Goal: Task Accomplishment & Management: Manage account settings

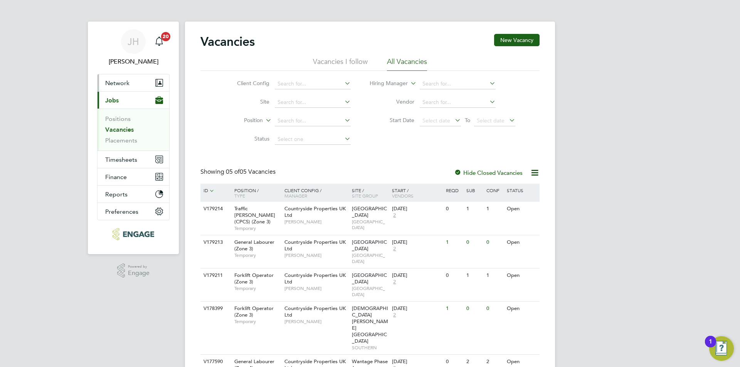
click at [122, 88] on button "Network" at bounding box center [133, 82] width 72 height 17
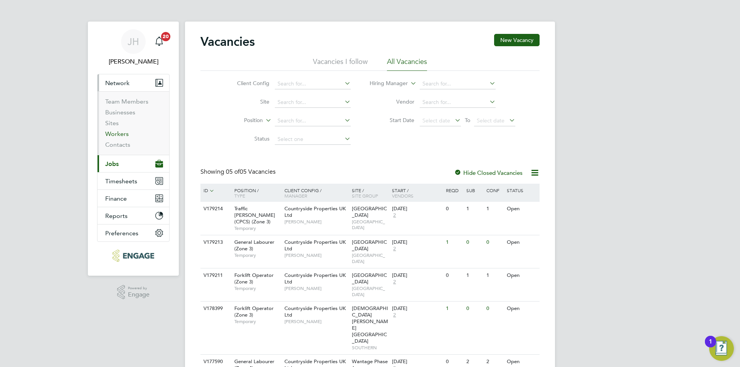
click at [121, 133] on link "Workers" at bounding box center [117, 133] width 24 height 7
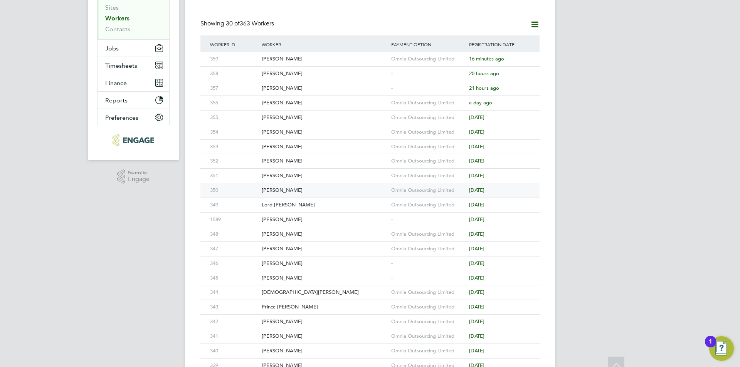
scroll to position [154, 0]
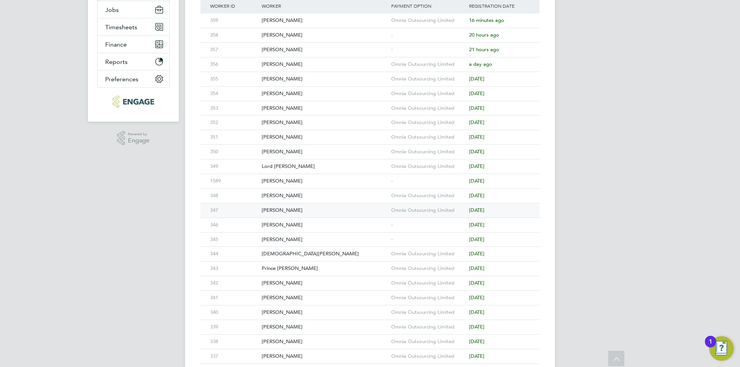
click at [346, 209] on div "[PERSON_NAME]" at bounding box center [324, 210] width 129 height 14
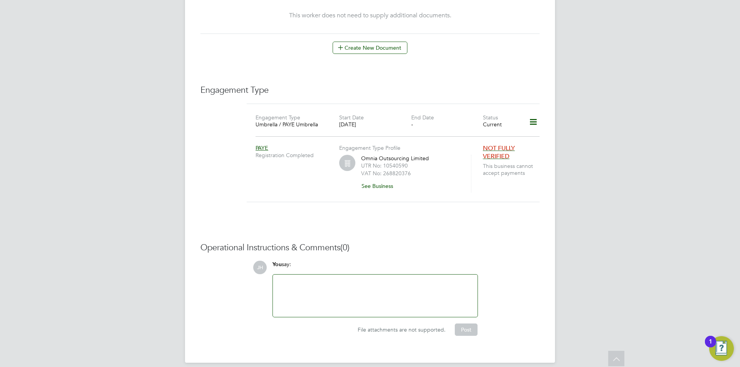
scroll to position [227, 0]
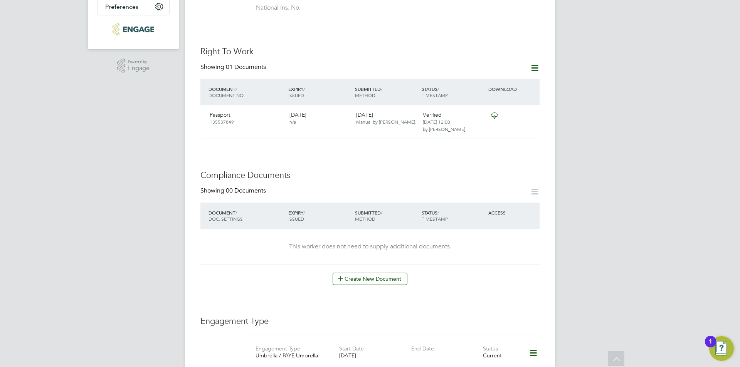
click at [368, 170] on h3 "Compliance Documents" at bounding box center [369, 175] width 339 height 11
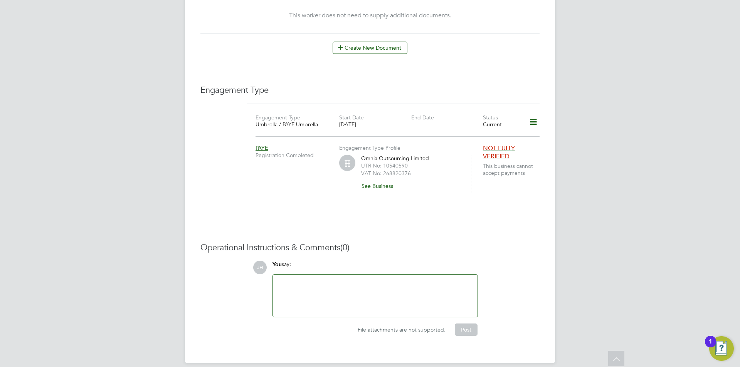
click at [401, 279] on div at bounding box center [374, 295] width 195 height 33
click at [462, 324] on button "Post" at bounding box center [466, 330] width 23 height 12
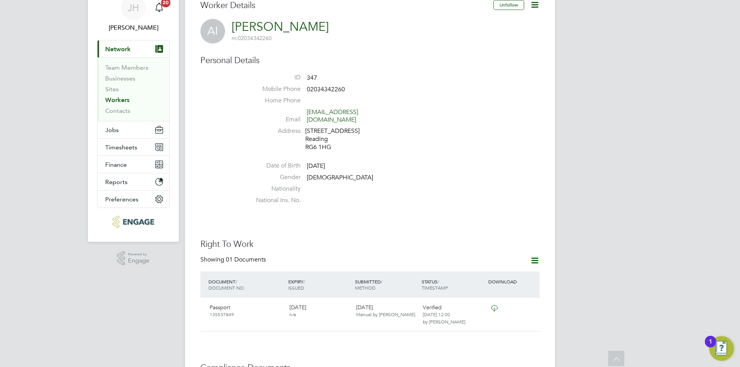
scroll to position [0, 0]
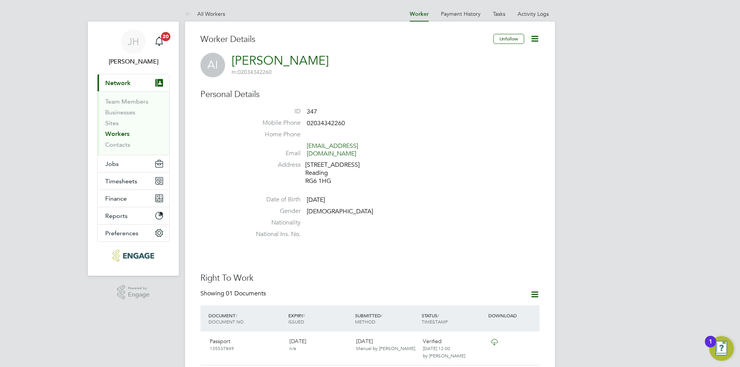
click at [533, 42] on icon at bounding box center [535, 39] width 10 height 10
click at [500, 57] on li "Edit Personal Details e" at bounding box center [505, 57] width 63 height 11
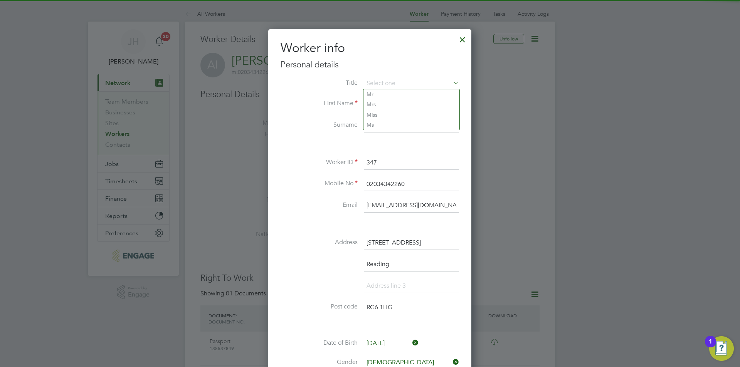
scroll to position [154, 0]
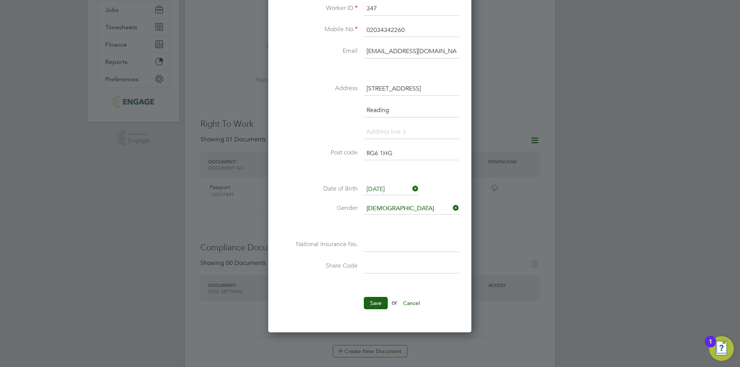
click at [397, 268] on input at bounding box center [411, 267] width 95 height 14
click at [405, 247] on input at bounding box center [411, 245] width 95 height 14
type input "PK 62 67 74 C"
click at [378, 302] on button "Save" at bounding box center [376, 303] width 24 height 12
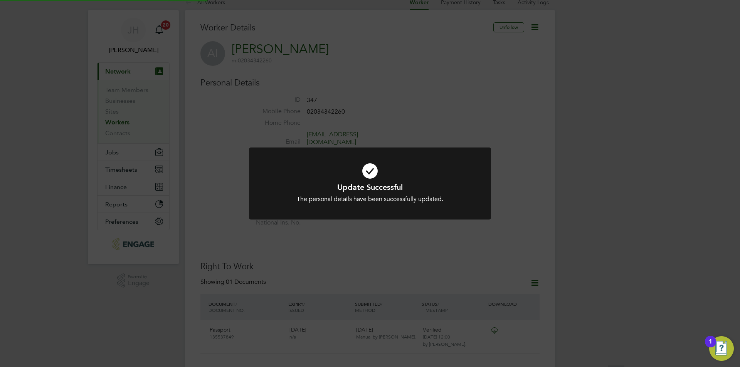
scroll to position [0, 0]
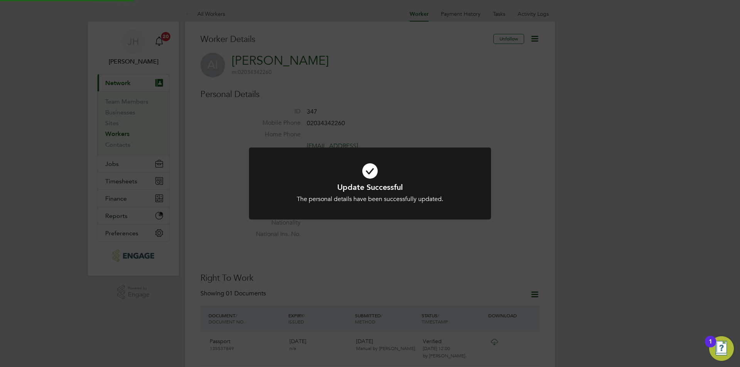
click at [459, 253] on div "Update Successful The personal details have been successfully updated. Cancel O…" at bounding box center [370, 183] width 740 height 367
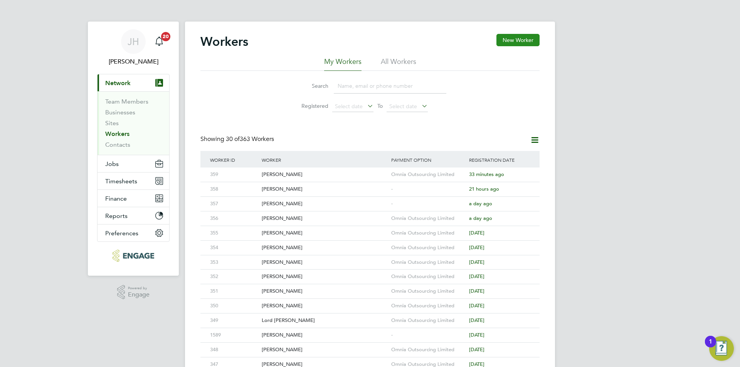
click at [529, 37] on button "New Worker" at bounding box center [517, 40] width 43 height 12
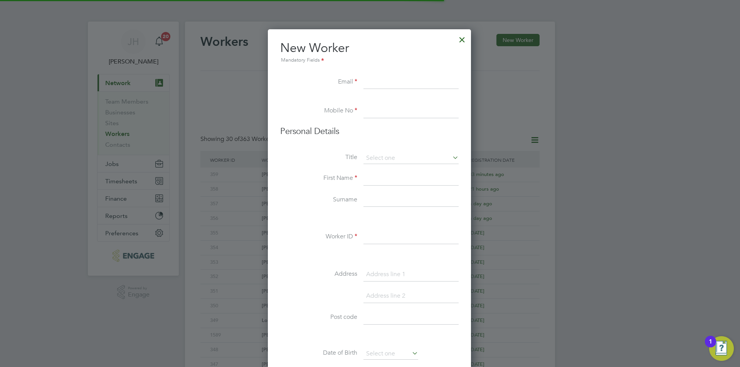
scroll to position [656, 204]
click at [394, 235] on input at bounding box center [410, 237] width 95 height 14
type input "360"
click at [397, 81] on input at bounding box center [410, 83] width 95 height 14
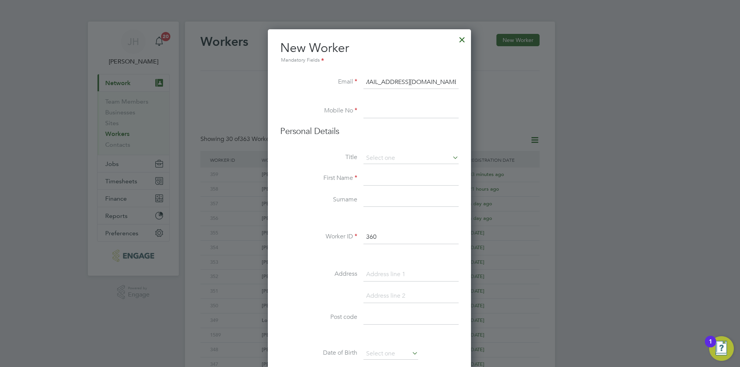
scroll to position [0, 12]
type input "[EMAIL_ADDRESS][DOMAIN_NAME]"
type input "02034342260"
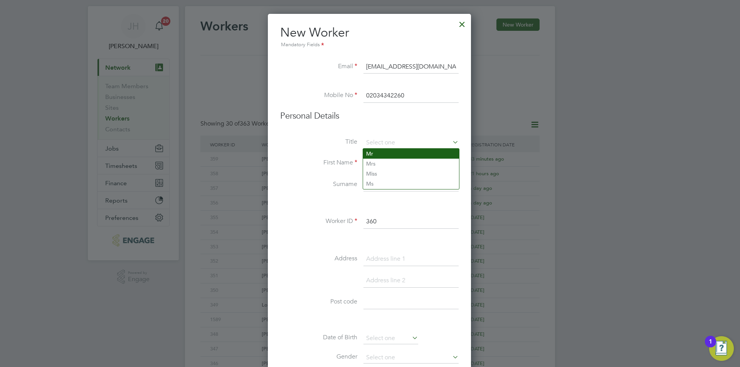
type input "Mr"
type input "Zafran"
type input "Mahmood"
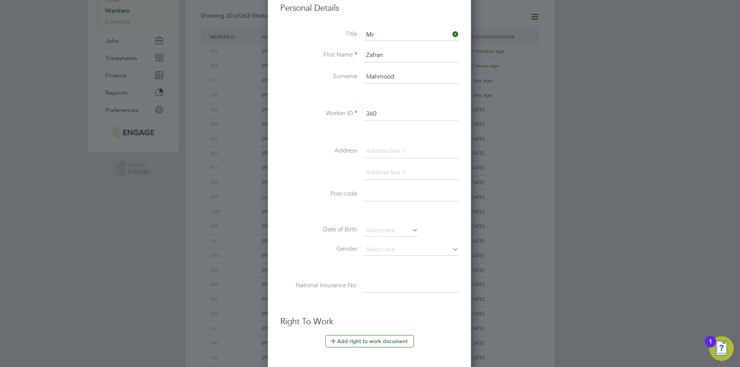
scroll to position [146, 0]
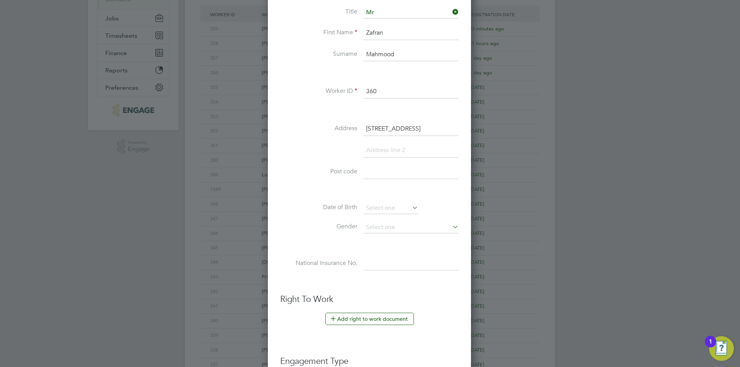
type input "18 Albion Street"
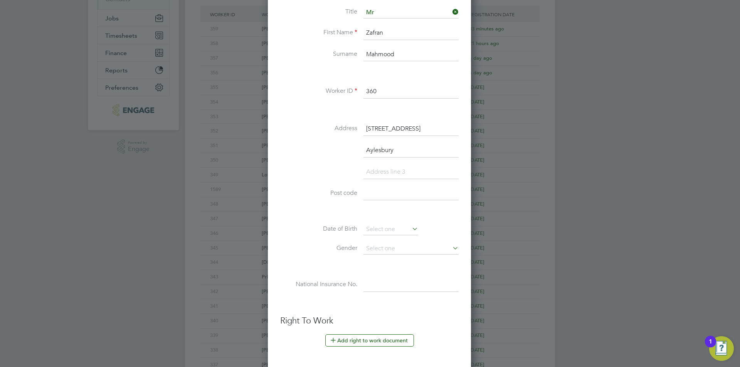
type input "Aylesbury"
type input "HP20 1RD"
click at [405, 232] on input at bounding box center [390, 230] width 55 height 12
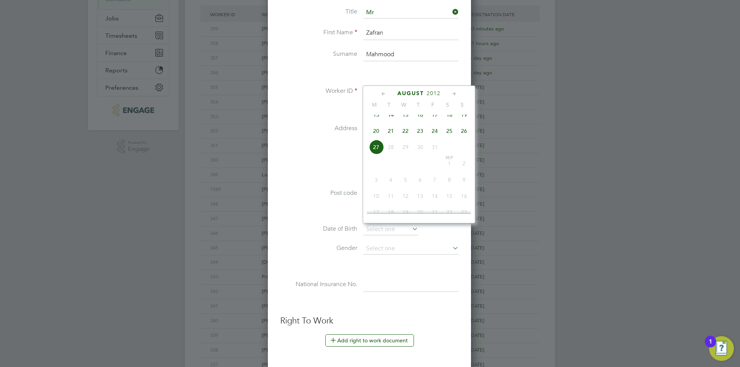
click at [435, 96] on span "2012" at bounding box center [434, 93] width 14 height 7
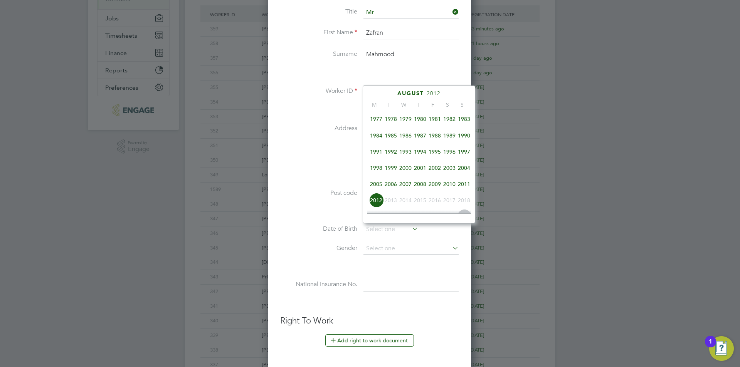
click at [435, 124] on span "1981" at bounding box center [434, 119] width 15 height 15
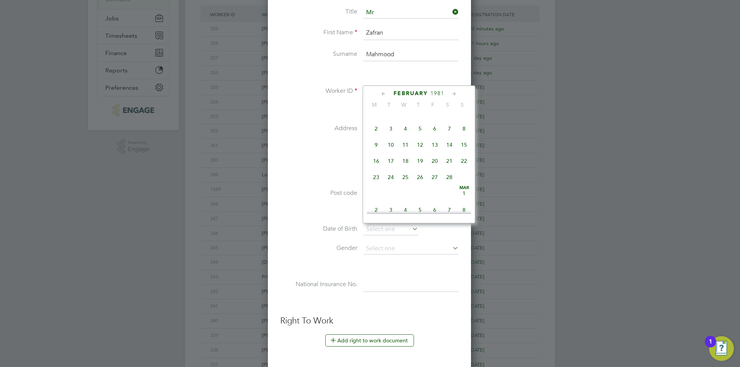
scroll to position [136, 0]
click at [393, 140] on span "27" at bounding box center [390, 132] width 15 height 15
type input "27 Jan 1981"
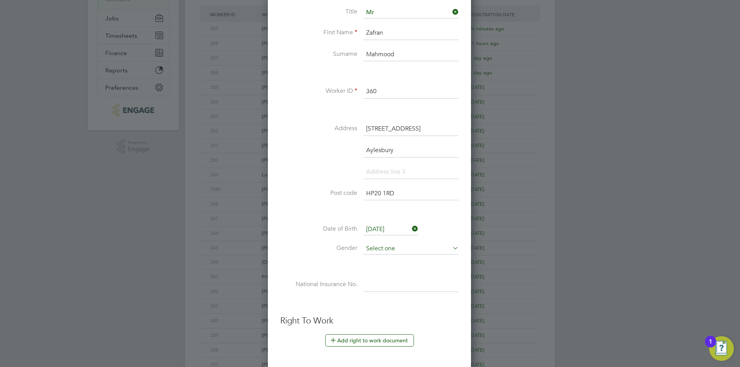
click at [409, 244] on input at bounding box center [410, 249] width 95 height 12
click at [390, 256] on li "Male" at bounding box center [411, 260] width 96 height 10
type input "Male"
click at [391, 281] on input at bounding box center [410, 285] width 95 height 14
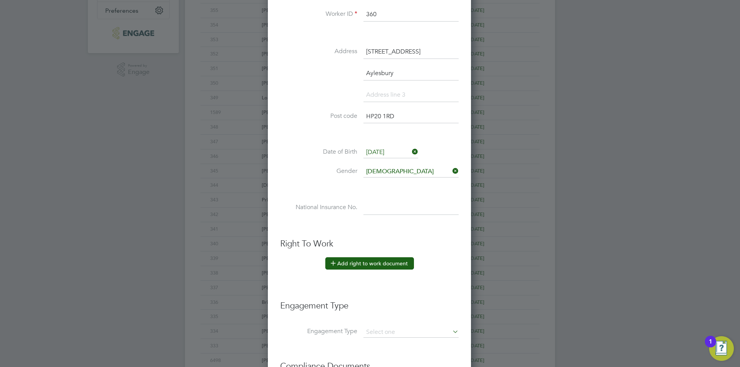
click at [384, 264] on button "Add right to work document" at bounding box center [369, 263] width 89 height 12
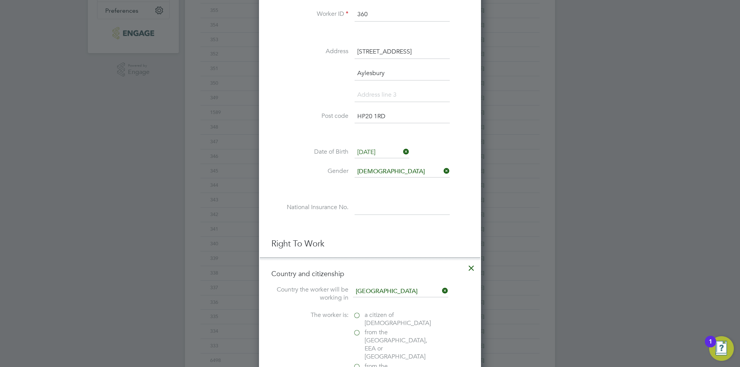
scroll to position [415, 0]
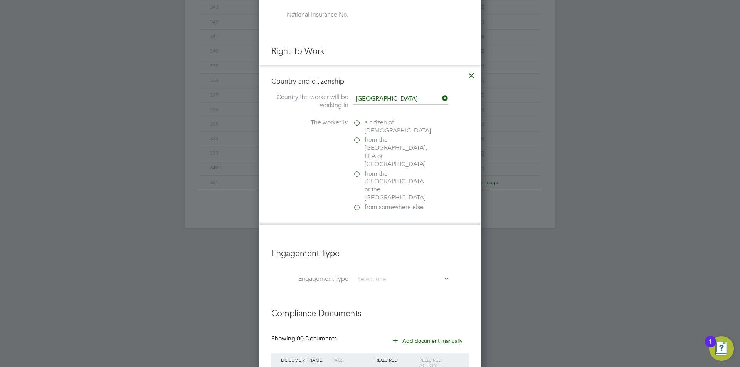
click at [383, 130] on span "a citizen of United Kingdom" at bounding box center [397, 127] width 66 height 16
click at [0, 0] on input "a citizen of United Kingdom" at bounding box center [0, 0] width 0 height 0
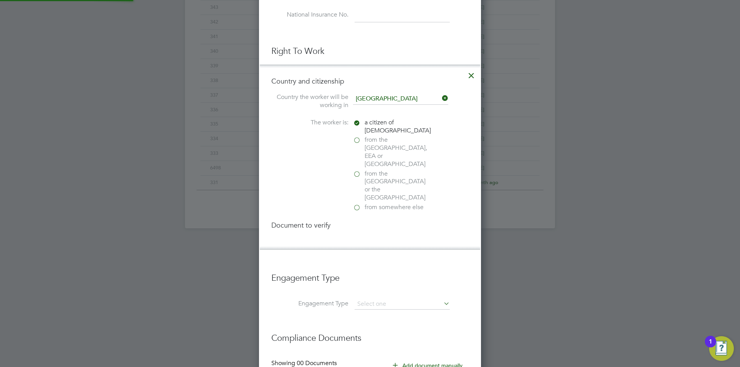
scroll to position [835, 222]
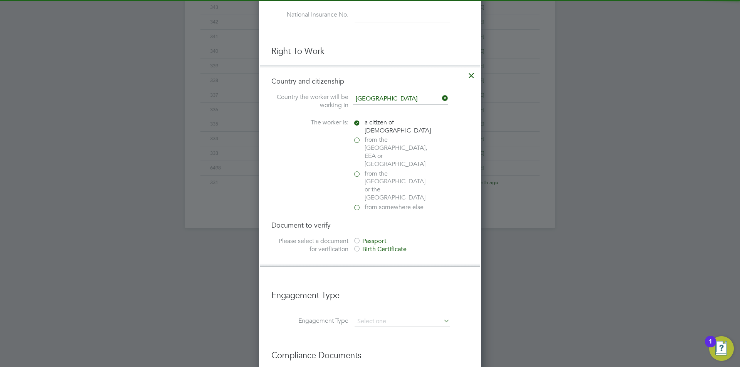
click at [375, 237] on div "Passport" at bounding box center [411, 241] width 116 height 8
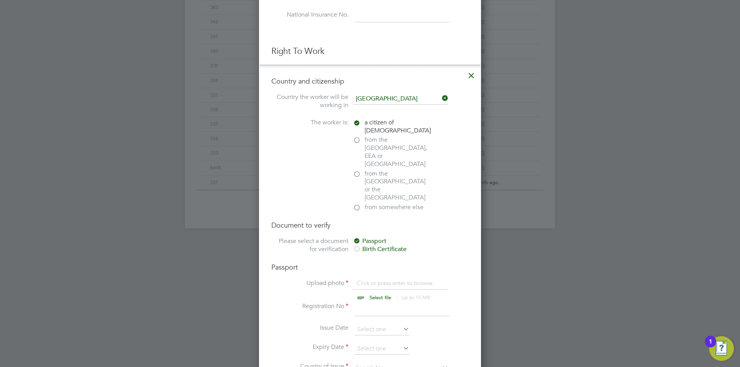
scroll to position [982, 222]
click at [379, 279] on input "file" at bounding box center [387, 290] width 121 height 23
type input "C:\fakepath\Passport.jpg"
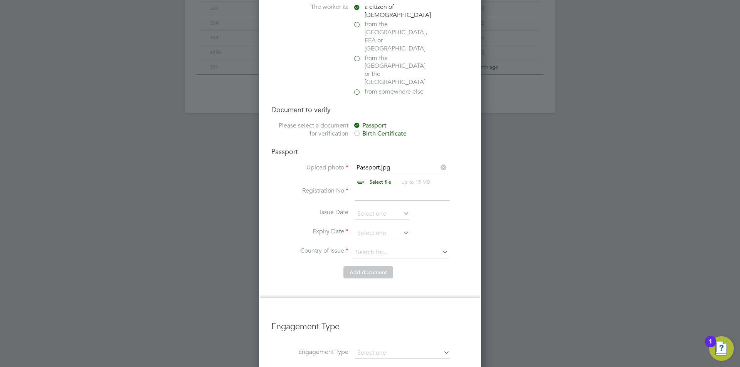
click at [384, 187] on input at bounding box center [401, 194] width 95 height 14
type input "132731764"
click at [393, 228] on input at bounding box center [381, 234] width 55 height 12
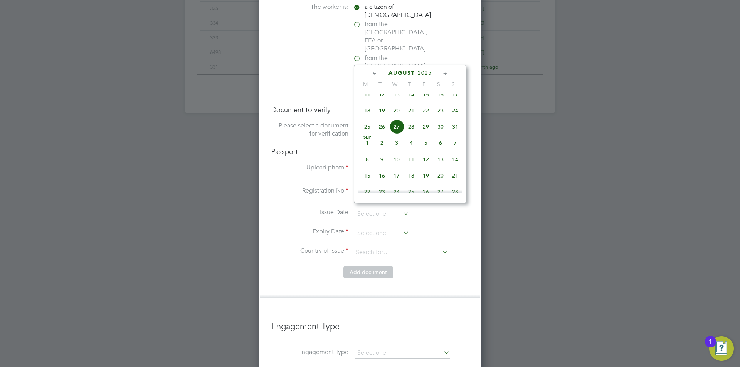
click at [426, 76] on span "2025" at bounding box center [425, 73] width 14 height 7
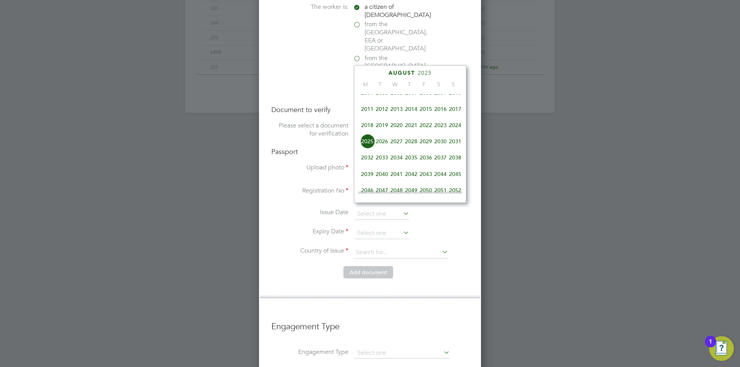
click at [370, 161] on span "2032" at bounding box center [367, 157] width 15 height 15
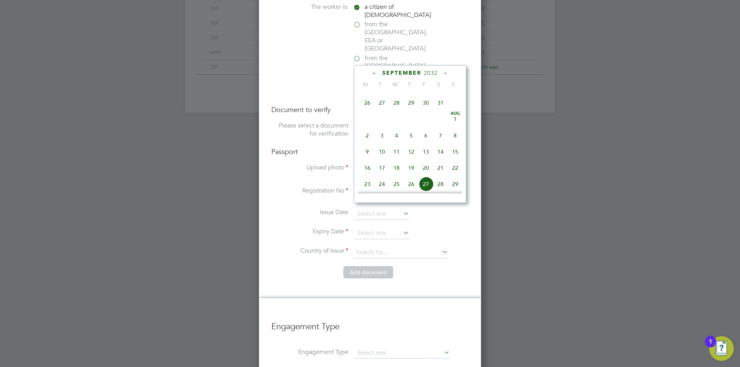
scroll to position [320, 0]
click at [371, 162] on span "6" at bounding box center [367, 156] width 15 height 15
type input "06 Sep 2032"
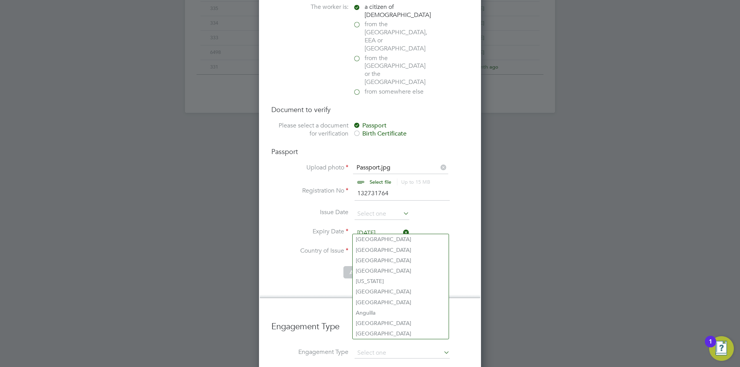
click at [388, 247] on input at bounding box center [400, 253] width 95 height 12
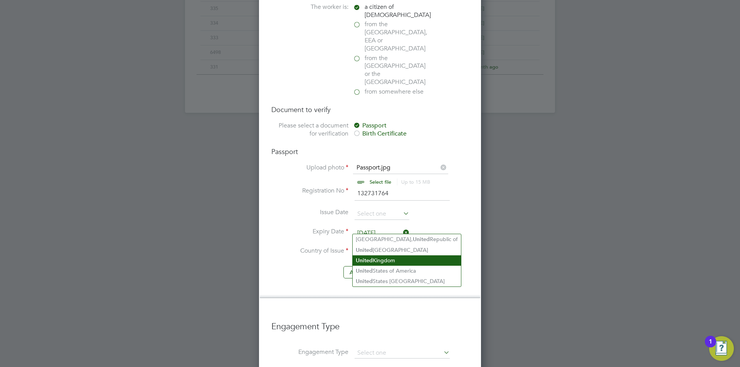
drag, startPoint x: 394, startPoint y: 259, endPoint x: 383, endPoint y: 257, distance: 10.9
click at [395, 259] on li "United Kingdom" at bounding box center [407, 260] width 108 height 10
type input "[GEOGRAPHIC_DATA]"
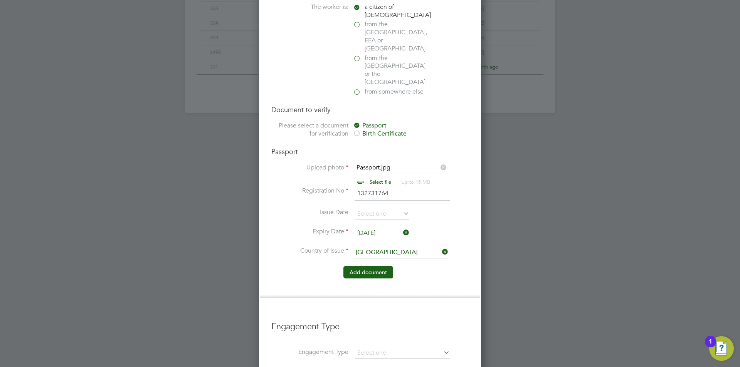
click at [361, 266] on button "Add document" at bounding box center [368, 272] width 50 height 12
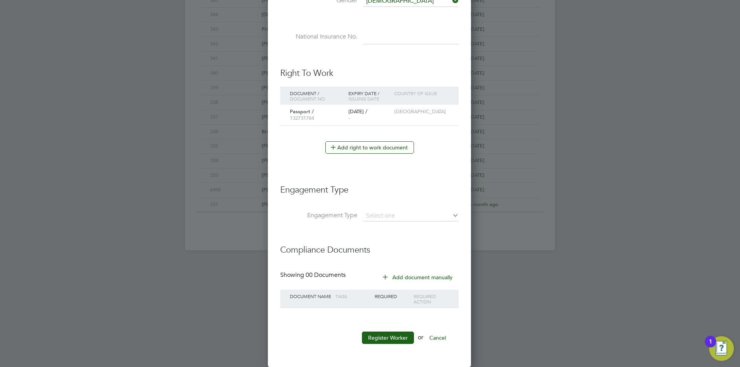
scroll to position [0, 0]
click at [404, 213] on input at bounding box center [410, 216] width 95 height 11
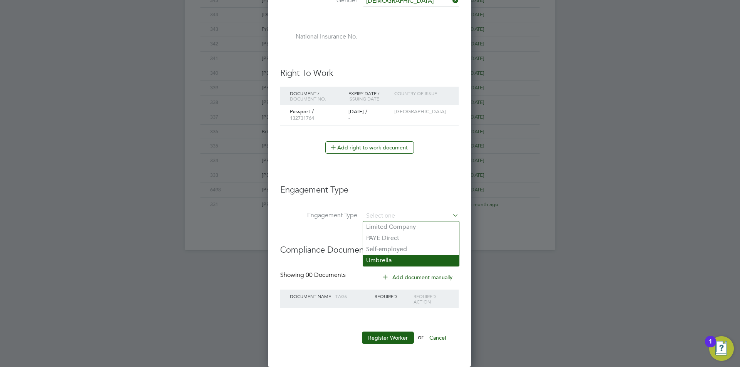
click at [395, 265] on li "Umbrella" at bounding box center [411, 260] width 96 height 11
type input "Umbrella"
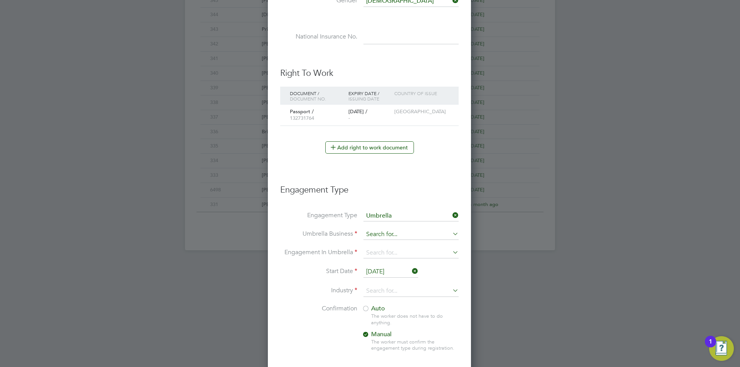
click at [396, 232] on input at bounding box center [410, 234] width 95 height 11
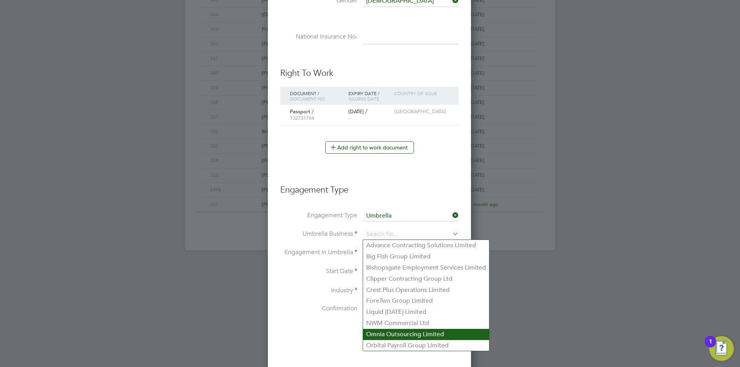
click at [403, 332] on li "Omnia Outsourcing Limited" at bounding box center [426, 334] width 126 height 11
type input "Omnia Outsourcing Limited"
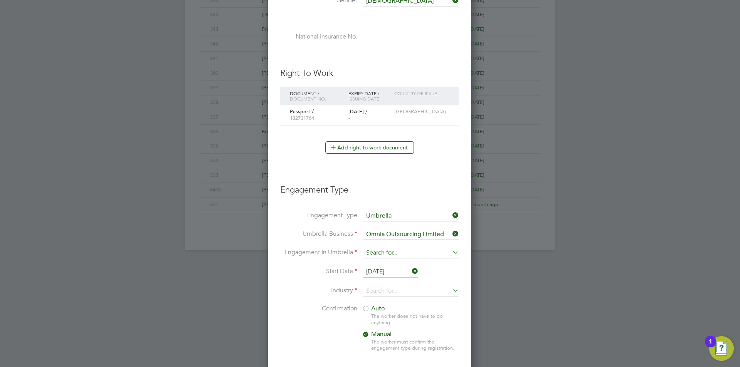
click at [405, 254] on input at bounding box center [410, 253] width 95 height 11
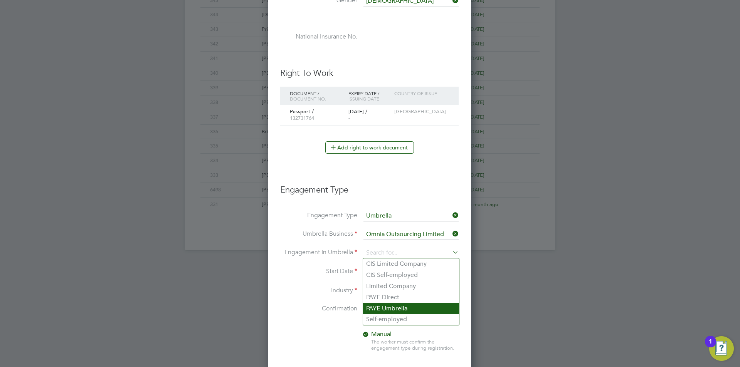
click at [406, 308] on li "PAYE Umbrella" at bounding box center [411, 308] width 96 height 11
type input "PAYE Umbrella"
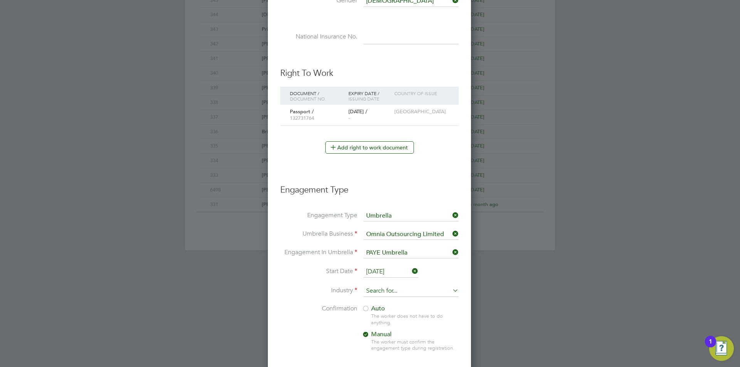
click at [399, 288] on input at bounding box center [410, 291] width 95 height 12
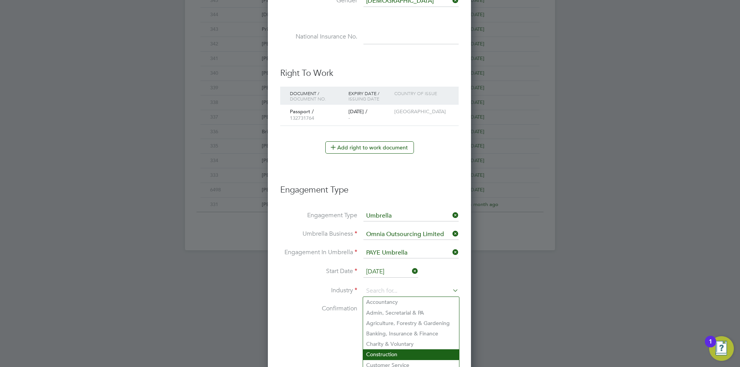
click at [390, 351] on li "Construction" at bounding box center [411, 354] width 96 height 10
type input "Construction"
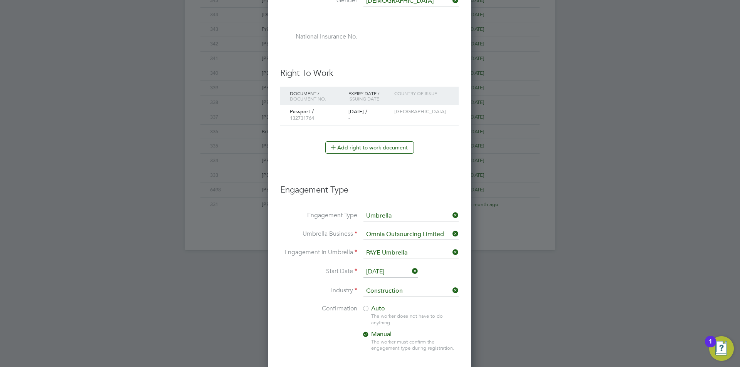
click at [368, 310] on div at bounding box center [366, 310] width 8 height 8
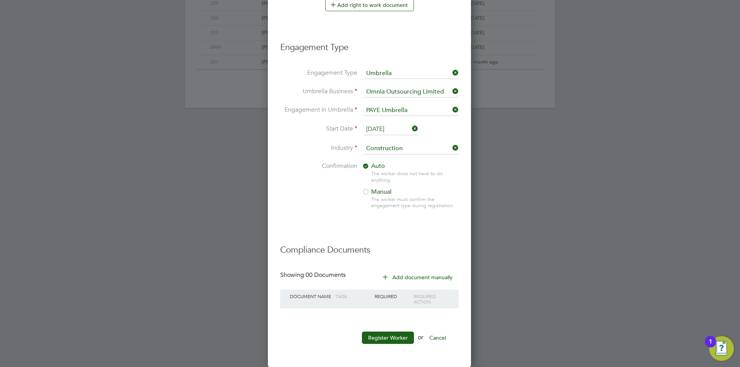
click at [386, 346] on li "Register Worker or Cancel" at bounding box center [369, 342] width 178 height 20
click at [386, 344] on button "Register Worker" at bounding box center [388, 338] width 52 height 12
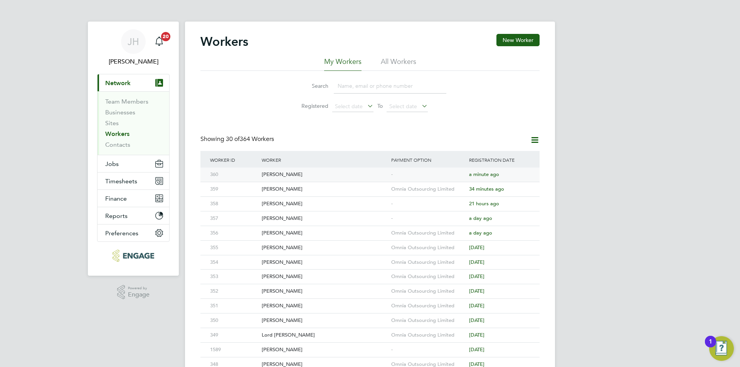
click at [408, 177] on div "-" at bounding box center [428, 175] width 78 height 14
click at [127, 168] on button "Jobs" at bounding box center [133, 163] width 72 height 17
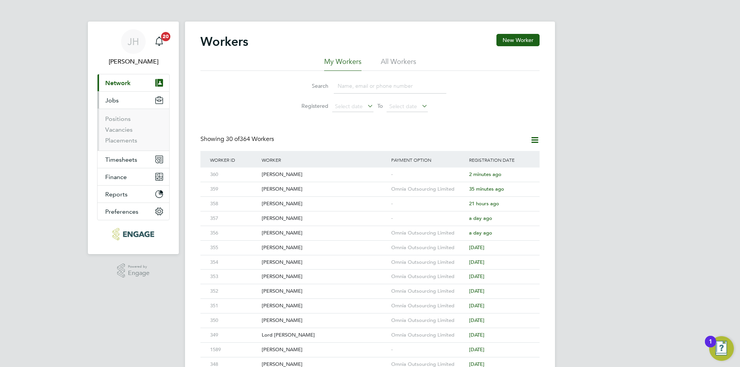
click at [123, 125] on li "Positions" at bounding box center [134, 120] width 58 height 11
drag, startPoint x: 123, startPoint y: 126, endPoint x: 123, endPoint y: 130, distance: 4.6
click at [123, 126] on ul "Positions Vacancies Placements" at bounding box center [133, 130] width 72 height 42
click at [123, 130] on link "Vacancies" at bounding box center [118, 129] width 27 height 7
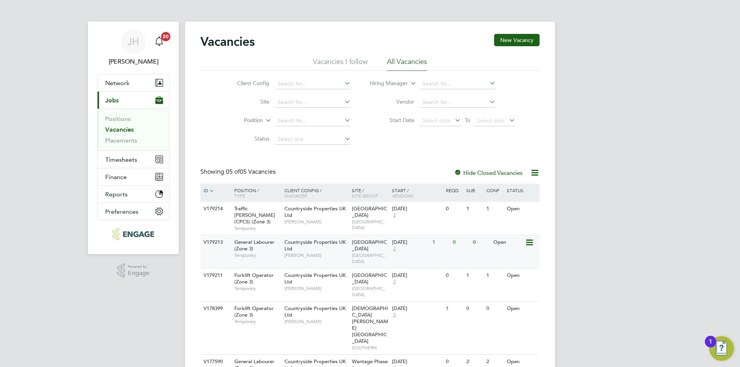
click at [469, 244] on div "V179213 General Labourer (Zone 3) Temporary Countryside Properties UK Ltd Nick …" at bounding box center [369, 251] width 339 height 33
click at [134, 140] on link "Placements" at bounding box center [121, 140] width 32 height 7
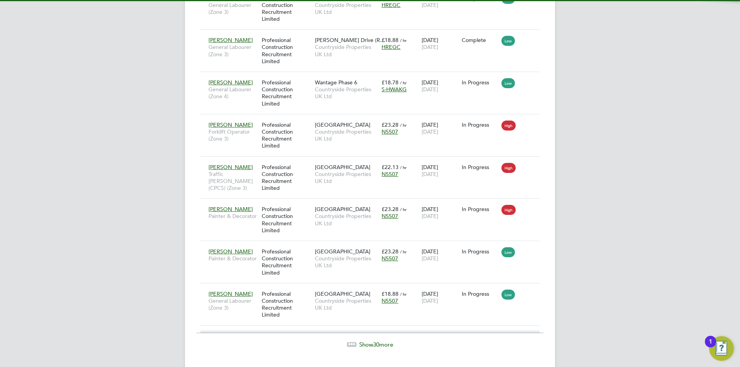
scroll to position [4, 4]
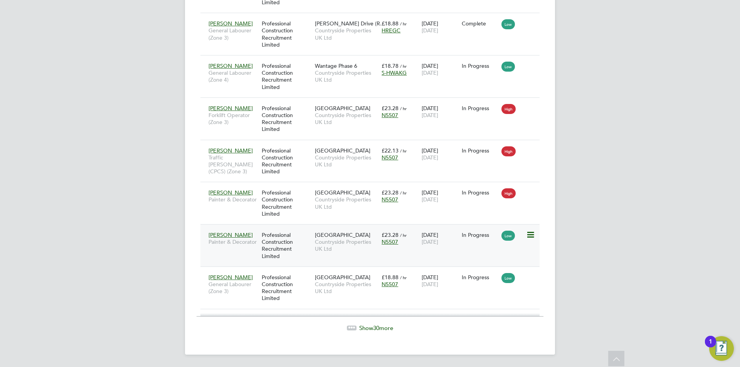
click at [414, 239] on div "N5507" at bounding box center [399, 241] width 36 height 7
click at [469, 201] on div "Peter Mccloskey Painter & Decorator Professional Construction Recruitment Limit…" at bounding box center [369, 203] width 339 height 42
click at [455, 205] on div "26 Aug 2025 02 Sep 2025" at bounding box center [440, 196] width 40 height 22
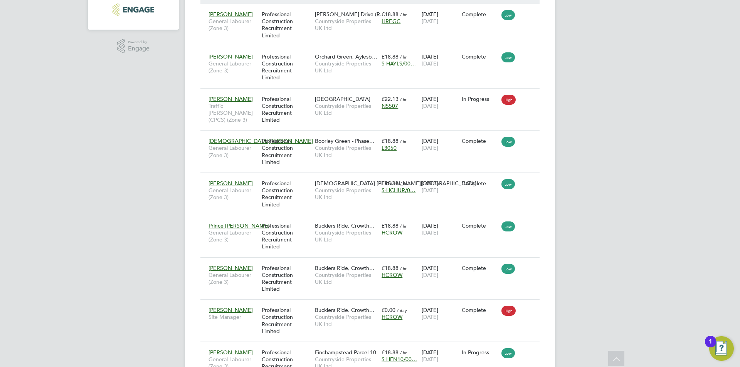
scroll to position [0, 0]
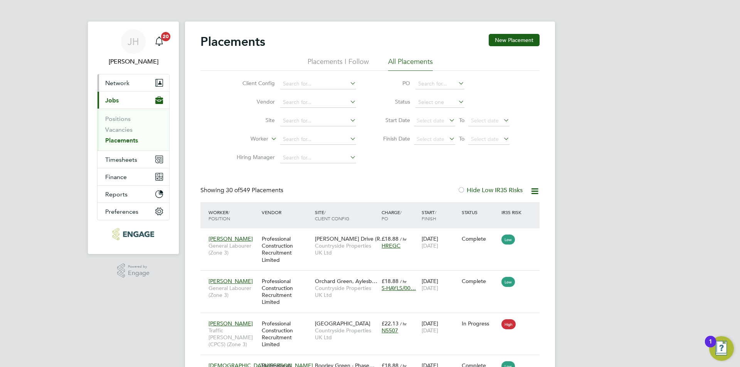
click at [126, 82] on span "Network" at bounding box center [117, 82] width 24 height 7
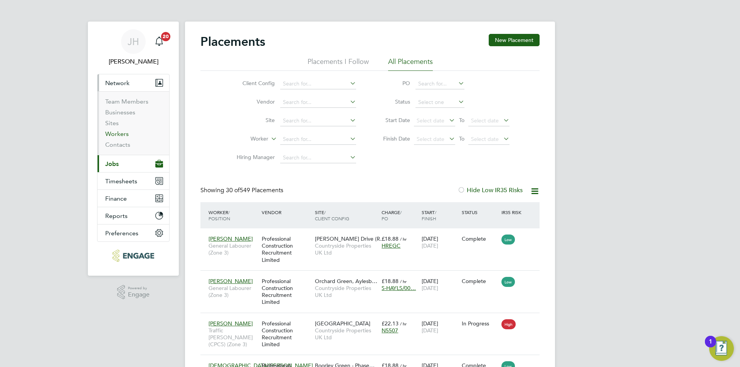
click at [116, 137] on link "Workers" at bounding box center [117, 133] width 24 height 7
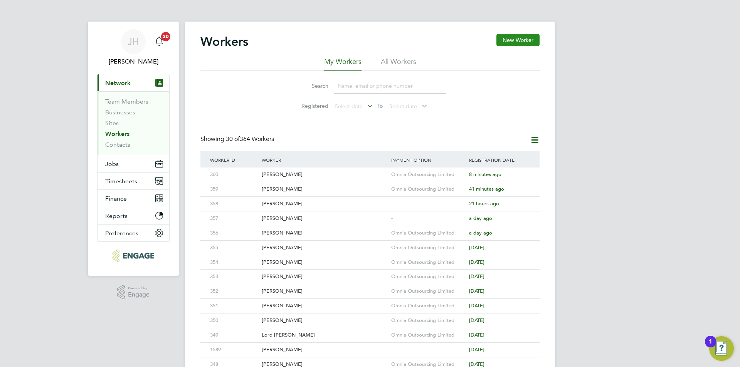
click at [515, 37] on button "New Worker" at bounding box center [517, 40] width 43 height 12
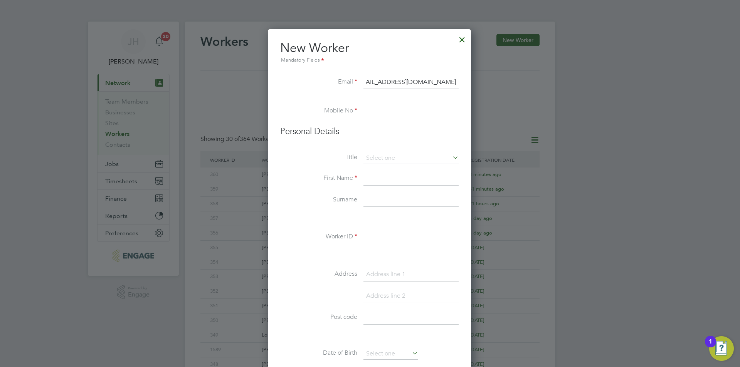
scroll to position [0, 24]
type input "momodoutouraysaho129101@gmail.com"
type input "02034342260"
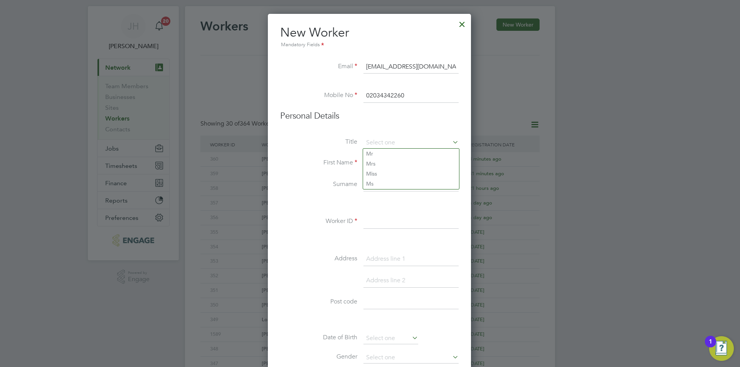
type input "Mr"
type input "Momodou Touray"
type input "Saho"
drag, startPoint x: 423, startPoint y: 166, endPoint x: 398, endPoint y: 162, distance: 25.3
click at [398, 162] on input "Momodou Touray" at bounding box center [410, 163] width 95 height 14
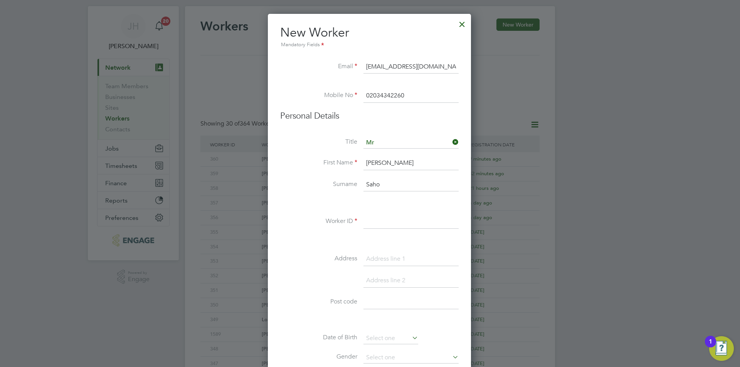
type input "Momodou"
type input "Touray Saho"
type input "361"
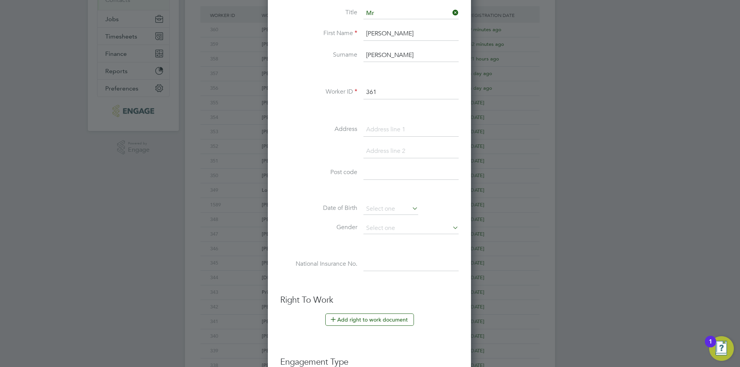
scroll to position [146, 0]
type input "Elm Park Road"
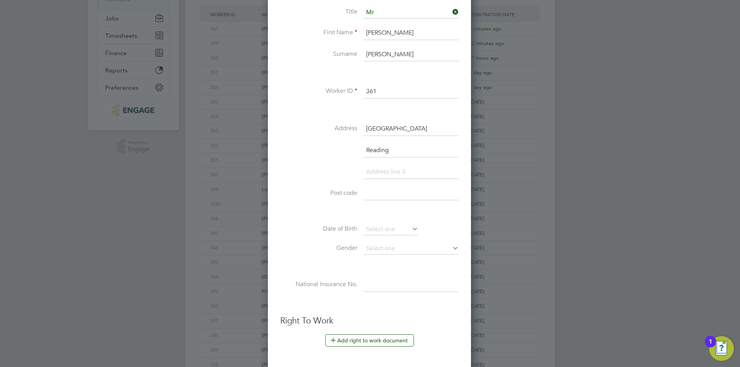
type input "Reading"
type input "RG30 2TL"
click at [396, 225] on input at bounding box center [390, 230] width 55 height 12
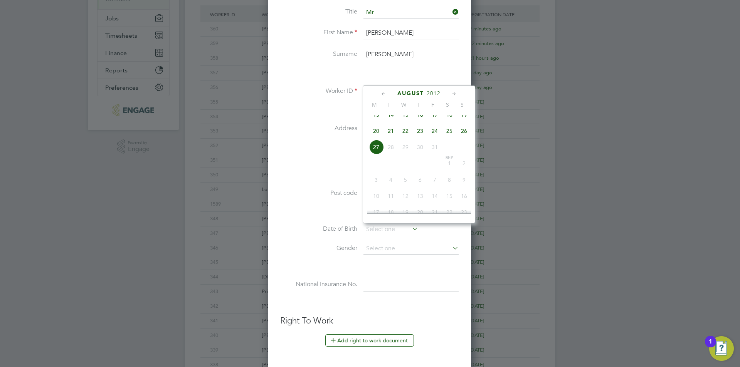
click at [434, 96] on span "2012" at bounding box center [434, 93] width 14 height 7
click at [437, 137] on span "2002" at bounding box center [434, 129] width 15 height 15
click at [449, 154] on span "27" at bounding box center [449, 151] width 15 height 15
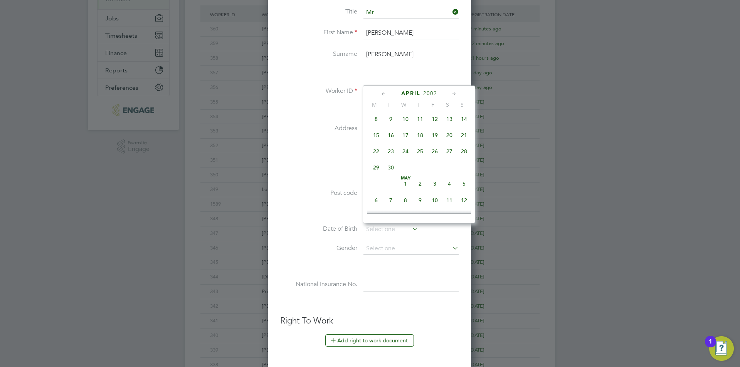
type input "27 Apr 2002"
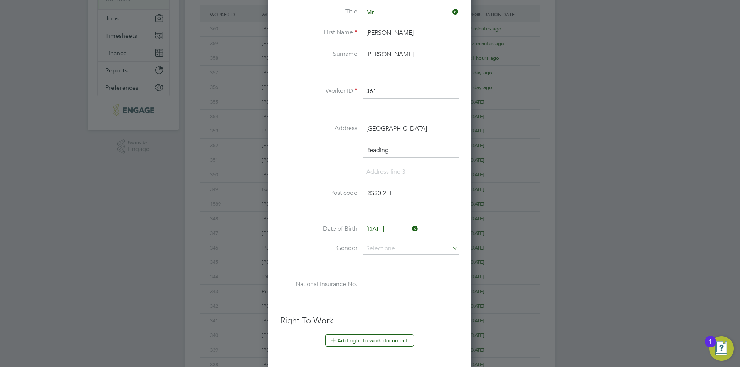
click at [406, 243] on li "Date of Birth 27 Apr 2002" at bounding box center [369, 233] width 178 height 19
click at [403, 250] on input at bounding box center [410, 249] width 95 height 12
click at [392, 257] on li "[DEMOGRAPHIC_DATA]" at bounding box center [411, 260] width 96 height 10
type input "[DEMOGRAPHIC_DATA]"
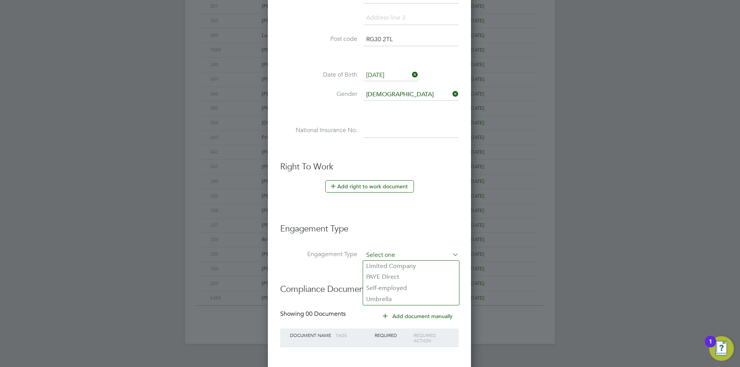
click at [398, 258] on input at bounding box center [410, 255] width 95 height 11
click at [422, 237] on li "Engagement Type" at bounding box center [369, 233] width 178 height 34
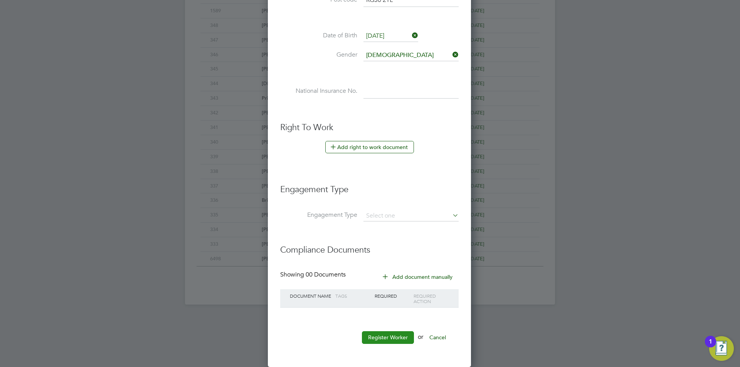
click at [403, 333] on button "Register Worker" at bounding box center [388, 337] width 52 height 12
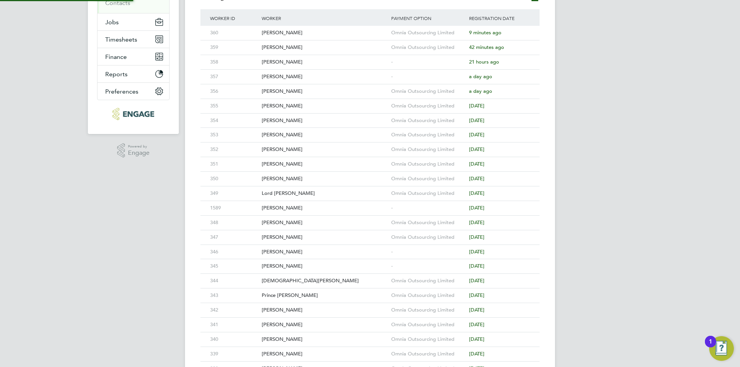
scroll to position [2, 0]
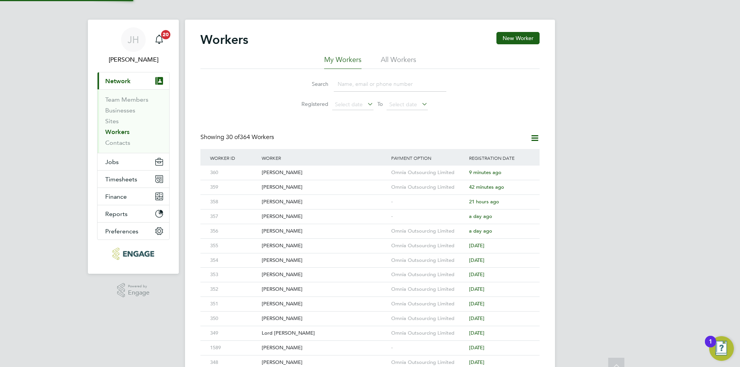
click at [569, 191] on div "JH Jess Hogan Notifications 20 Applications: Current page: Network Team Members…" at bounding box center [370, 326] width 740 height 656
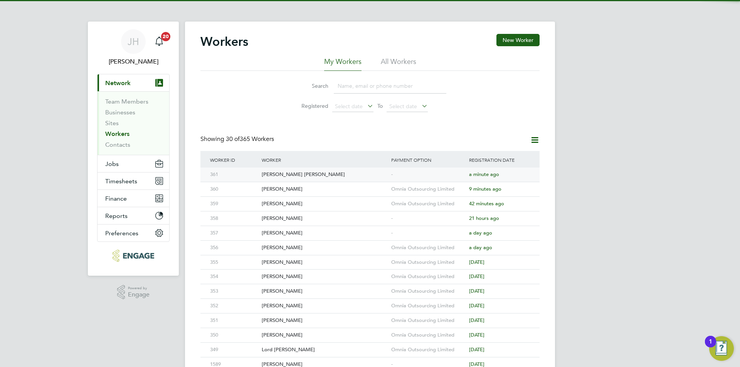
click at [440, 176] on div "-" at bounding box center [428, 175] width 78 height 14
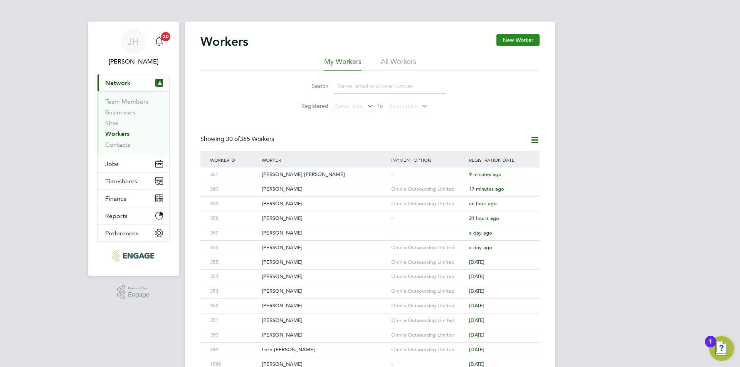
click at [523, 44] on button "New Worker" at bounding box center [517, 40] width 43 height 12
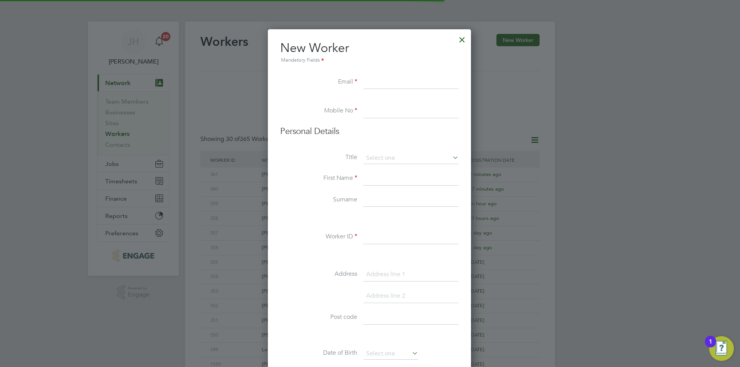
scroll to position [656, 204]
click at [373, 247] on li "Worker ID" at bounding box center [369, 241] width 178 height 22
click at [377, 243] on input at bounding box center [410, 237] width 95 height 14
type input "362"
click at [413, 91] on li "Email" at bounding box center [369, 87] width 178 height 22
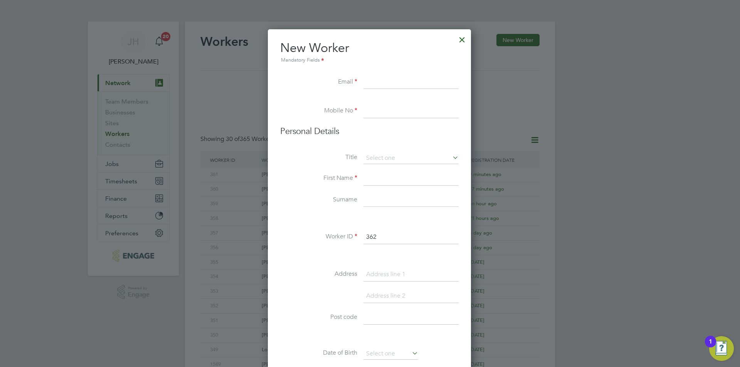
click at [413, 87] on input at bounding box center [410, 83] width 95 height 14
type input "filmonfebre198192@gmail.com"
type input "02034342260"
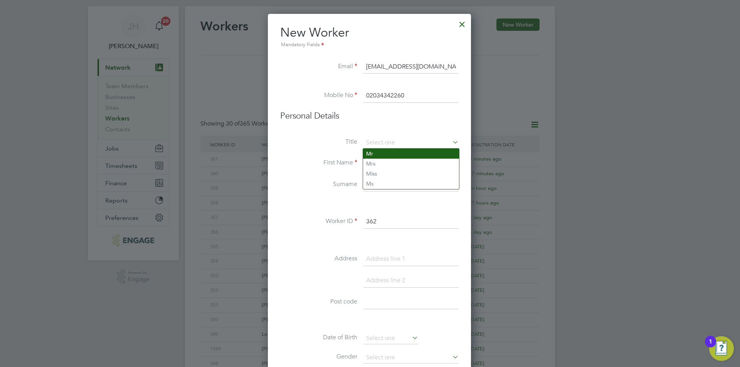
type input "Mr"
type input "Filmon"
type input "F"
type input "Gebre"
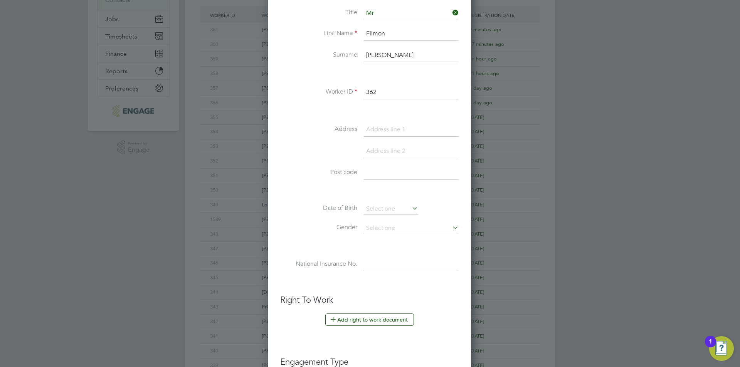
scroll to position [146, 0]
type input "Kensington Road"
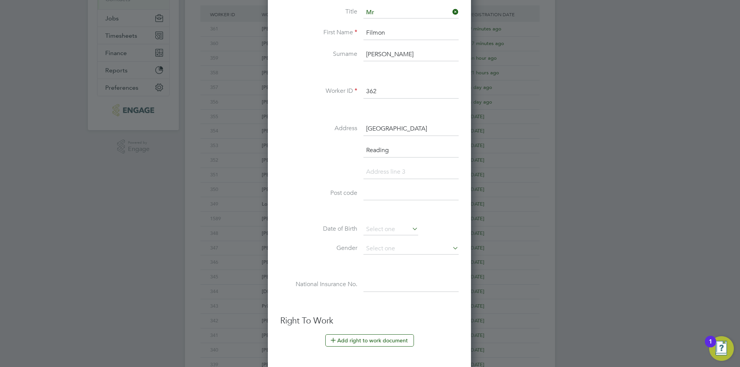
type input "Reading"
type input "RG30 2SZ"
click at [382, 228] on input at bounding box center [390, 230] width 55 height 12
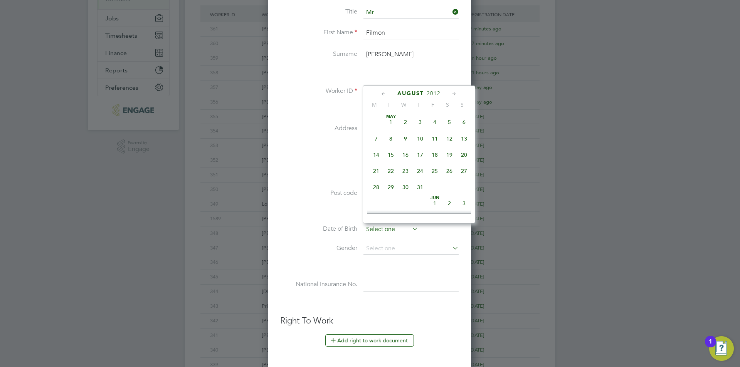
scroll to position [300, 0]
click at [433, 95] on span "2012" at bounding box center [434, 93] width 14 height 7
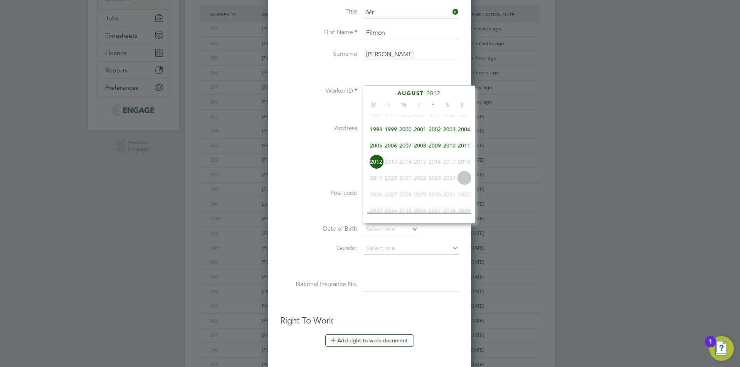
click at [448, 121] on span "1996" at bounding box center [449, 113] width 15 height 15
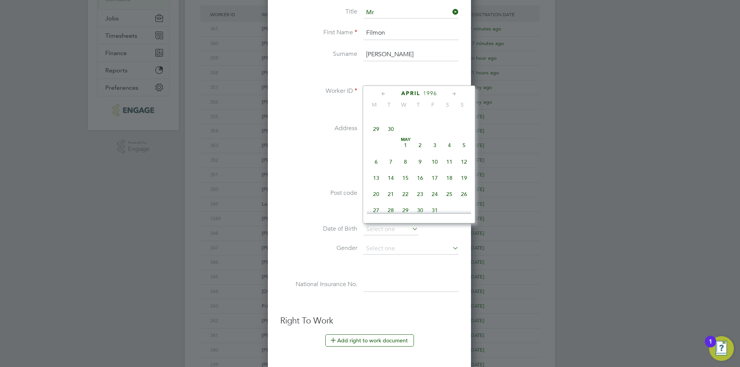
scroll to position [101, 0]
click at [377, 156] on span "22" at bounding box center [376, 151] width 15 height 15
type input "22 Apr 1996"
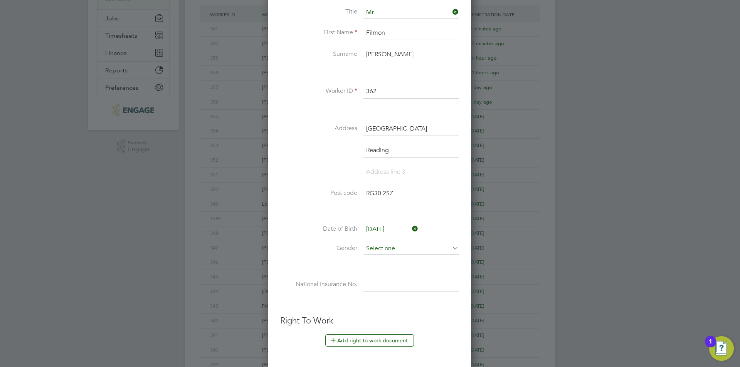
click at [393, 251] on input at bounding box center [410, 249] width 95 height 12
click at [379, 261] on li "Male" at bounding box center [411, 260] width 96 height 10
type input "Male"
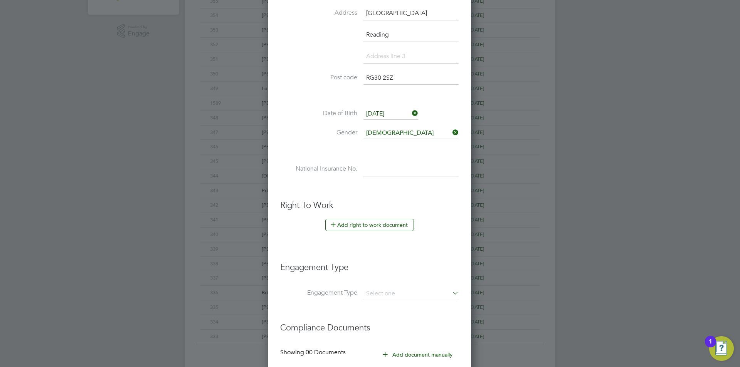
scroll to position [339, 0]
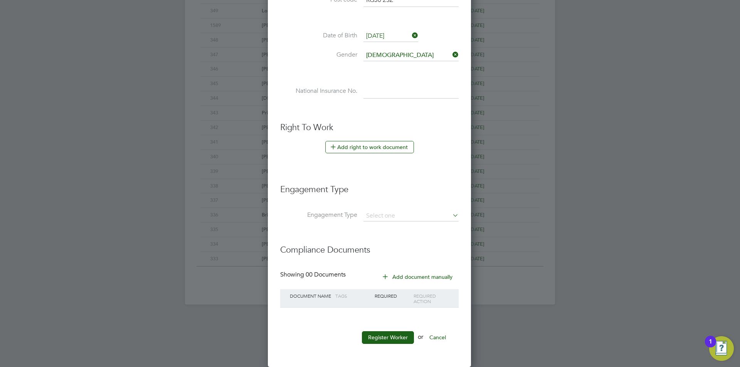
click at [398, 207] on li "Engagement Type" at bounding box center [369, 193] width 178 height 34
click at [398, 213] on input at bounding box center [410, 216] width 95 height 11
click at [395, 261] on li "Umbrella" at bounding box center [411, 260] width 96 height 11
type input "Umbrella"
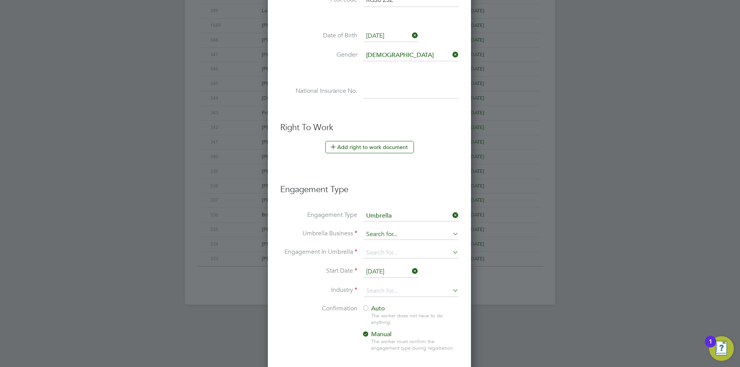
click at [403, 235] on input at bounding box center [410, 234] width 95 height 11
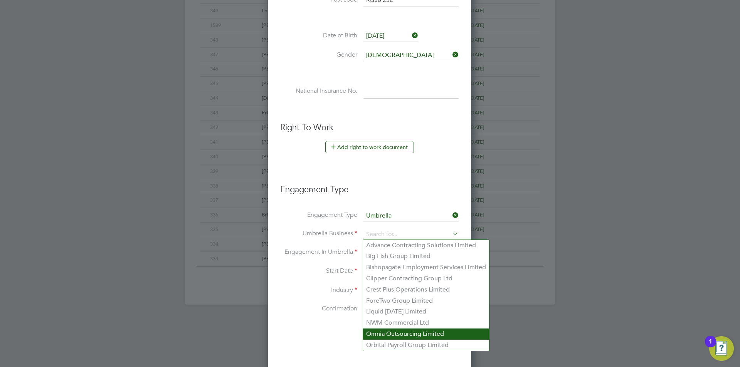
click at [396, 332] on li "Omnia Outsourcing Limited" at bounding box center [426, 334] width 126 height 11
type input "Omnia Outsourcing Limited"
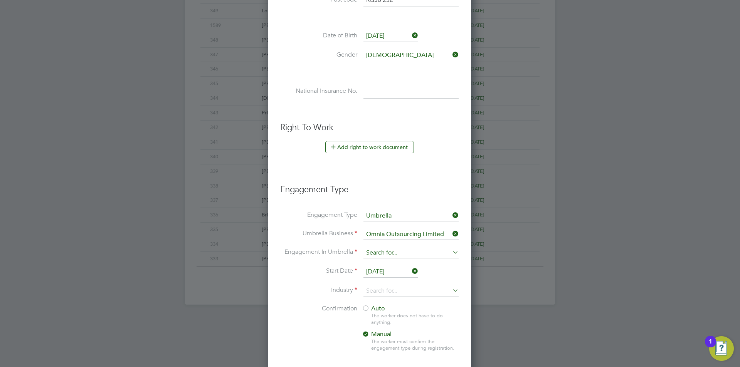
click at [408, 252] on input at bounding box center [410, 253] width 95 height 11
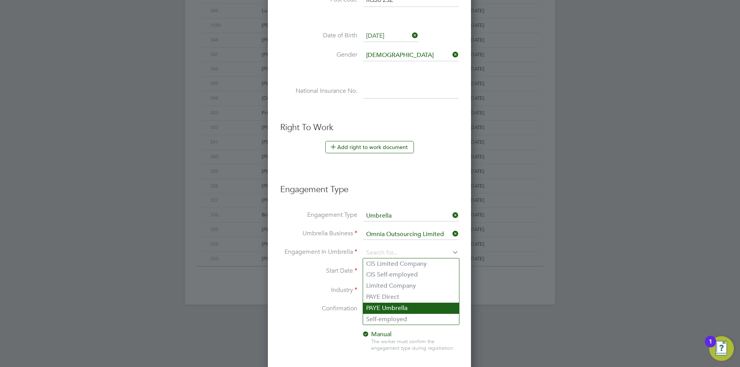
click at [400, 312] on li "PAYE Umbrella" at bounding box center [411, 308] width 96 height 11
type input "PAYE Umbrella"
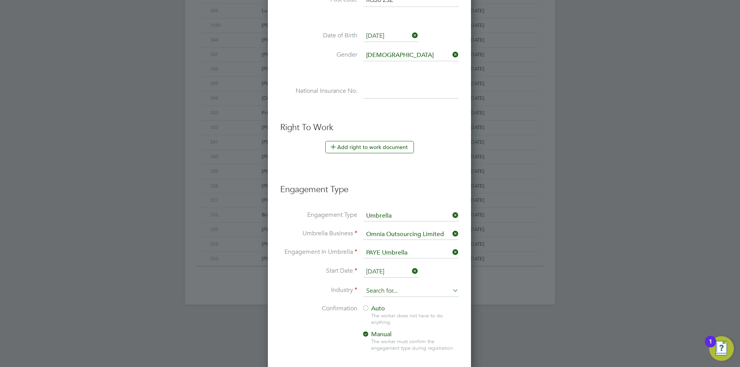
click at [402, 290] on input at bounding box center [410, 291] width 95 height 12
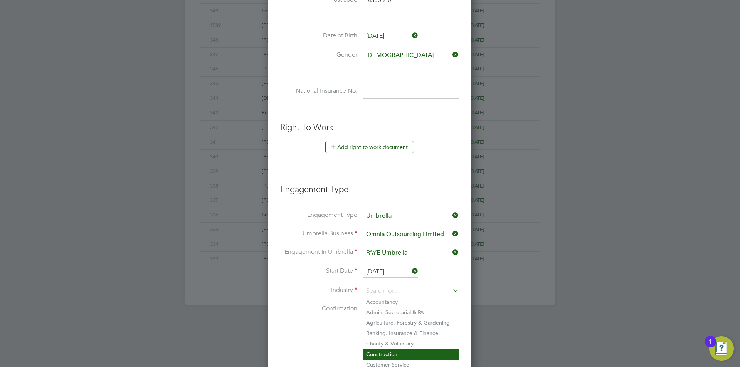
click at [395, 353] on li "Construction" at bounding box center [411, 354] width 96 height 10
type input "Construction"
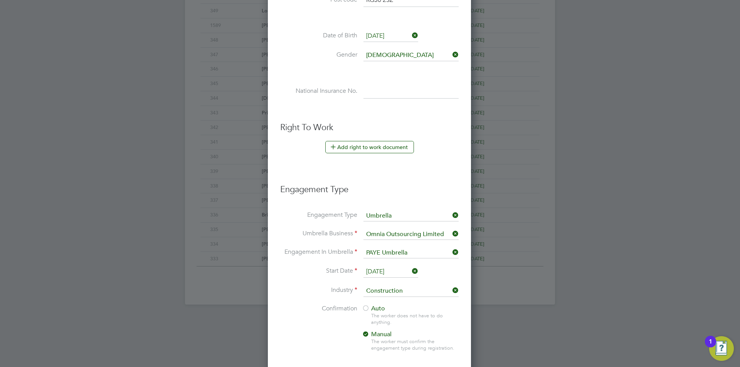
click at [366, 306] on div at bounding box center [366, 309] width 8 height 8
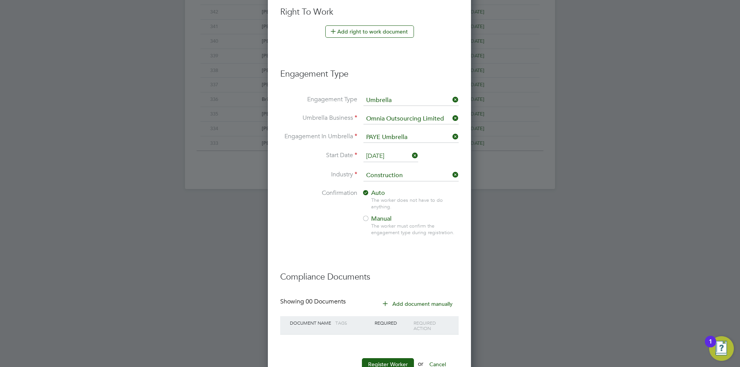
scroll to position [482, 0]
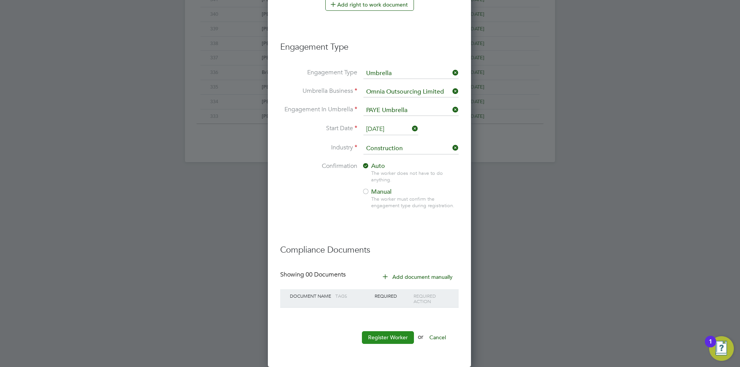
click at [383, 341] on button "Register Worker" at bounding box center [388, 337] width 52 height 12
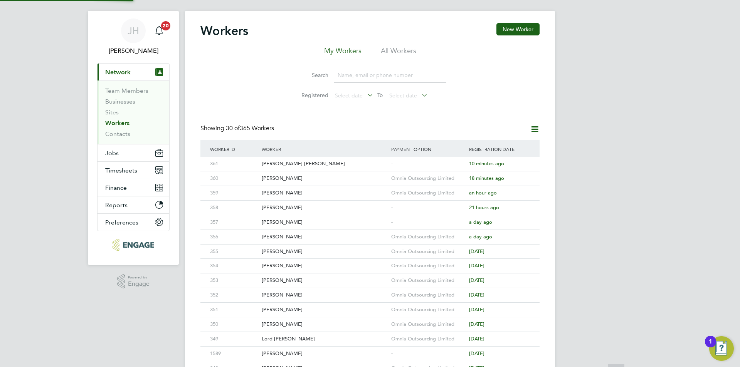
scroll to position [0, 0]
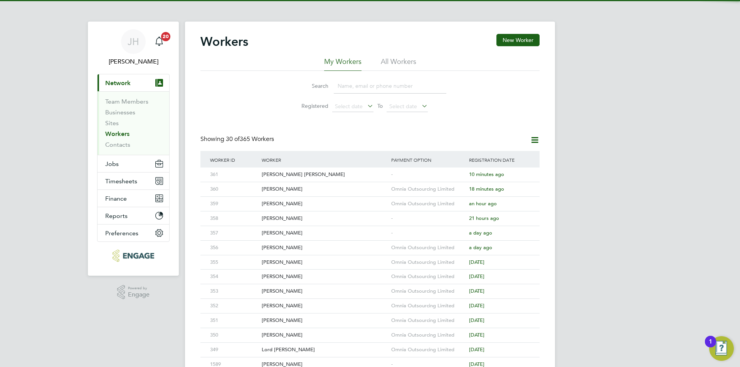
click at [602, 247] on div "JH Jess Hogan Notifications 20 Applications: Current page: Network Team Members…" at bounding box center [370, 328] width 740 height 656
click at [435, 172] on div "-" at bounding box center [428, 175] width 78 height 14
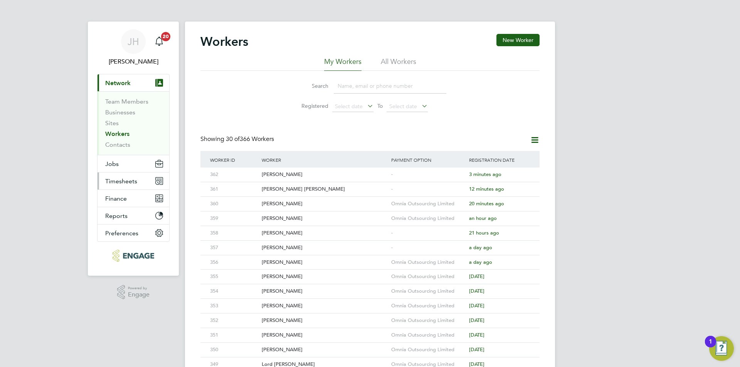
click at [131, 180] on span "Timesheets" at bounding box center [121, 181] width 32 height 7
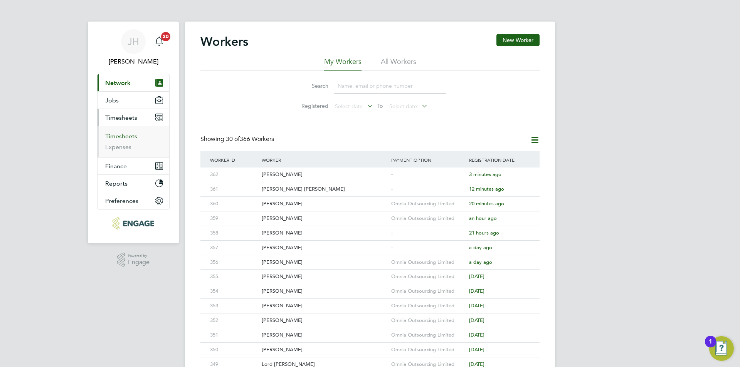
click at [126, 134] on link "Timesheets" at bounding box center [121, 136] width 32 height 7
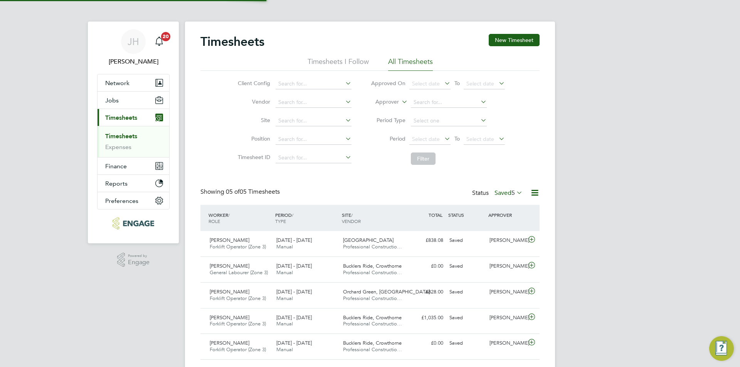
scroll to position [20, 67]
click at [525, 42] on button "New Timesheet" at bounding box center [514, 40] width 51 height 12
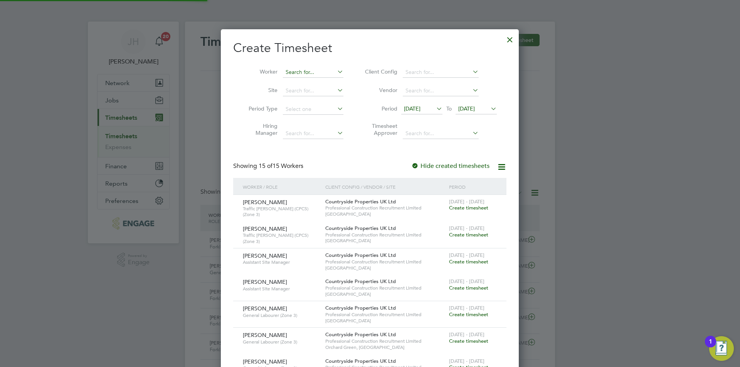
scroll to position [4, 4]
click at [312, 72] on input at bounding box center [313, 72] width 60 height 11
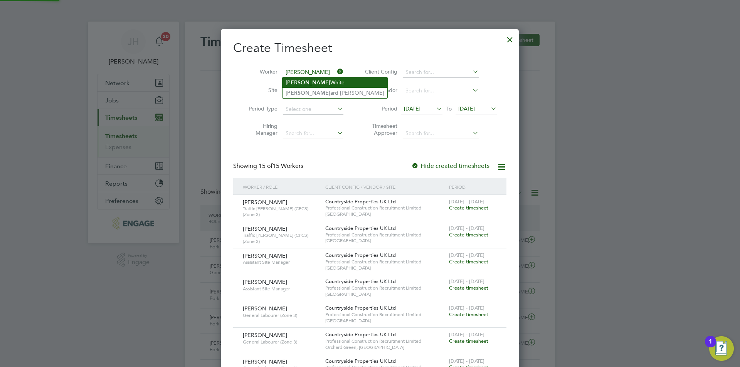
click at [319, 82] on li "Leon White" at bounding box center [334, 82] width 105 height 10
type input "[PERSON_NAME]"
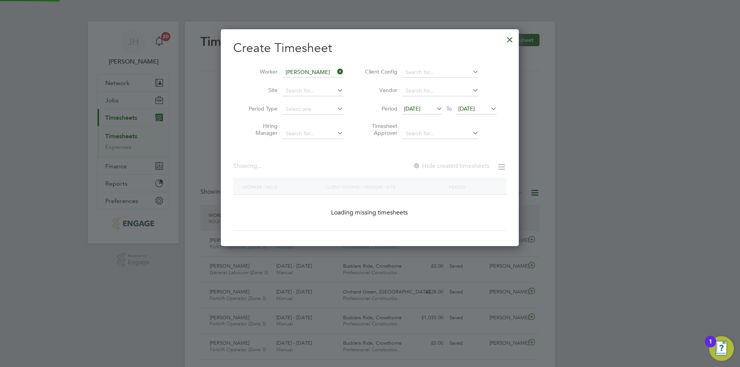
scroll to position [208, 298]
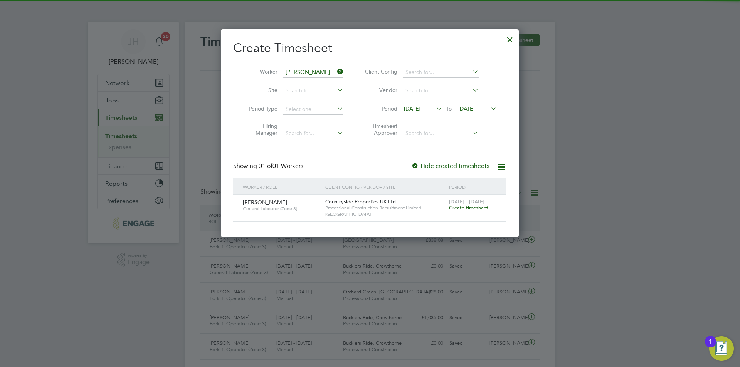
click at [482, 206] on span "Create timesheet" at bounding box center [468, 208] width 39 height 7
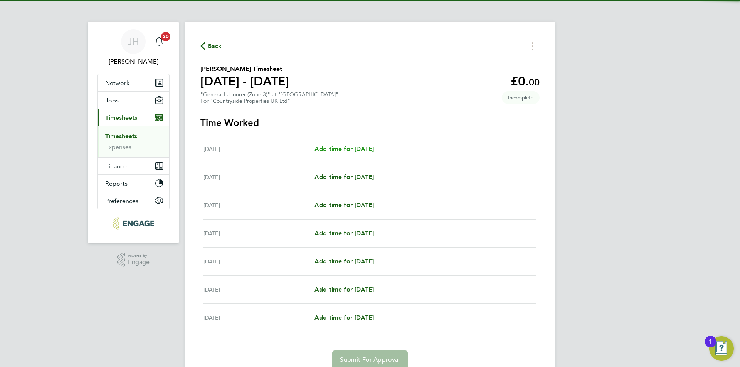
click at [339, 152] on span "Add time for Mon 18 Aug" at bounding box center [343, 148] width 59 height 7
select select "30"
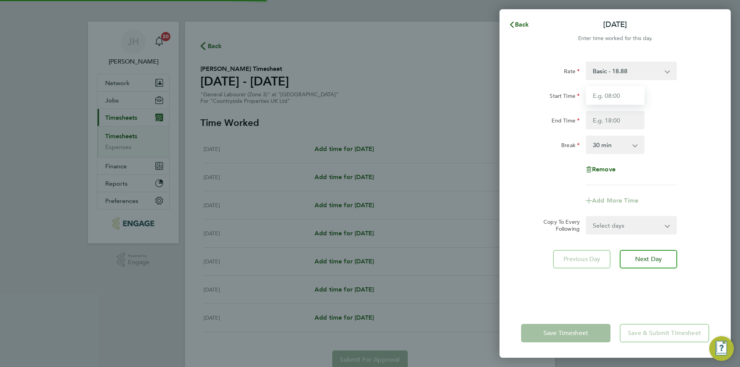
click at [619, 101] on input "Start Time" at bounding box center [615, 95] width 59 height 18
type input "07:30"
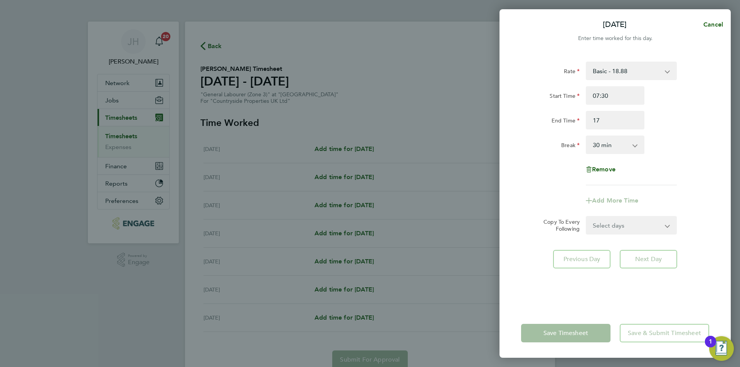
type input "17:00"
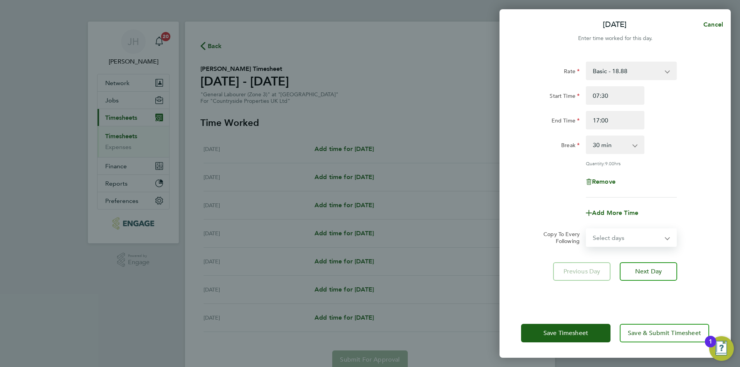
click at [623, 237] on select "Select days Day Weekday (Mon-Fri) Weekend (Sat-Sun) Tuesday Wednesday Thursday …" at bounding box center [626, 237] width 81 height 17
select select "WEEKDAY"
click at [586, 229] on select "Select days Day Weekday (Mon-Fri) Weekend (Sat-Sun) Tuesday Wednesday Thursday …" at bounding box center [626, 237] width 81 height 17
select select "2025-08-24"
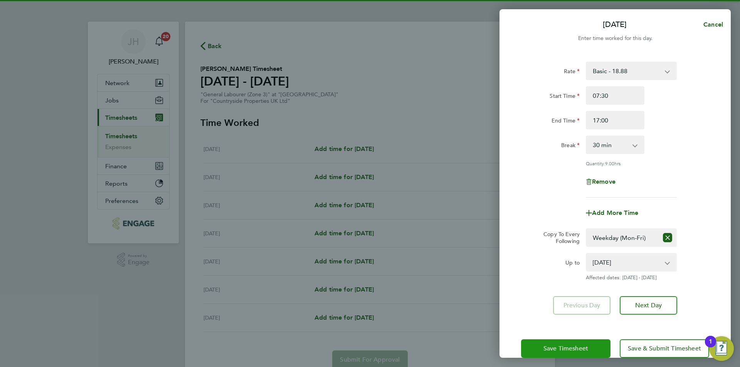
click at [541, 344] on button "Save Timesheet" at bounding box center [565, 348] width 89 height 18
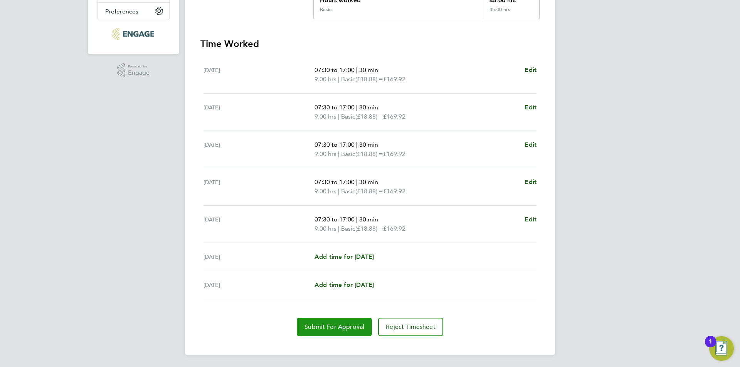
click at [327, 322] on button "Submit For Approval" at bounding box center [334, 327] width 75 height 18
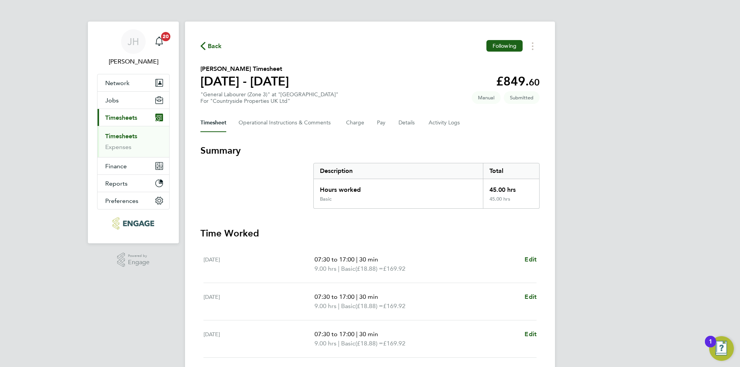
click at [598, 164] on div "JH Jess Hogan Notifications 20 Applications: Network Team Members Businesses Si…" at bounding box center [370, 278] width 740 height 557
click at [137, 91] on li "Network Team Members Businesses Sites Workers Contacts" at bounding box center [133, 82] width 72 height 17
click at [138, 90] on button "Network" at bounding box center [133, 82] width 72 height 17
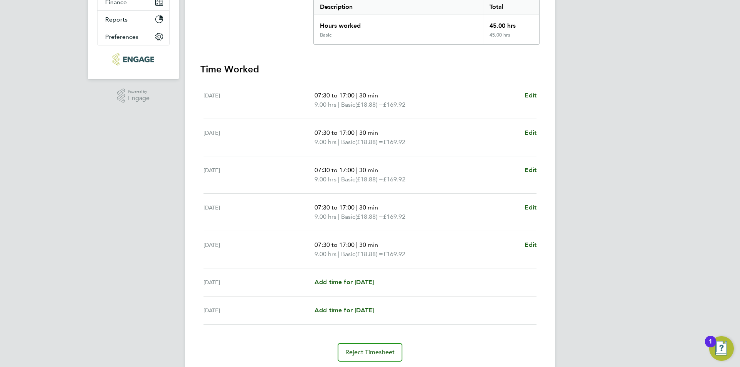
click at [613, 208] on div "JH Jess Hogan Notifications 20 Applications: Network Team Members Businesses Si…" at bounding box center [370, 114] width 740 height 557
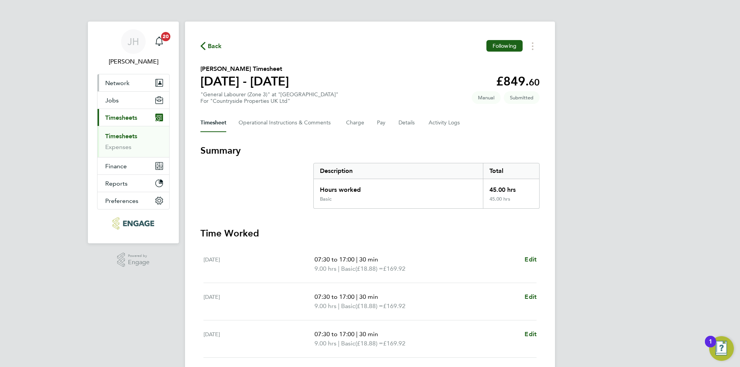
click at [139, 78] on button "Network" at bounding box center [133, 82] width 72 height 17
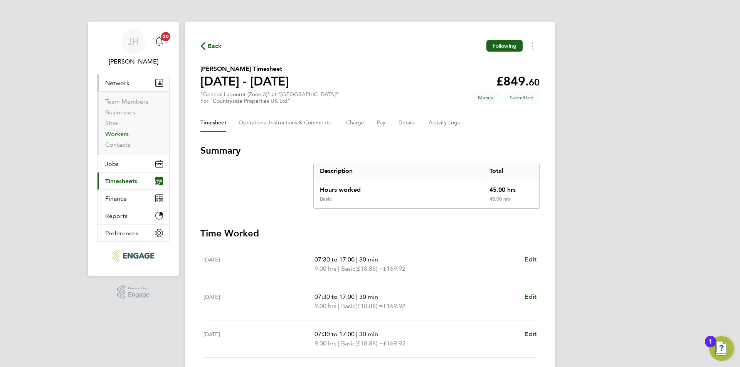
click at [121, 137] on link "Workers" at bounding box center [117, 133] width 24 height 7
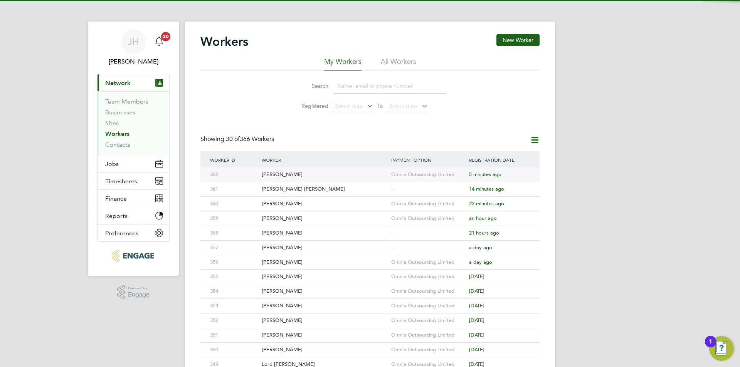
click at [413, 173] on div "Omnia Outsourcing Limited" at bounding box center [428, 175] width 78 height 14
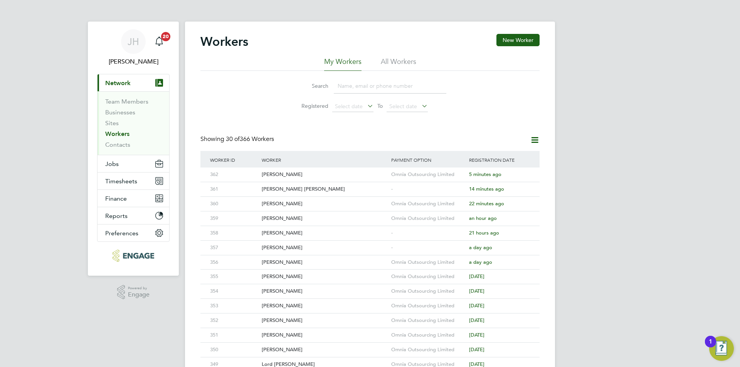
click at [359, 86] on input at bounding box center [390, 86] width 113 height 15
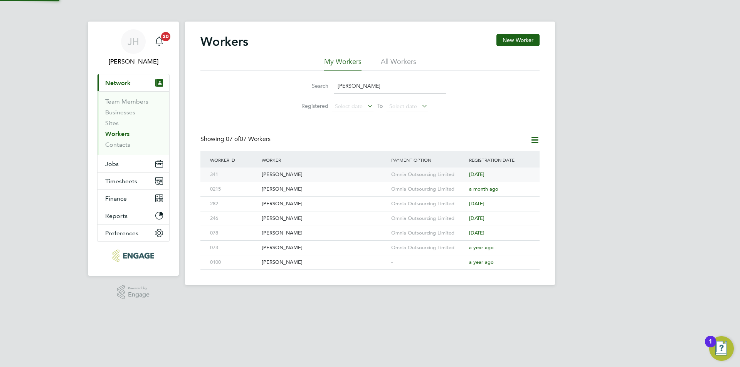
type input "JOHN"
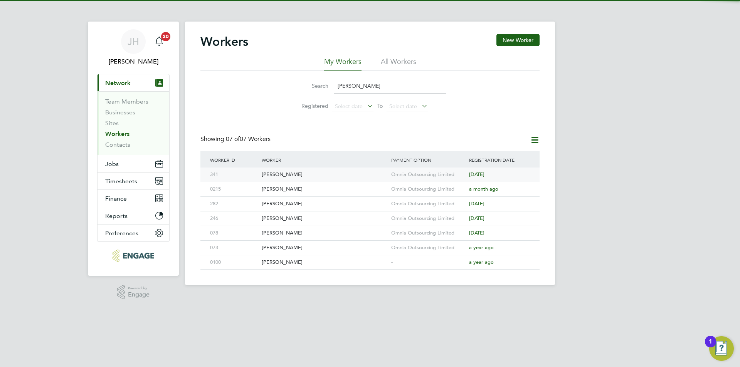
click at [418, 168] on div "Omnia Outsourcing Limited" at bounding box center [428, 175] width 78 height 14
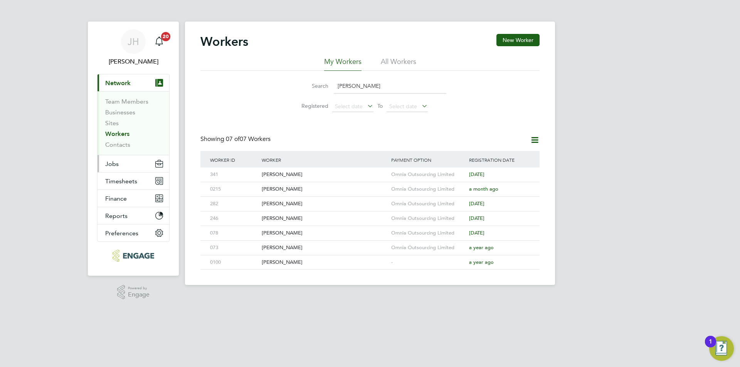
click at [122, 161] on button "Jobs" at bounding box center [133, 163] width 72 height 17
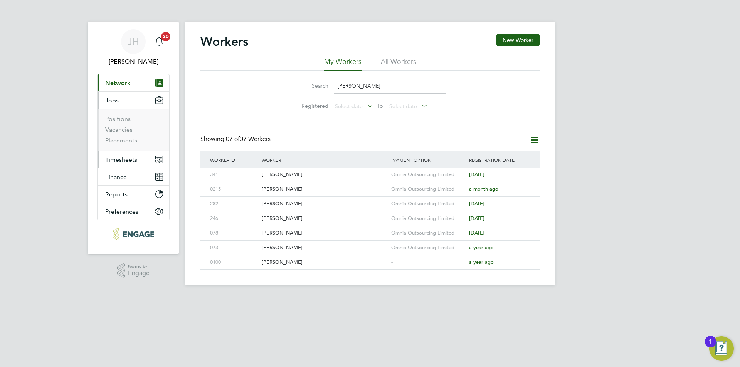
click at [131, 161] on span "Timesheets" at bounding box center [121, 159] width 32 height 7
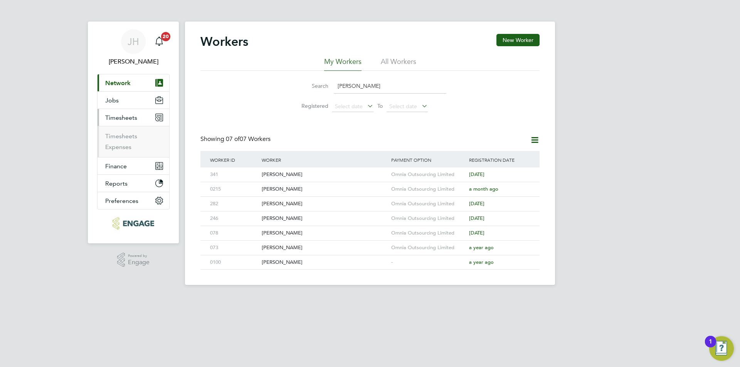
click at [129, 128] on ul "Timesheets Expenses" at bounding box center [133, 141] width 72 height 31
click at [125, 135] on link "Timesheets" at bounding box center [121, 136] width 32 height 7
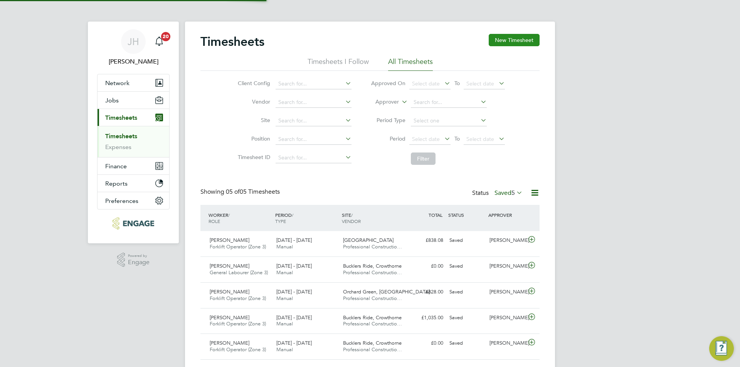
scroll to position [20, 67]
click at [522, 39] on button "New Timesheet" at bounding box center [514, 40] width 51 height 12
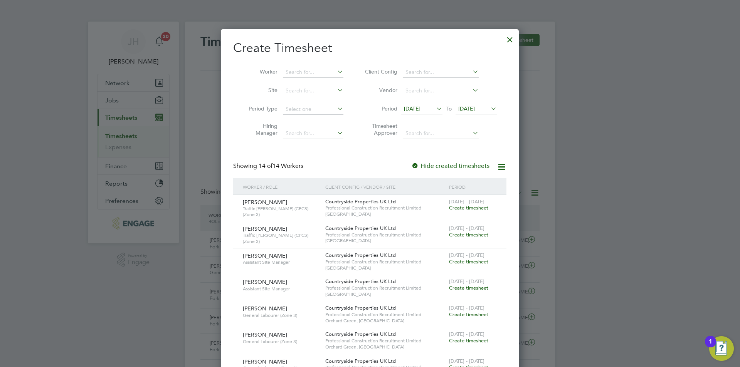
click at [304, 64] on li "Worker" at bounding box center [293, 72] width 120 height 18
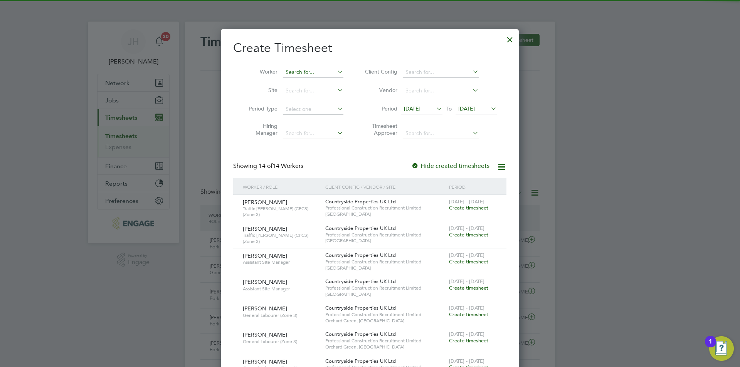
click at [307, 67] on input at bounding box center [313, 72] width 60 height 11
click at [327, 89] on li "Matthe w Merriman" at bounding box center [325, 93] width 86 height 10
type input "[PERSON_NAME]"
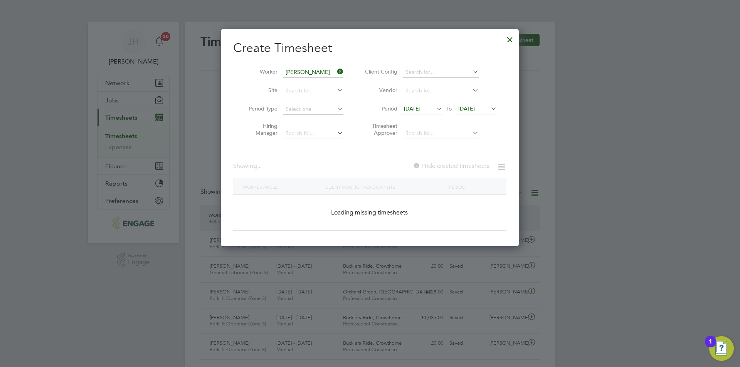
scroll to position [208, 298]
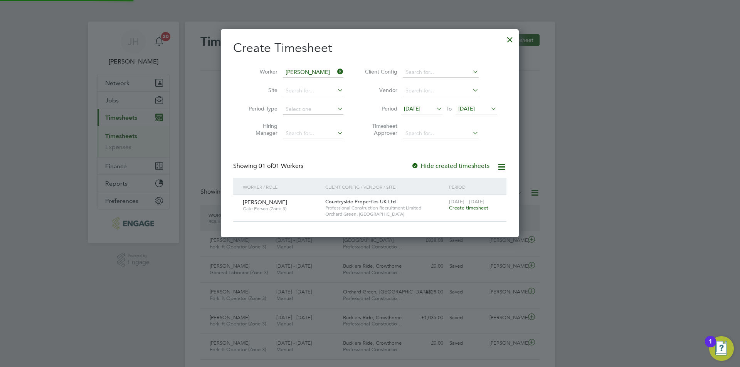
click at [458, 203] on span "[DATE] - [DATE]" at bounding box center [466, 201] width 35 height 7
click at [460, 205] on span "Create timesheet" at bounding box center [468, 208] width 39 height 7
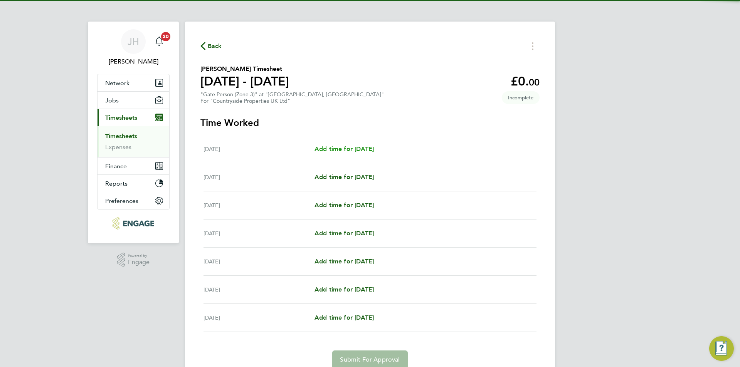
click at [354, 152] on span "Add time for Mon 18 Aug" at bounding box center [343, 148] width 59 height 7
select select "30"
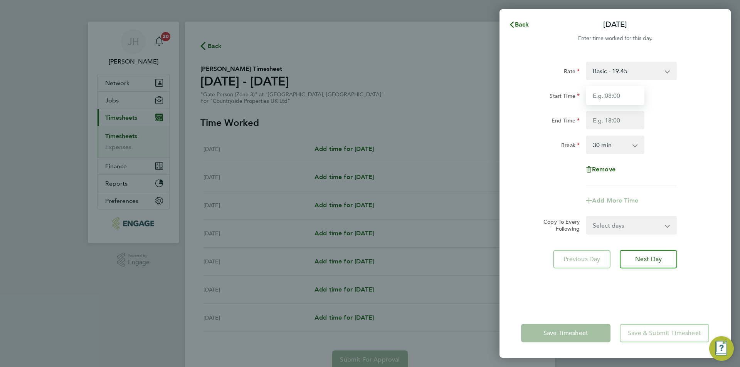
click at [608, 91] on input "Start Time" at bounding box center [615, 95] width 59 height 18
type input "07:30"
type input "17:00"
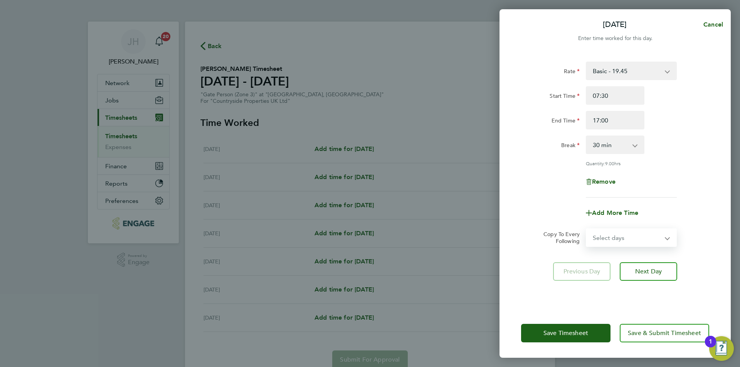
click at [613, 238] on select "Select days Day Weekday (Mon-Fri) Weekend (Sat-Sun) Tuesday Wednesday Thursday …" at bounding box center [626, 237] width 81 height 17
select select "WEEKDAY"
click at [586, 229] on select "Select days Day Weekday (Mon-Fri) Weekend (Sat-Sun) Tuesday Wednesday Thursday …" at bounding box center [626, 237] width 81 height 17
select select "2025-08-24"
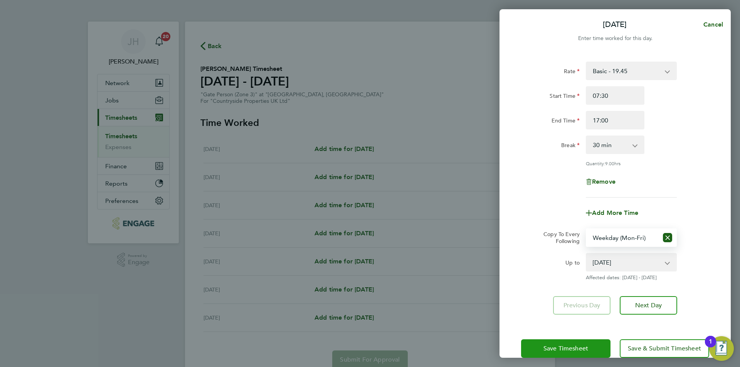
click at [581, 345] on span "Save Timesheet" at bounding box center [565, 349] width 45 height 8
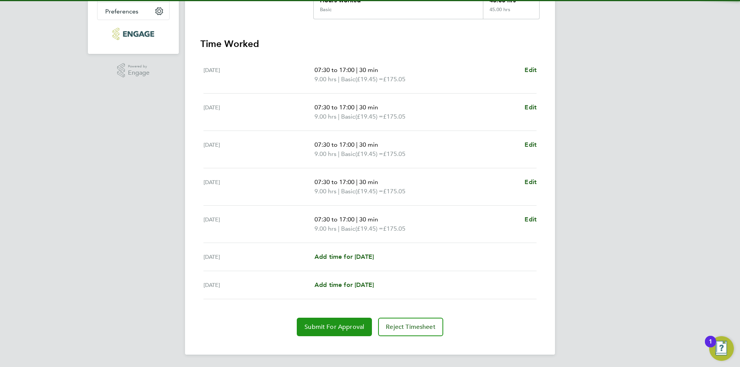
click at [331, 321] on button "Submit For Approval" at bounding box center [334, 327] width 75 height 18
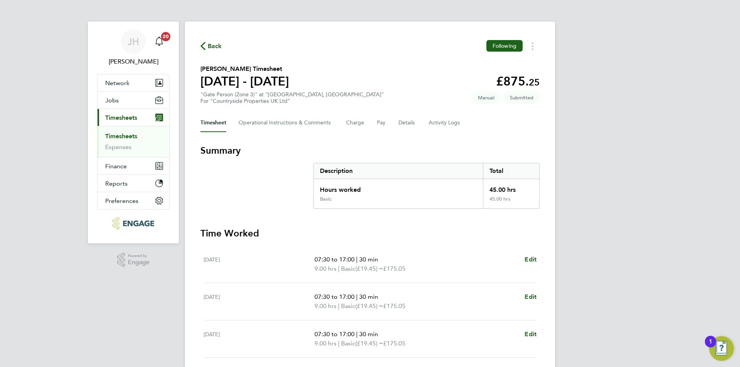
click at [213, 49] on span "Back" at bounding box center [215, 46] width 14 height 9
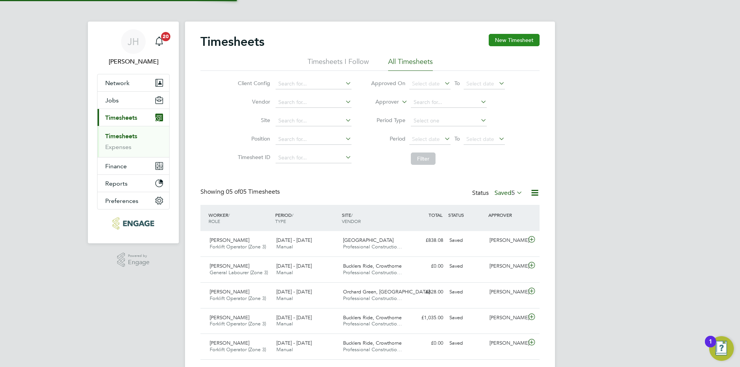
scroll to position [20, 67]
click at [504, 39] on button "New Timesheet" at bounding box center [514, 40] width 51 height 12
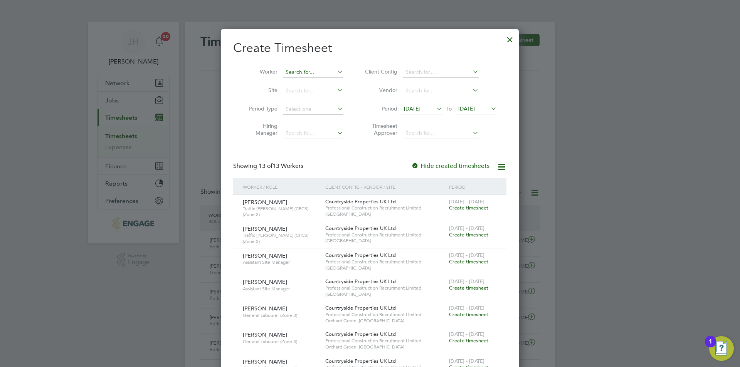
click at [312, 73] on input at bounding box center [313, 72] width 60 height 11
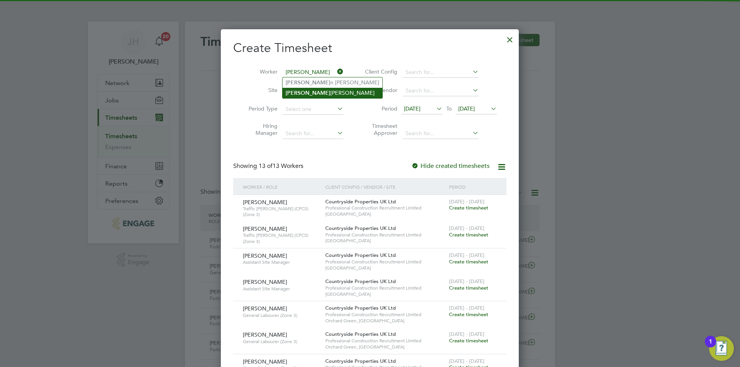
click at [319, 90] on li "Steve Chapman" at bounding box center [332, 93] width 100 height 10
type input "[PERSON_NAME]"
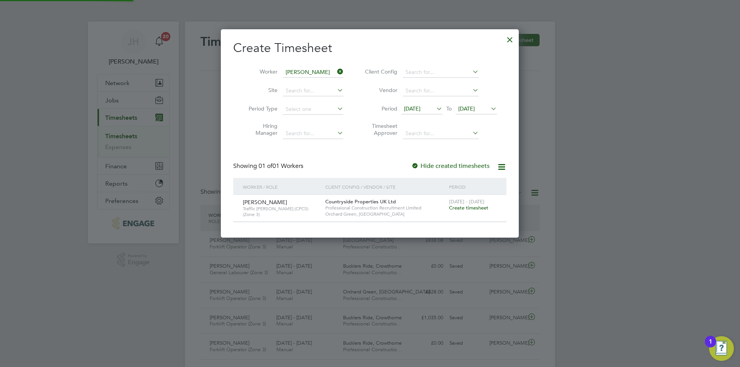
click at [463, 205] on div "18 - 24 Aug 2025 Create timesheet" at bounding box center [473, 205] width 52 height 21
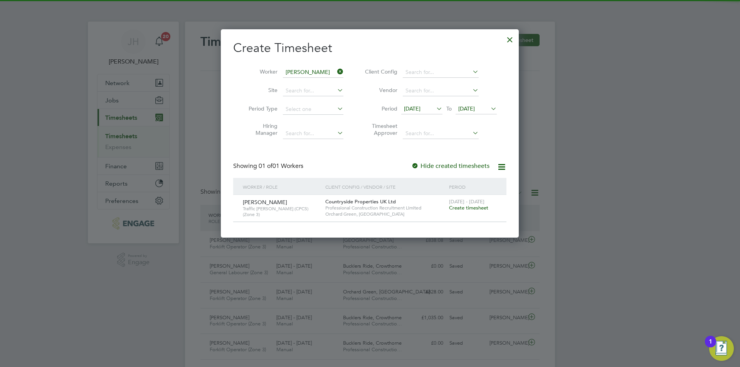
click at [463, 206] on span "Create timesheet" at bounding box center [468, 208] width 39 height 7
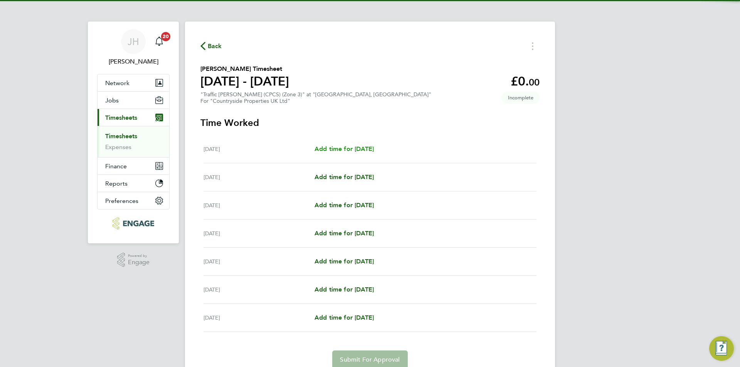
click at [364, 151] on span "Add time for Mon 18 Aug" at bounding box center [343, 148] width 59 height 7
select select "30"
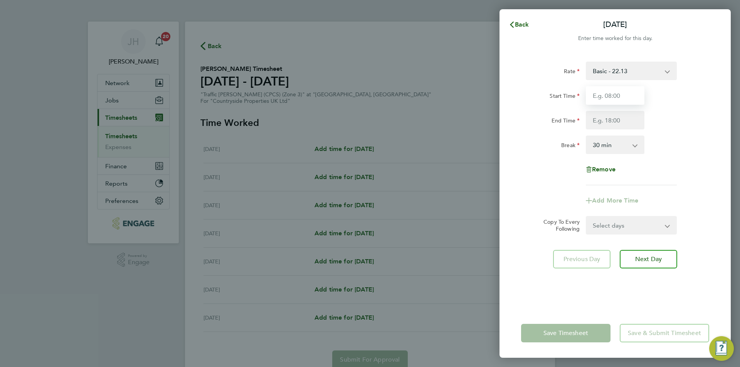
click at [621, 101] on input "Start Time" at bounding box center [615, 95] width 59 height 18
type input "07:30"
type input "17:00"
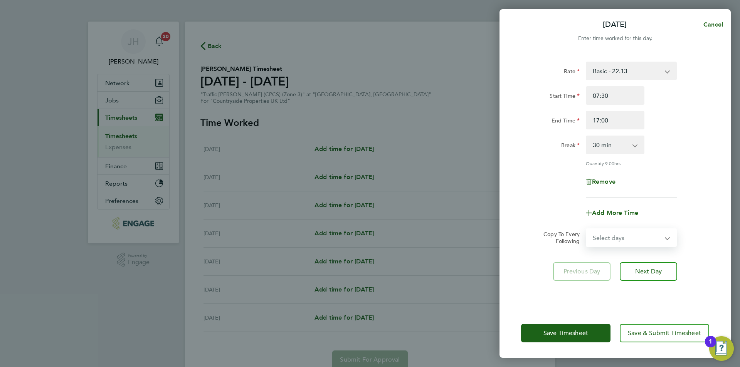
drag, startPoint x: 615, startPoint y: 236, endPoint x: 615, endPoint y: 241, distance: 4.6
click at [615, 237] on select "Select days Day Weekday (Mon-Fri) Weekend (Sat-Sun) Tuesday Wednesday Thursday …" at bounding box center [626, 237] width 81 height 17
select select "WEEKDAY"
click at [586, 229] on select "Select days Day Weekday (Mon-Fri) Weekend (Sat-Sun) Tuesday Wednesday Thursday …" at bounding box center [626, 237] width 81 height 17
select select "2025-08-24"
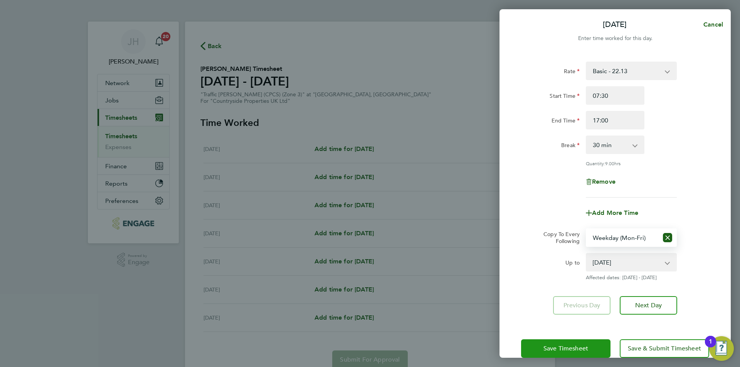
click at [581, 347] on span "Save Timesheet" at bounding box center [565, 349] width 45 height 8
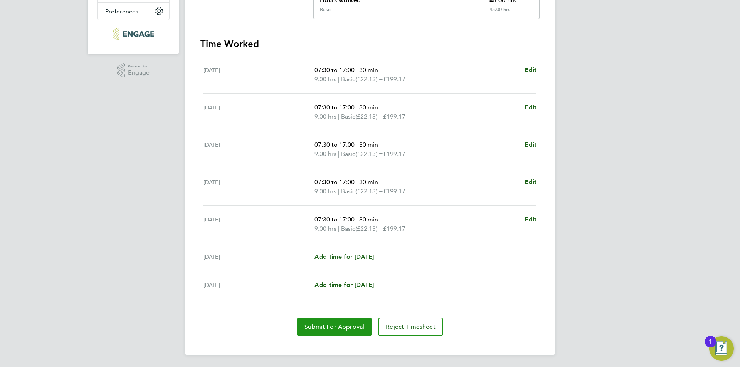
click at [336, 322] on button "Submit For Approval" at bounding box center [334, 327] width 75 height 18
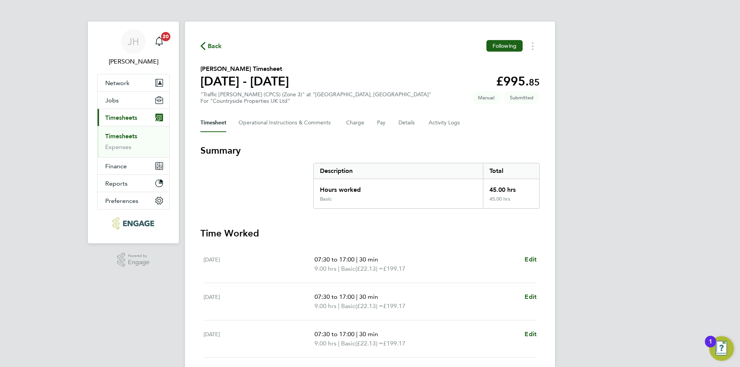
click at [211, 49] on span "Back" at bounding box center [215, 46] width 14 height 9
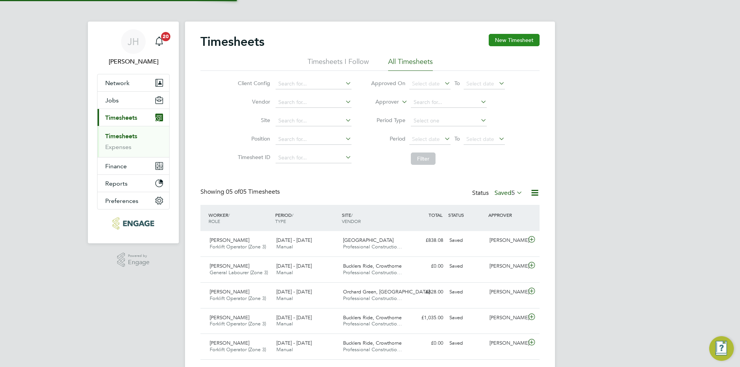
click at [506, 41] on button "New Timesheet" at bounding box center [514, 40] width 51 height 12
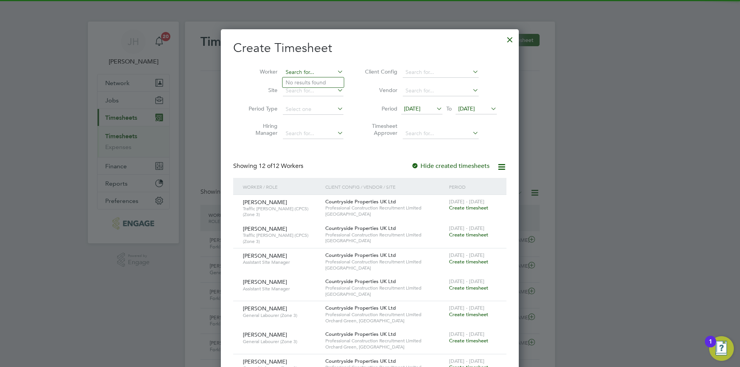
click at [307, 74] on input at bounding box center [313, 72] width 60 height 11
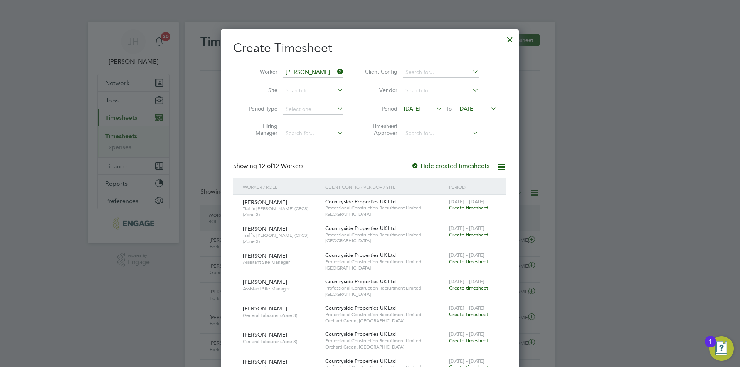
click at [323, 100] on li "Adam Garisch" at bounding box center [316, 103] width 69 height 10
type input "[PERSON_NAME]"
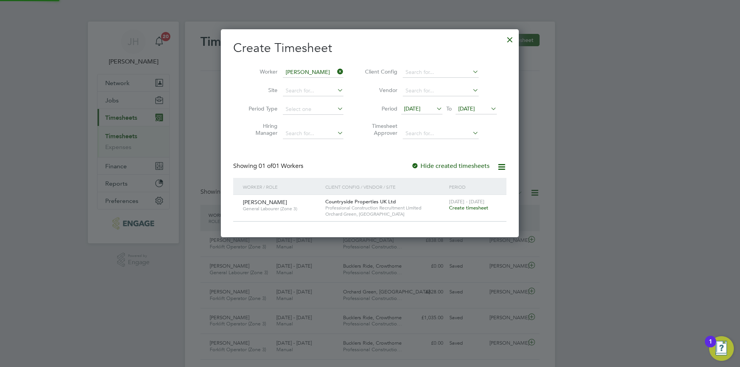
click at [463, 211] on div "18 - 24 Aug 2025 Create timesheet" at bounding box center [473, 205] width 52 height 21
click at [463, 210] on span "Create timesheet" at bounding box center [468, 208] width 39 height 7
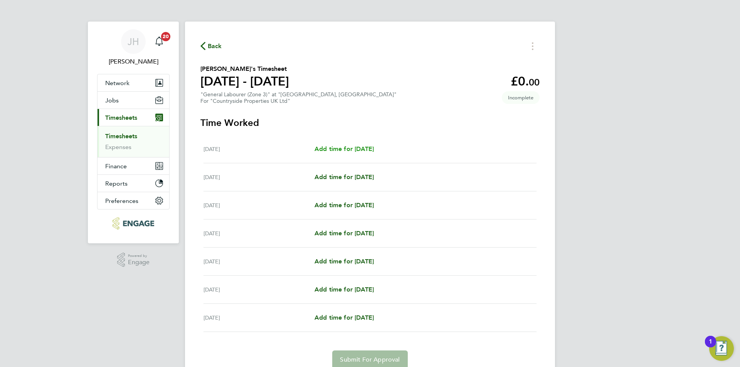
click at [360, 149] on span "Add time for Mon 18 Aug" at bounding box center [343, 148] width 59 height 7
select select "30"
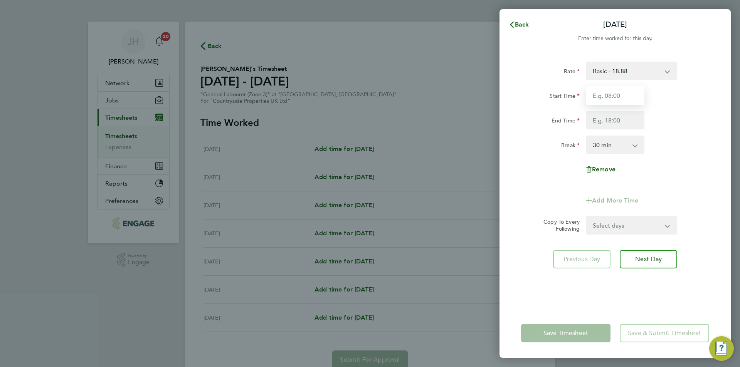
click at [624, 94] on input "Start Time" at bounding box center [615, 95] width 59 height 18
type input "07:30"
type input "17:00"
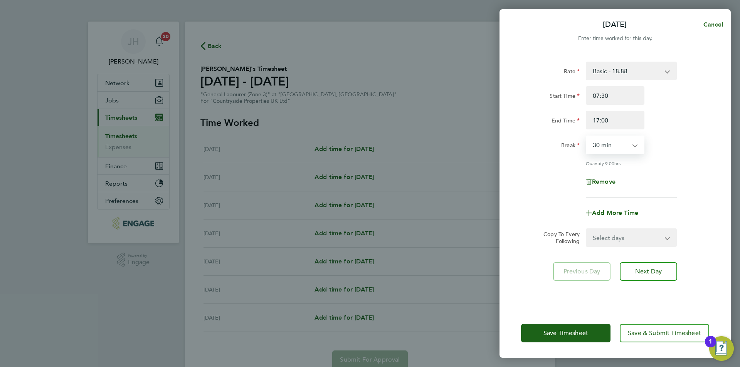
click at [641, 242] on select "Select days Day Weekday (Mon-Fri) Weekend (Sat-Sun) Tuesday Wednesday Thursday …" at bounding box center [626, 237] width 81 height 17
select select "WEEKDAY"
click at [586, 229] on select "Select days Day Weekday (Mon-Fri) Weekend (Sat-Sun) Tuesday Wednesday Thursday …" at bounding box center [626, 237] width 81 height 17
select select "2025-08-24"
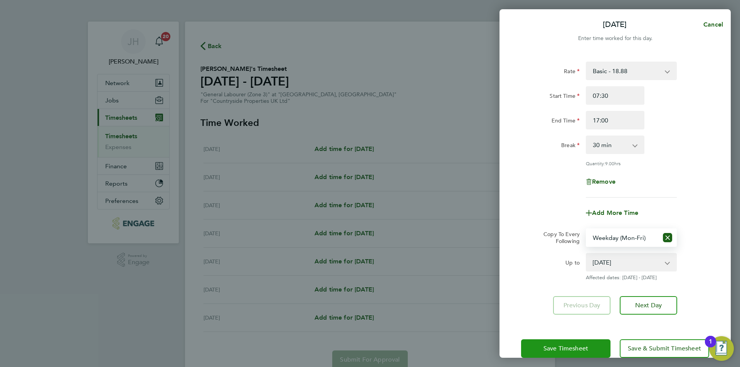
click at [584, 356] on button "Save Timesheet" at bounding box center [565, 348] width 89 height 18
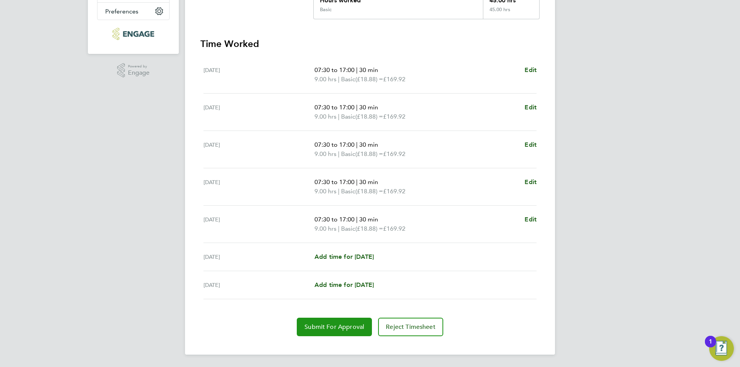
click at [338, 327] on span "Submit For Approval" at bounding box center [334, 327] width 60 height 8
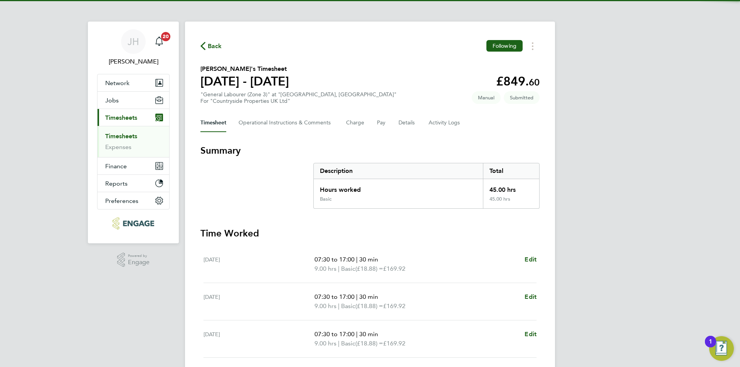
click at [211, 46] on span "Back" at bounding box center [215, 46] width 14 height 9
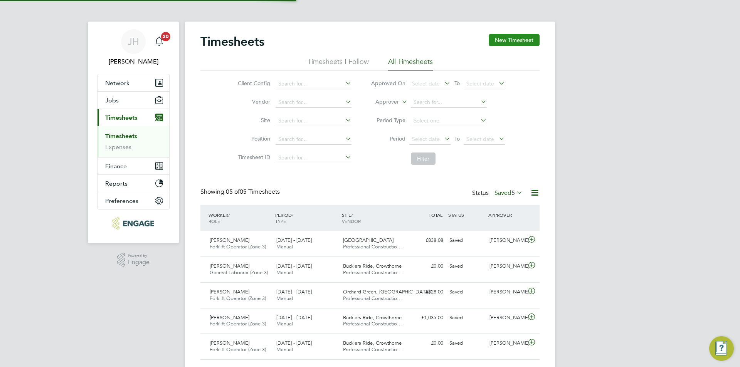
click at [518, 46] on button "New Timesheet" at bounding box center [514, 40] width 51 height 12
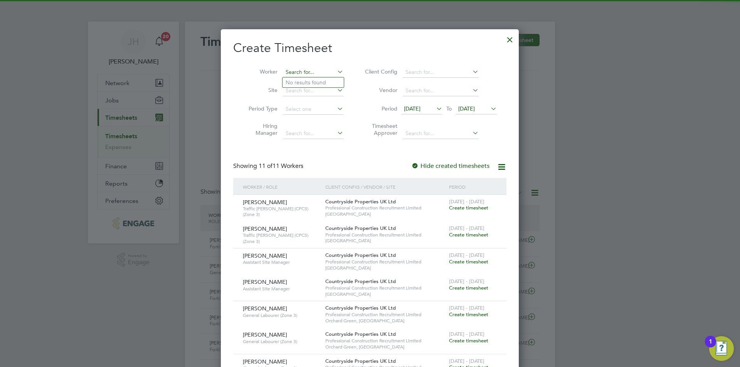
click at [301, 71] on input at bounding box center [313, 72] width 60 height 11
click at [315, 83] on li "Chime zie Okolo" at bounding box center [319, 82] width 75 height 10
type input "[PERSON_NAME]"
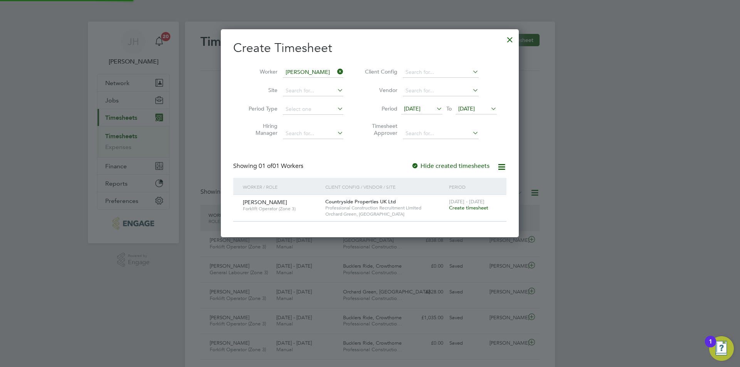
click at [468, 207] on span "Create timesheet" at bounding box center [468, 208] width 39 height 7
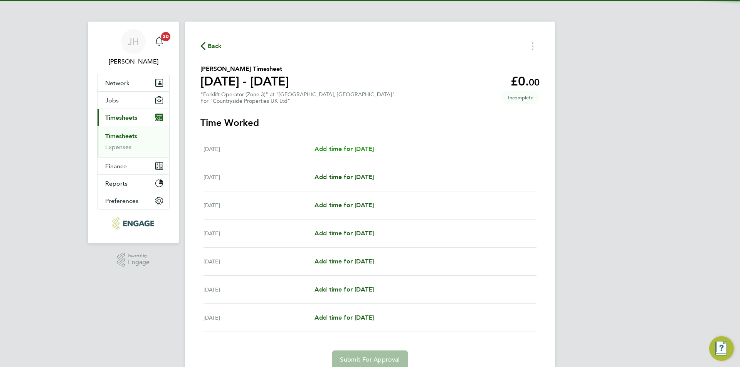
click at [347, 150] on span "Add time for Mon 18 Aug" at bounding box center [343, 148] width 59 height 7
select select "30"
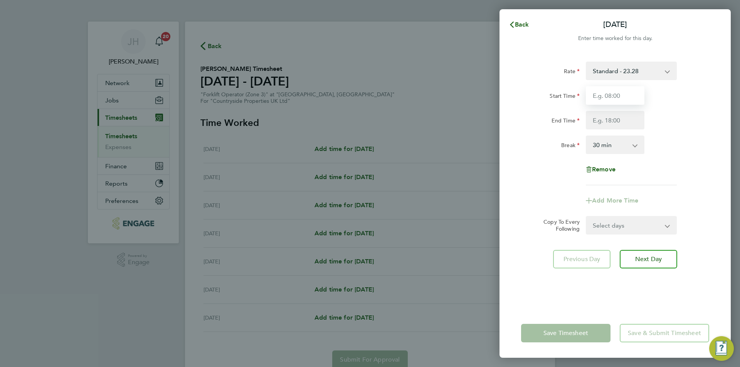
click at [591, 95] on input "Start Time" at bounding box center [615, 95] width 59 height 18
type input "07:30"
type input "17:00"
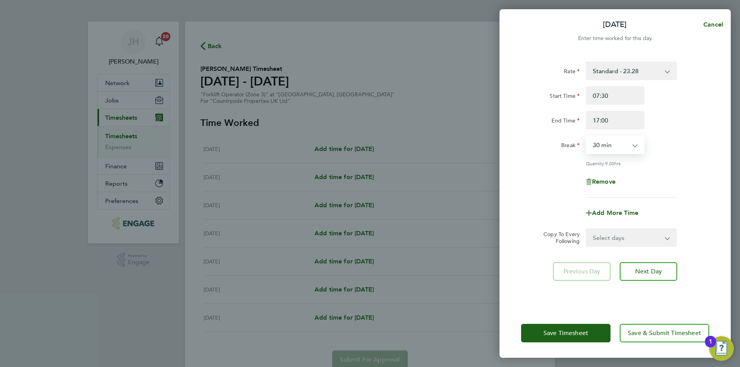
click at [615, 241] on select "Select days Day Weekday (Mon-Fri) Weekend (Sat-Sun) Tuesday Wednesday Thursday …" at bounding box center [626, 237] width 81 height 17
select select "WEEKDAY"
click at [586, 229] on select "Select days Day Weekday (Mon-Fri) Weekend (Sat-Sun) Tuesday Wednesday Thursday …" at bounding box center [626, 237] width 81 height 17
select select "2025-08-24"
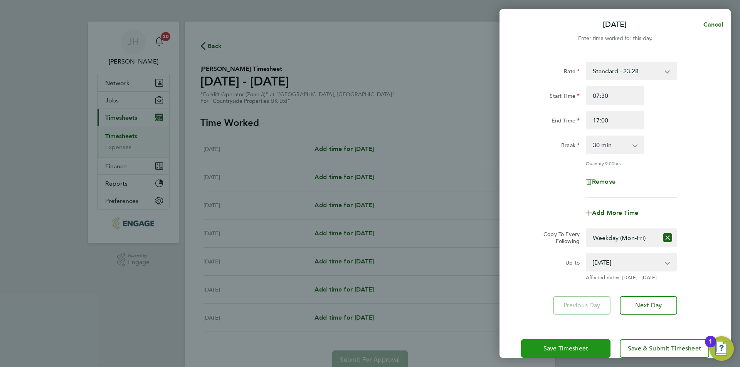
click at [583, 339] on button "Save Timesheet" at bounding box center [565, 348] width 89 height 18
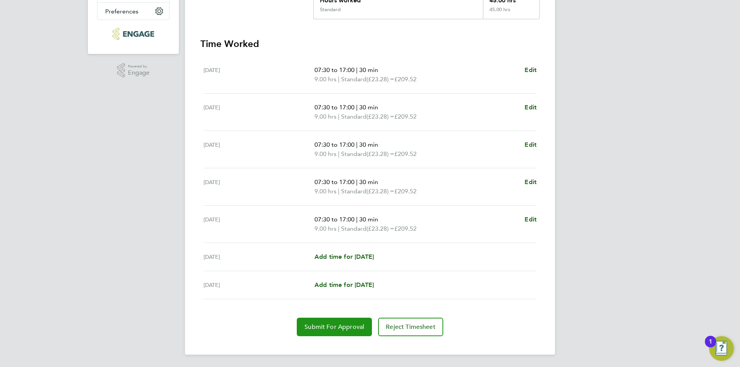
click at [338, 318] on button "Submit For Approval" at bounding box center [334, 327] width 75 height 18
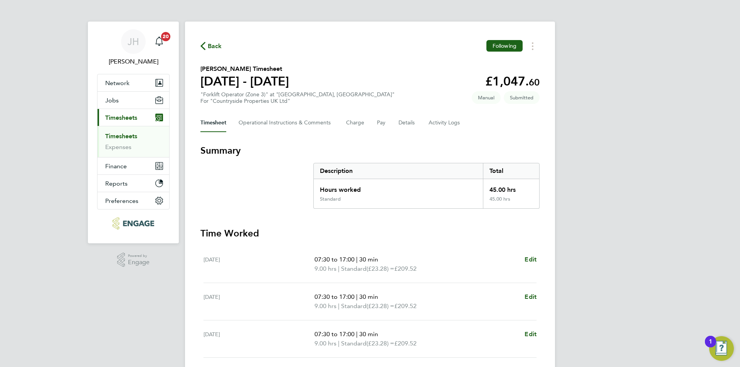
click at [210, 50] on span "Back" at bounding box center [215, 46] width 14 height 9
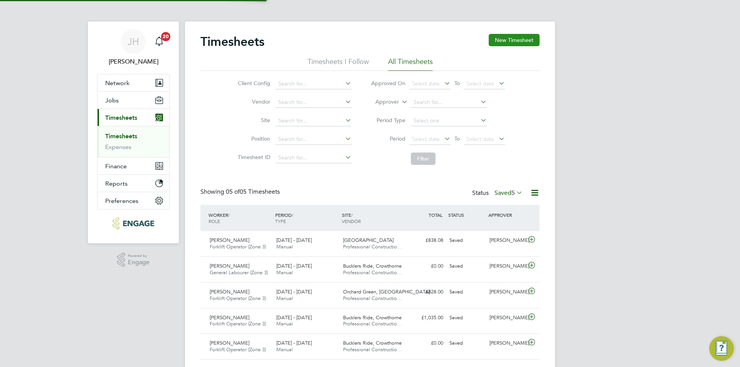
click at [507, 34] on button "New Timesheet" at bounding box center [514, 40] width 51 height 12
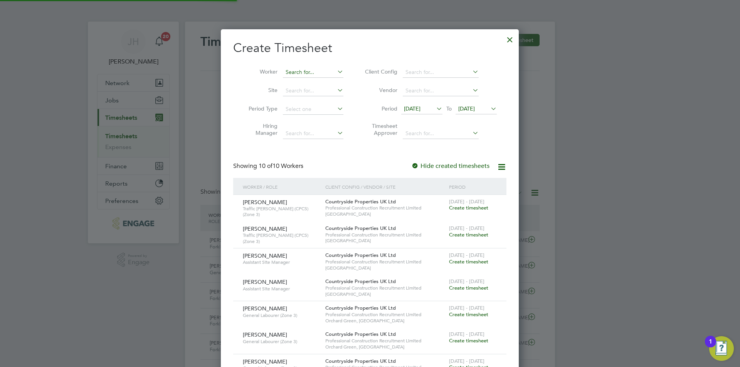
click at [306, 73] on input at bounding box center [313, 72] width 60 height 11
click at [314, 84] on li "Lord Vinny Hannam" at bounding box center [313, 82] width 62 height 10
type input "Lord [PERSON_NAME]"
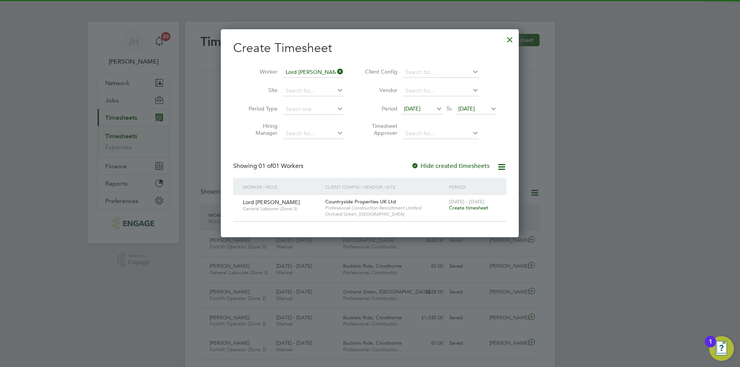
click at [469, 205] on span "Create timesheet" at bounding box center [468, 208] width 39 height 7
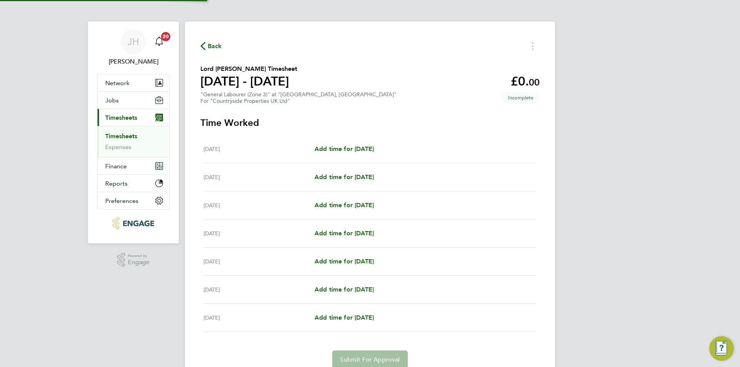
click at [353, 144] on div "Mon 18 Aug Add time for Mon 18 Aug Add time for Mon 18 Aug" at bounding box center [369, 149] width 333 height 28
click at [377, 155] on div "Mon 18 Aug Add time for Mon 18 Aug Add time for Mon 18 Aug" at bounding box center [369, 149] width 333 height 28
click at [374, 151] on span "Add time for Mon 18 Aug" at bounding box center [343, 148] width 59 height 7
select select "30"
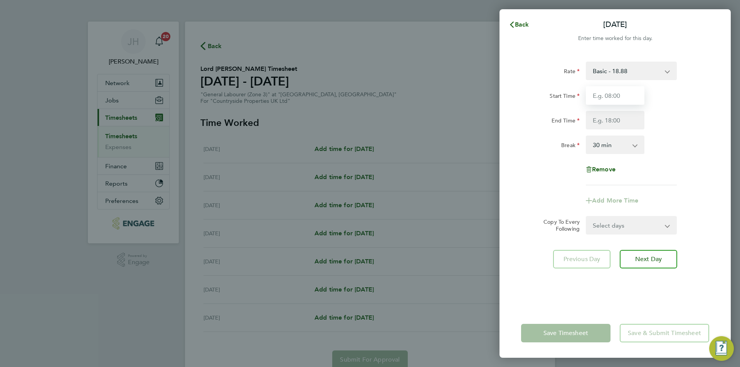
click at [593, 102] on input "Start Time" at bounding box center [615, 95] width 59 height 18
type input "07:30"
type input "17:00"
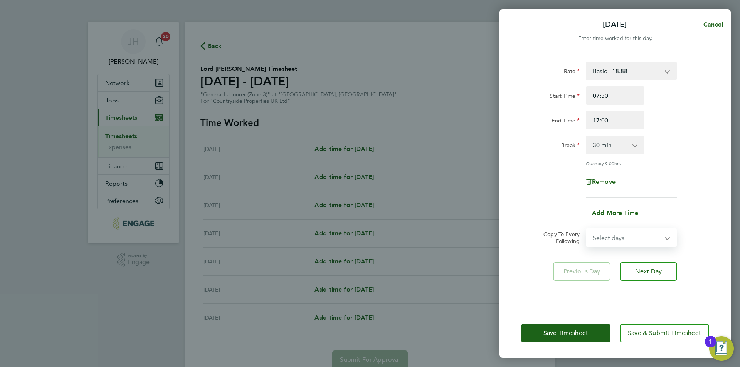
click at [609, 245] on select "Select days Day Weekday (Mon-Fri) Weekend (Sat-Sun) Tuesday Wednesday Thursday …" at bounding box center [626, 237] width 81 height 17
select select "WEEKDAY"
click at [586, 229] on select "Select days Day Weekday (Mon-Fri) Weekend (Sat-Sun) Tuesday Wednesday Thursday …" at bounding box center [626, 237] width 81 height 17
select select "2025-08-24"
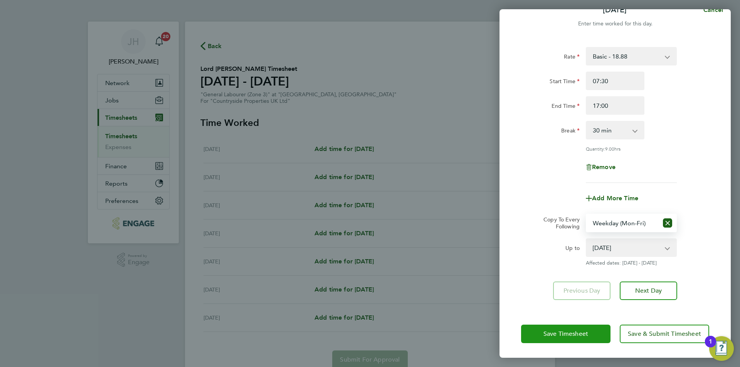
click at [543, 339] on button "Save Timesheet" at bounding box center [565, 334] width 89 height 18
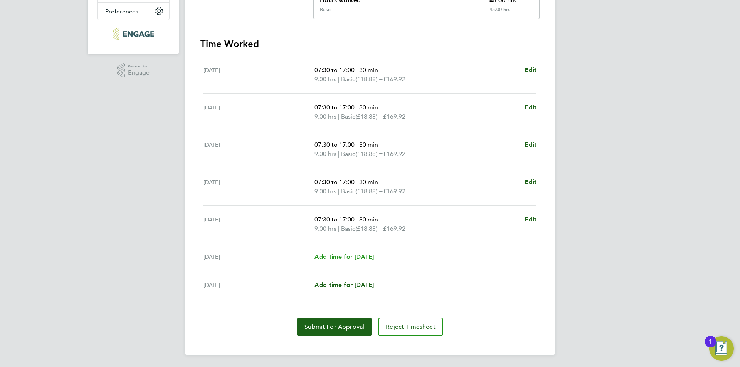
click at [356, 260] on link "Add time for Sat 23 Aug" at bounding box center [343, 256] width 59 height 9
select select "30"
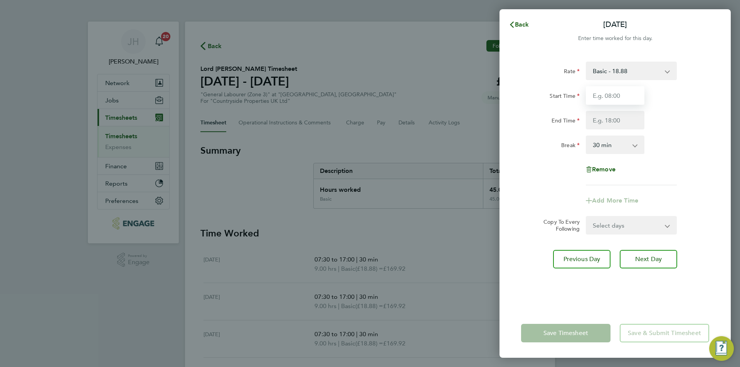
click at [619, 99] on input "Start Time" at bounding box center [615, 95] width 59 height 18
type input "07:30"
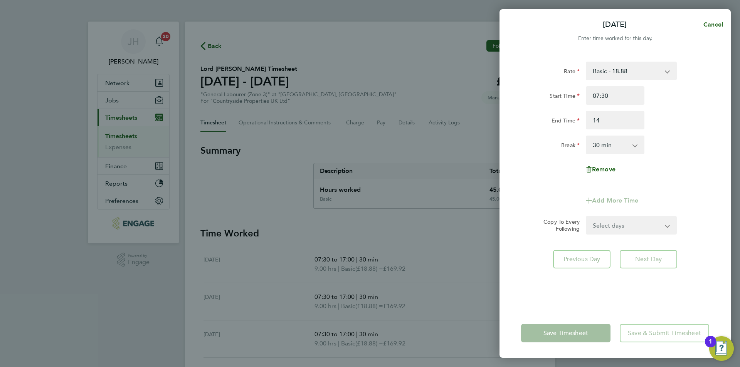
type input "14:00"
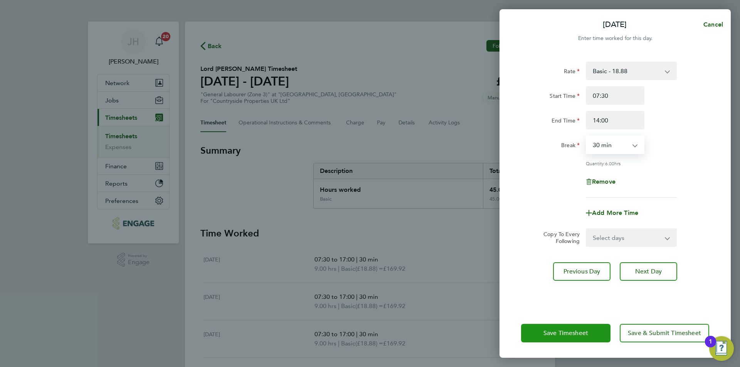
click at [577, 336] on span "Save Timesheet" at bounding box center [565, 333] width 45 height 8
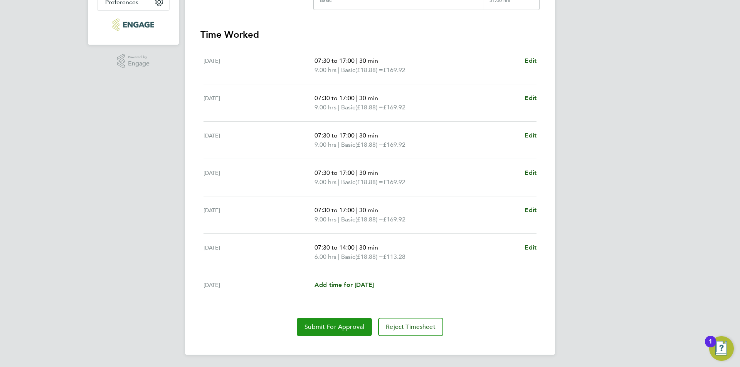
click at [344, 325] on span "Submit For Approval" at bounding box center [334, 327] width 60 height 8
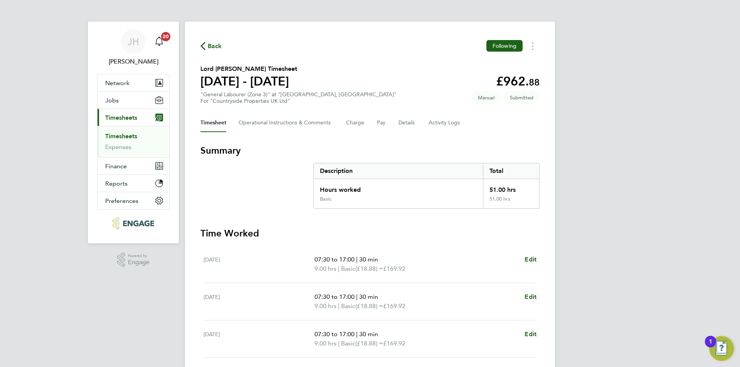
click at [216, 49] on span "Back" at bounding box center [215, 46] width 14 height 9
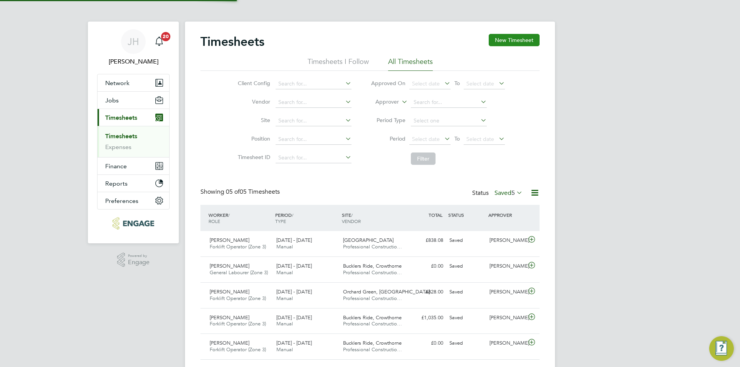
click at [521, 43] on button "New Timesheet" at bounding box center [514, 40] width 51 height 12
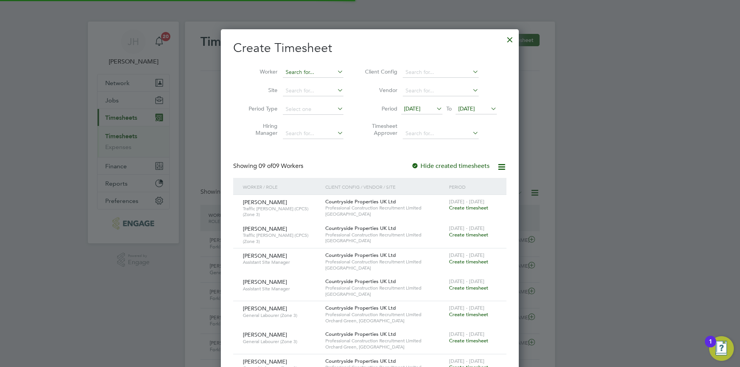
click at [305, 70] on input at bounding box center [313, 72] width 60 height 11
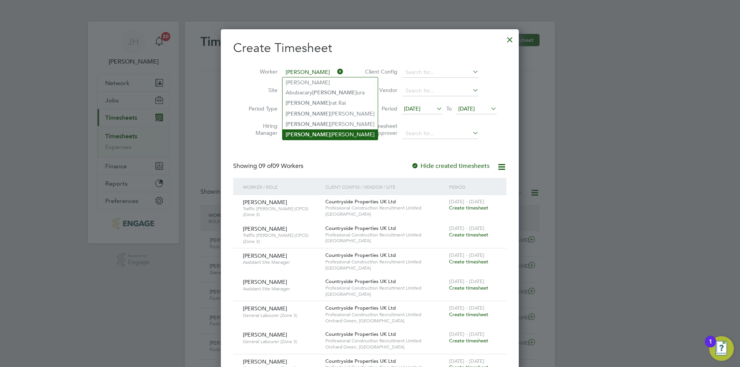
click at [323, 129] on li "Sam Drew" at bounding box center [329, 134] width 95 height 10
type input "[PERSON_NAME]"
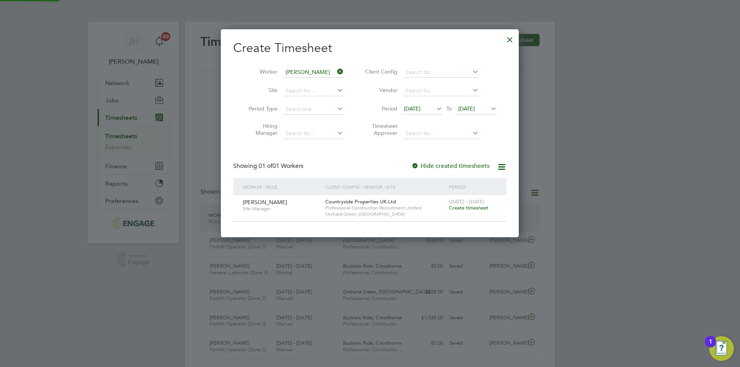
click at [466, 207] on span "Create timesheet" at bounding box center [468, 208] width 39 height 7
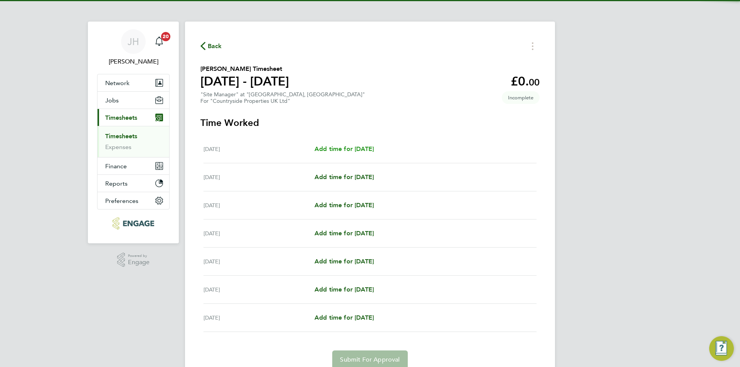
click at [357, 152] on span "Add time for Mon 18 Aug" at bounding box center [343, 148] width 59 height 7
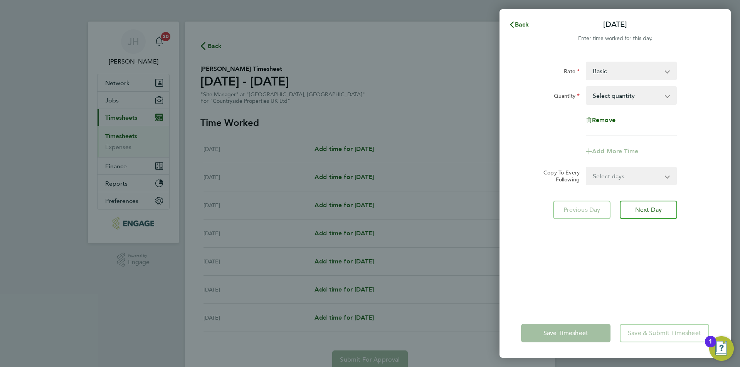
click at [629, 93] on select "Select quantity 0.5 1" at bounding box center [626, 95] width 80 height 17
click at [626, 77] on select "Basic SM - 352.50" at bounding box center [626, 70] width 80 height 17
click at [622, 74] on select "Basic SM - 352.50" at bounding box center [626, 70] width 80 height 17
click at [629, 74] on select "Basic SM - 352.50" at bounding box center [626, 70] width 80 height 17
select select "30"
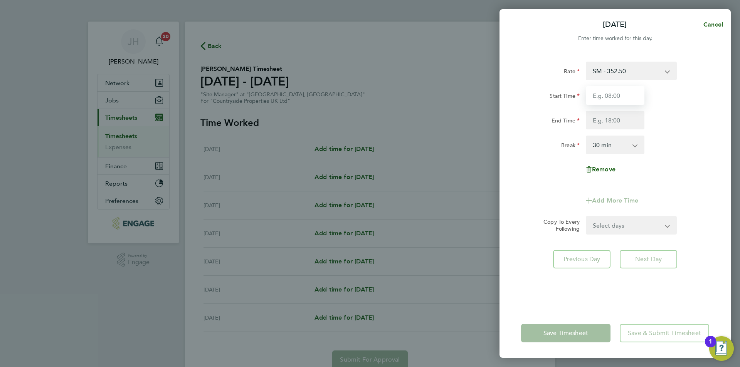
click at [625, 101] on input "Start Time" at bounding box center [615, 95] width 59 height 18
type input "07:30"
type input "09:00"
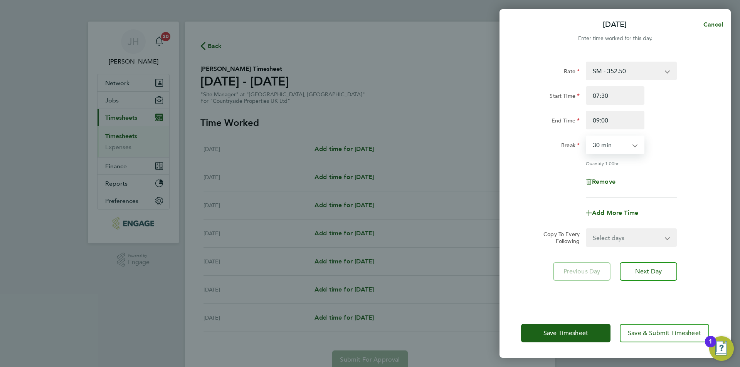
drag, startPoint x: 621, startPoint y: 235, endPoint x: 618, endPoint y: 245, distance: 10.1
click at [621, 235] on select "Select days Day Weekday (Mon-Fri) Weekend (Sat-Sun) Tuesday Wednesday Thursday …" at bounding box center [626, 237] width 81 height 17
select select "WEEKDAY"
click at [586, 229] on select "Select days Day Weekday (Mon-Fri) Weekend (Sat-Sun) Tuesday Wednesday Thursday …" at bounding box center [626, 237] width 81 height 17
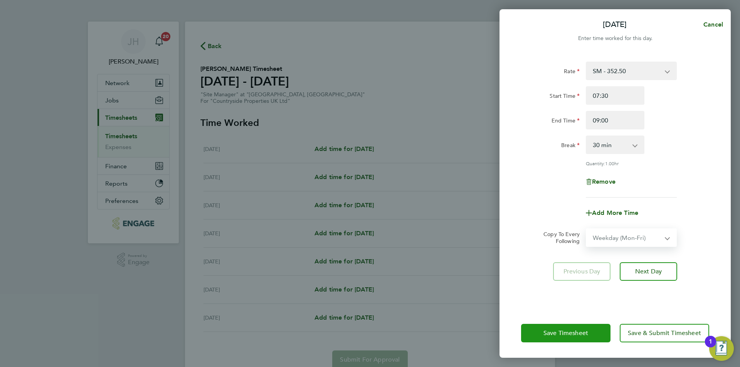
select select "2025-08-24"
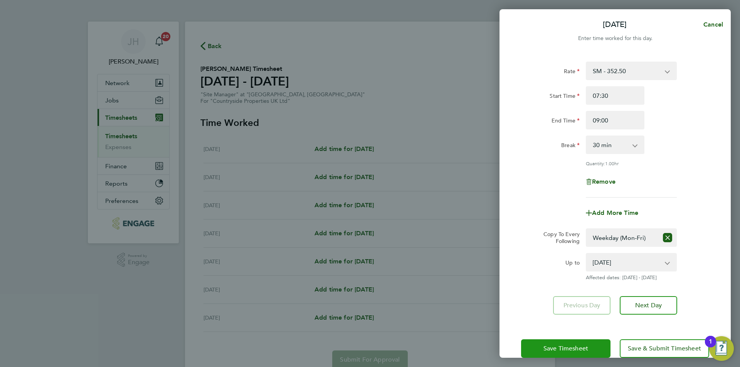
click at [569, 354] on button "Save Timesheet" at bounding box center [565, 348] width 89 height 18
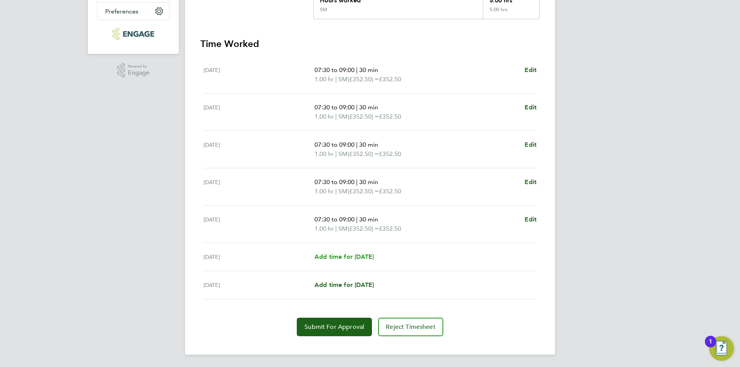
click at [363, 260] on link "Add time for Sat 23 Aug" at bounding box center [343, 256] width 59 height 9
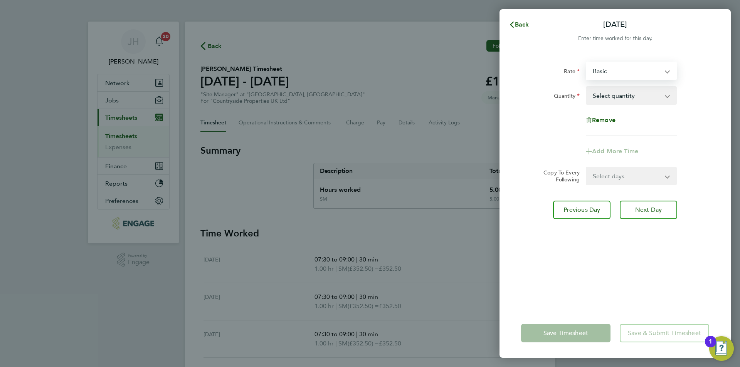
click at [628, 76] on select "Basic SM - 352.50" at bounding box center [626, 70] width 80 height 17
select select "30"
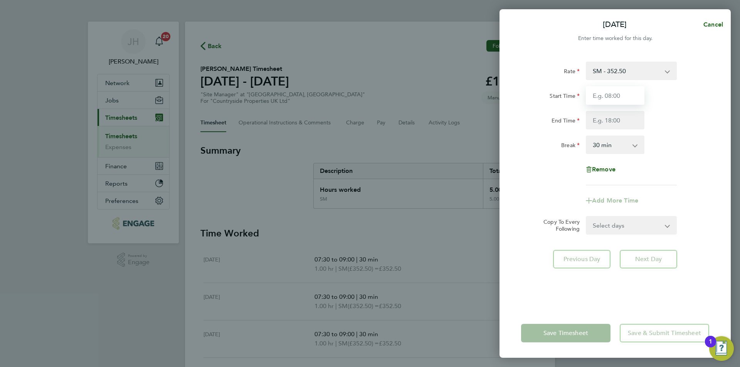
click at [625, 100] on input "Start Time" at bounding box center [615, 95] width 59 height 18
type input "07:0"
type input "09:00"
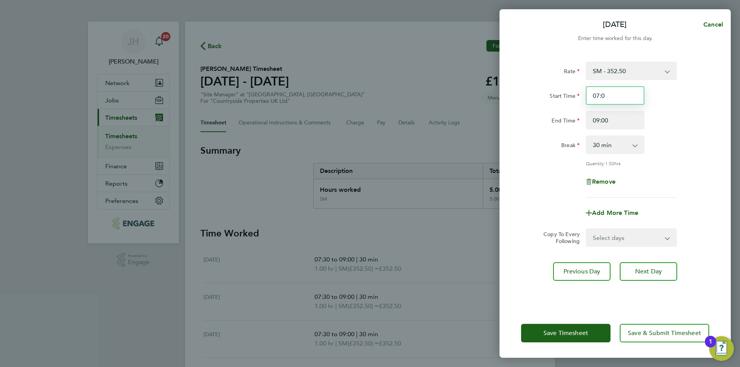
click at [621, 100] on input "07:0" at bounding box center [615, 95] width 59 height 18
type input "07:30"
click at [581, 323] on div "Save Timesheet Save & Submit Timesheet" at bounding box center [614, 333] width 231 height 49
click at [583, 327] on button "Save Timesheet" at bounding box center [565, 333] width 89 height 18
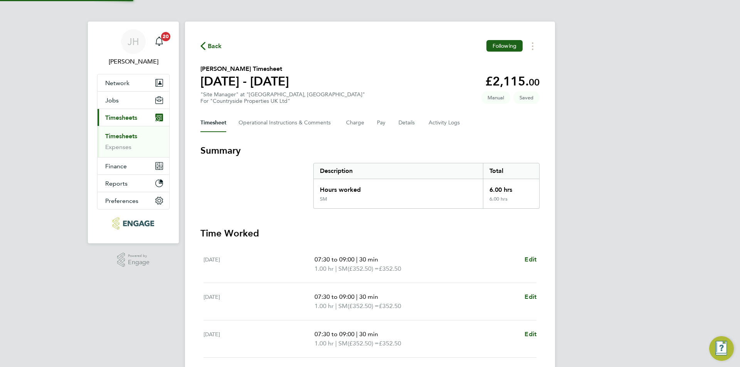
click at [434, 209] on section "Summary Description Total Hours worked 6.00 hrs SM 6.00 hrs Time Worked Mon 18 …" at bounding box center [369, 339] width 339 height 391
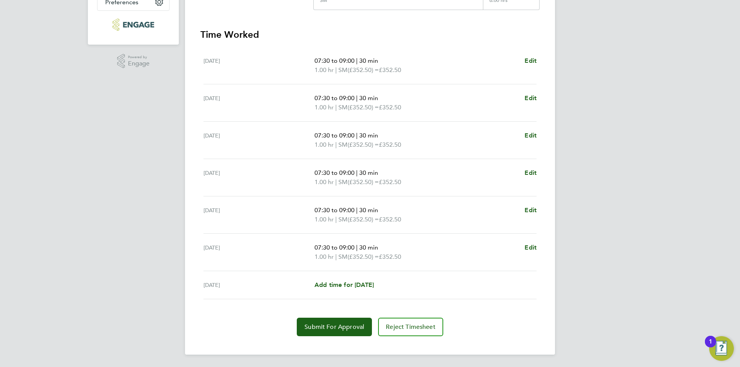
click at [354, 315] on section "Time Worked Mon 18 Aug 07:30 to 09:00 | 30 min 1.00 hr | SM (£352.50) = £352.50…" at bounding box center [369, 183] width 339 height 308
click at [352, 323] on span "Submit For Approval" at bounding box center [334, 327] width 60 height 8
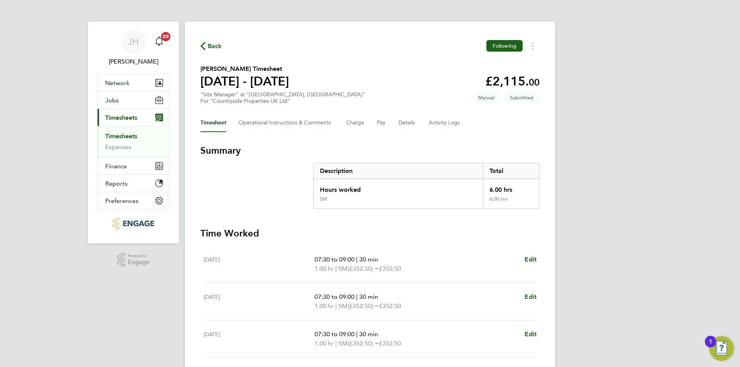
click at [213, 47] on span "Back" at bounding box center [215, 46] width 14 height 9
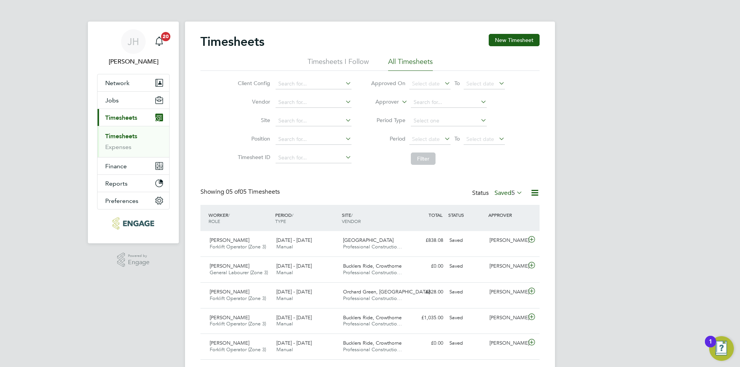
click at [576, 179] on div "JH Jess Hogan Notifications 20 Applications: Network Team Members Businesses Si…" at bounding box center [370, 194] width 740 height 388
click at [513, 192] on span "5" at bounding box center [512, 193] width 3 height 8
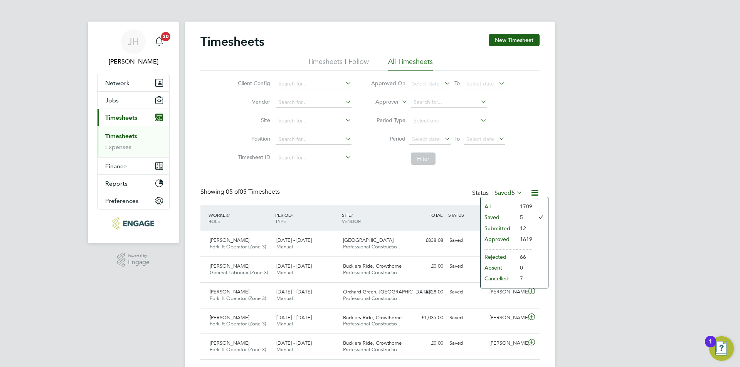
click at [502, 229] on li "Submitted" at bounding box center [497, 228] width 35 height 11
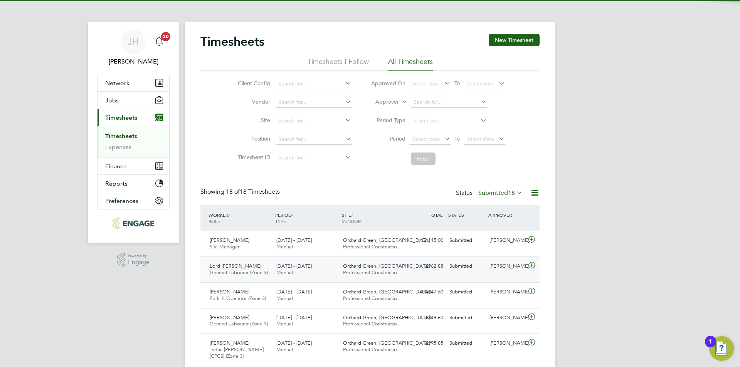
scroll to position [20, 67]
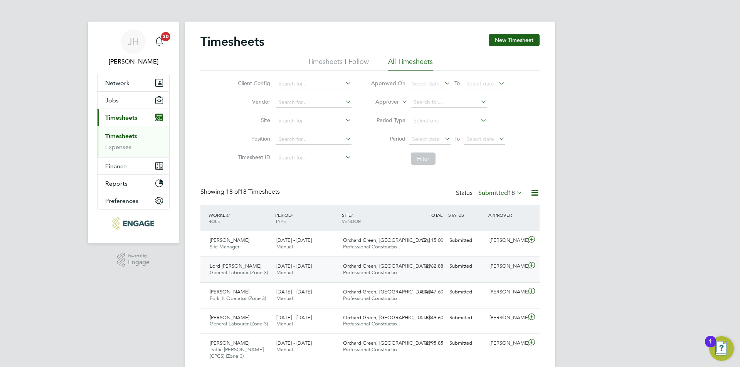
click at [501, 274] on div "Lord Vinny Hannam General Labourer (Zone 3) 18 - 24 Aug 2025 18 - 24 Aug 2025 M…" at bounding box center [369, 270] width 339 height 26
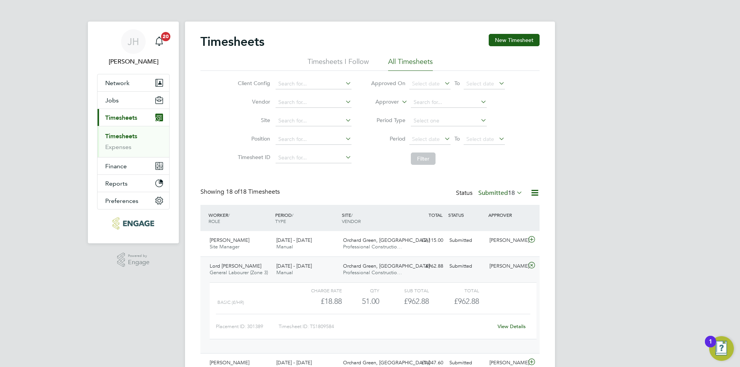
click at [502, 322] on div "View Details" at bounding box center [511, 327] width 38 height 12
click at [504, 326] on link "View Details" at bounding box center [511, 326] width 28 height 7
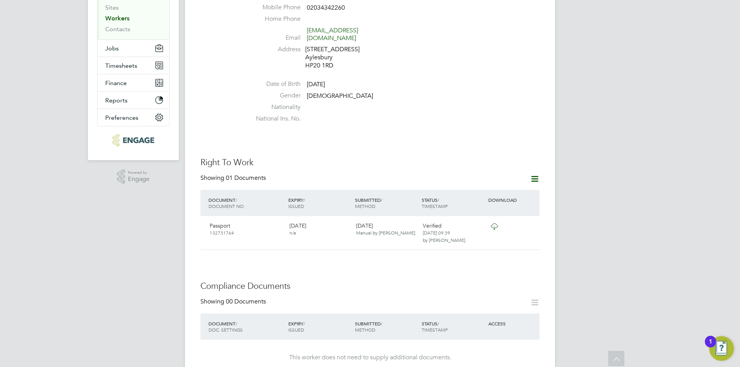
scroll to position [270, 0]
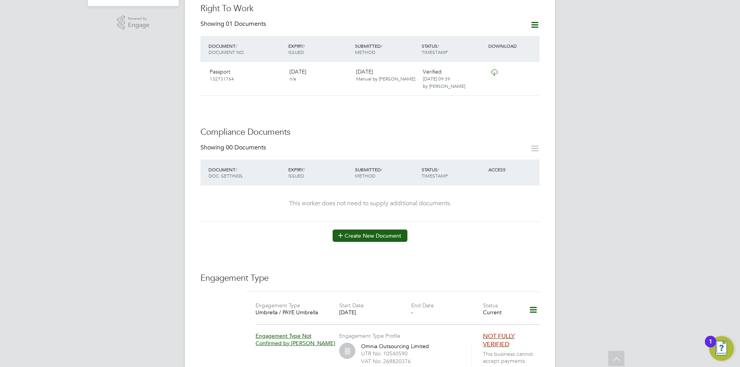
click at [384, 230] on button "Create New Document" at bounding box center [370, 236] width 75 height 12
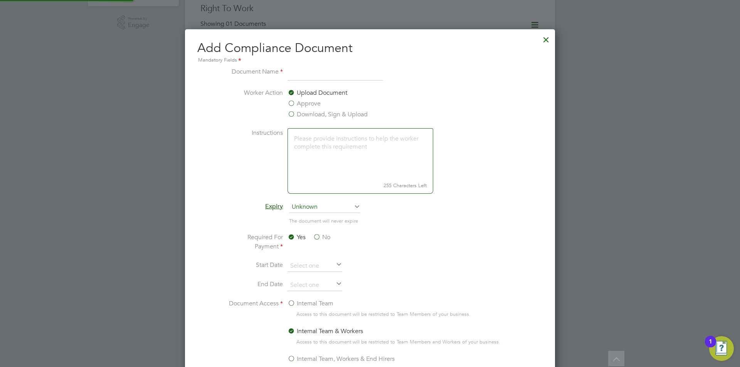
scroll to position [405, 370]
type input "CSCS"
click at [312, 101] on label "Approve" at bounding box center [303, 103] width 33 height 9
click at [0, 0] on input "Approve" at bounding box center [0, 0] width 0 height 0
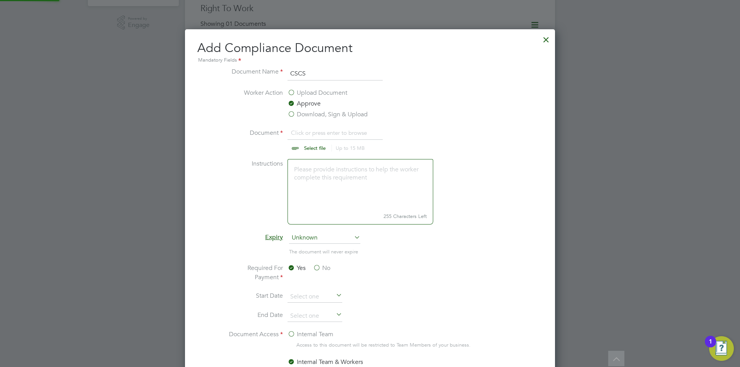
scroll to position [12, 96]
click at [339, 133] on input "file" at bounding box center [322, 139] width 121 height 23
type input "C:\fakepath\CSCS.jpg"
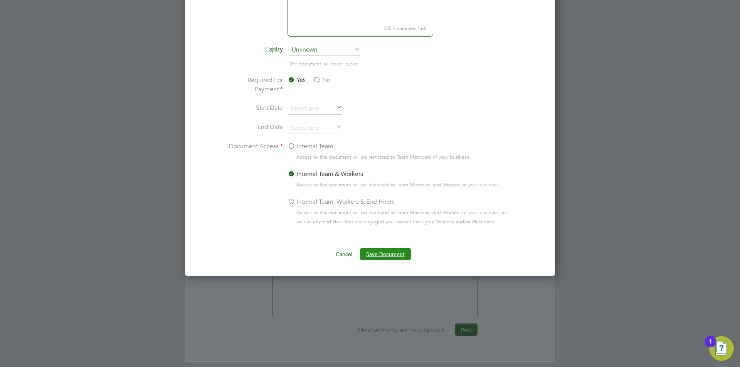
click at [385, 250] on button "Save Document" at bounding box center [385, 254] width 51 height 12
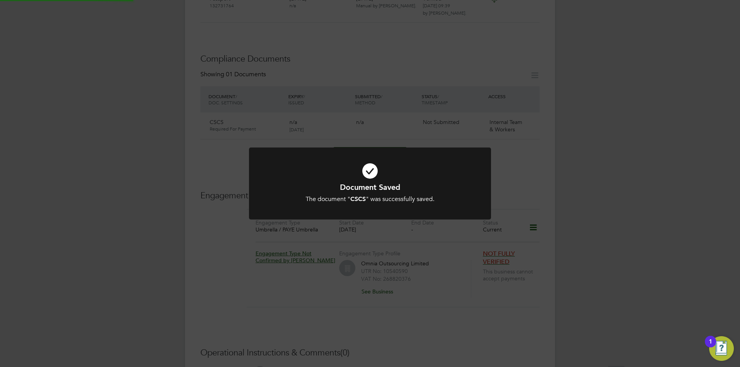
scroll to position [270, 0]
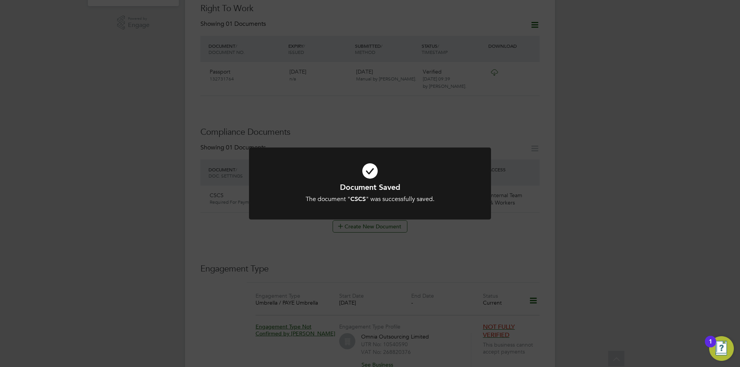
click at [584, 220] on div "Document Saved The document " CSCS " was successfully saved. Cancel Okay" at bounding box center [370, 183] width 740 height 367
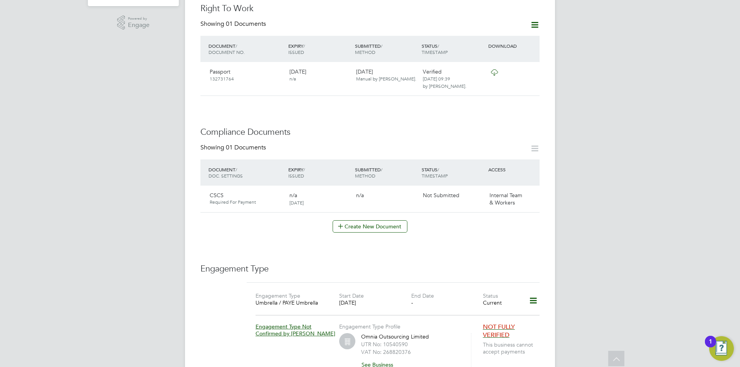
scroll to position [448, 0]
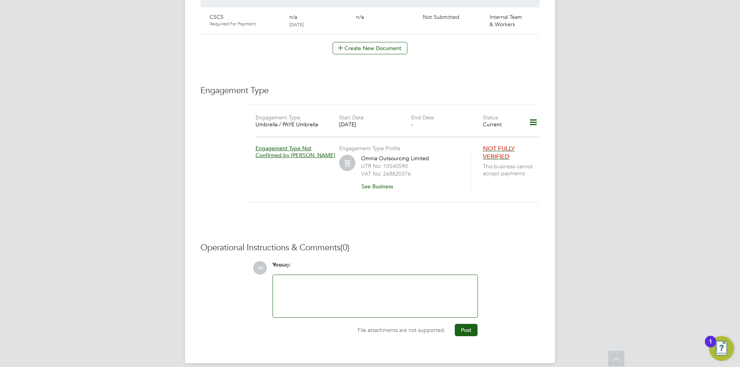
click at [387, 265] on div "You say:" at bounding box center [374, 267] width 205 height 13
click at [388, 275] on div at bounding box center [375, 296] width 205 height 42
click at [390, 275] on div at bounding box center [375, 296] width 205 height 42
click at [378, 280] on div at bounding box center [374, 296] width 195 height 33
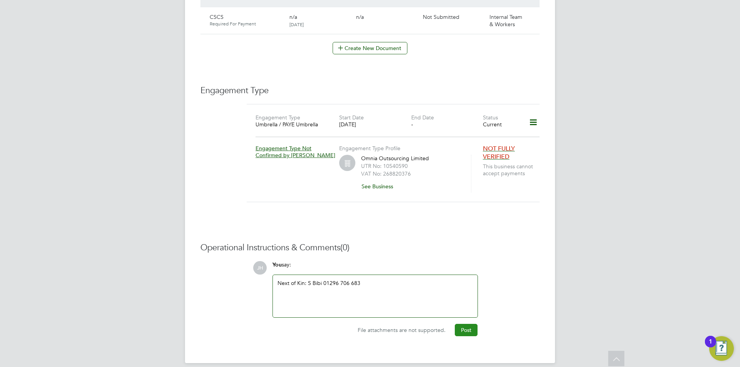
click at [467, 324] on button "Post" at bounding box center [466, 330] width 23 height 12
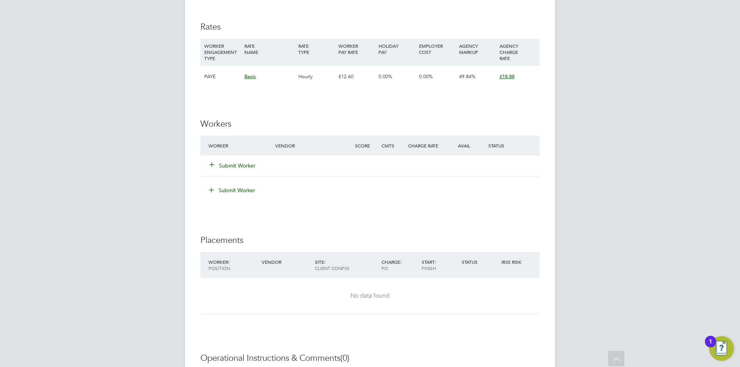
click at [242, 168] on button "Submit Worker" at bounding box center [233, 166] width 46 height 8
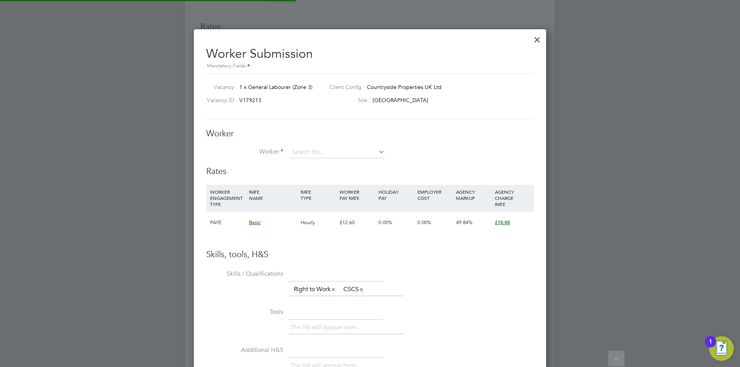
scroll to position [476, 353]
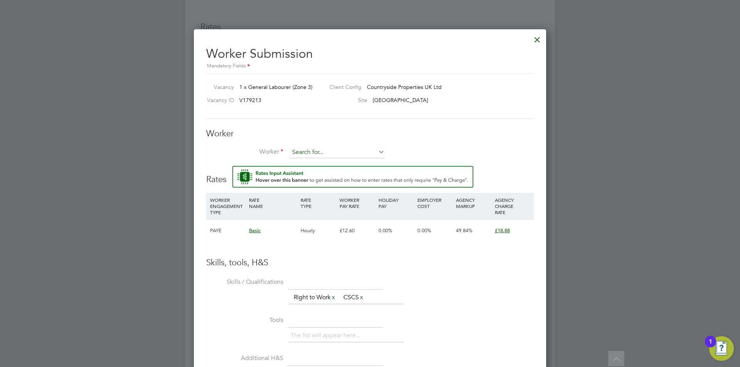
click at [326, 147] on input at bounding box center [336, 153] width 95 height 12
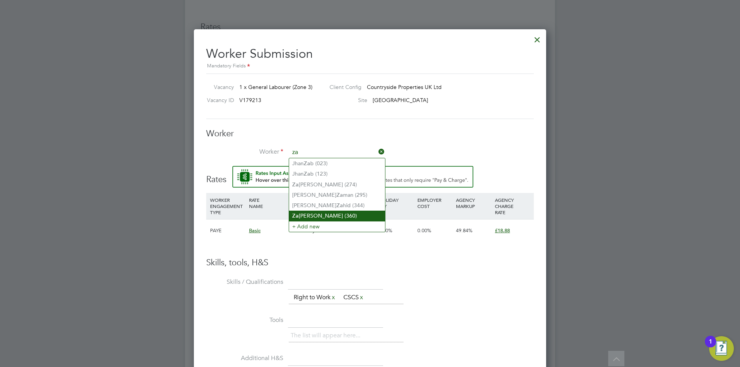
click at [328, 213] on li "Za fran Mahmood (360)" at bounding box center [337, 216] width 96 height 10
type input "Zafran Mahmood (360)"
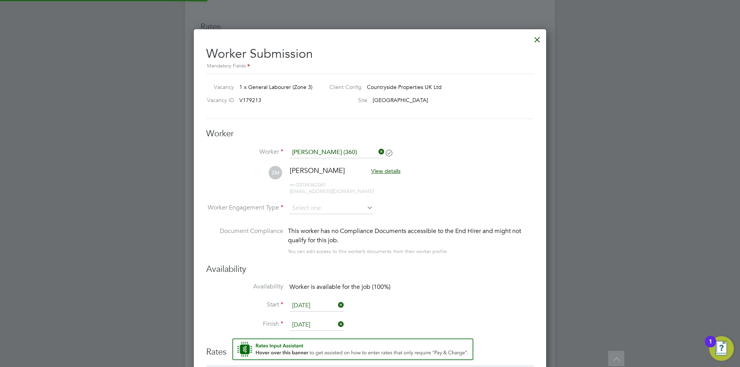
scroll to position [647, 353]
click at [326, 207] on input at bounding box center [331, 209] width 84 height 12
click at [326, 226] on li "PAYE" at bounding box center [331, 229] width 84 height 10
type input "PAYE"
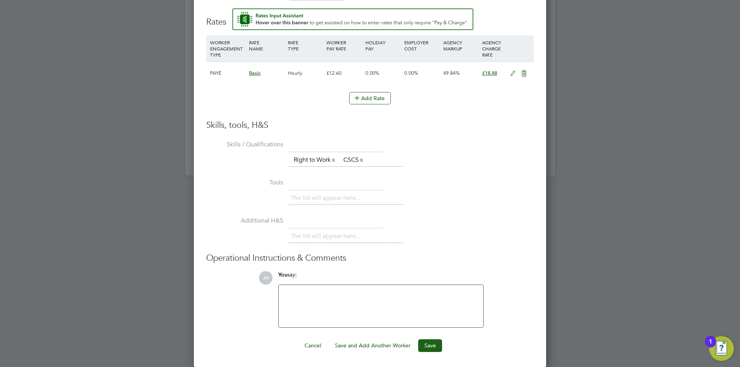
click at [423, 339] on ng-form "Worker Worker Zafran Mahmood (360) ZM Zafran Mahmood View details m: 0203434226…" at bounding box center [369, 75] width 327 height 554
click at [425, 342] on button "Save" at bounding box center [430, 345] width 24 height 12
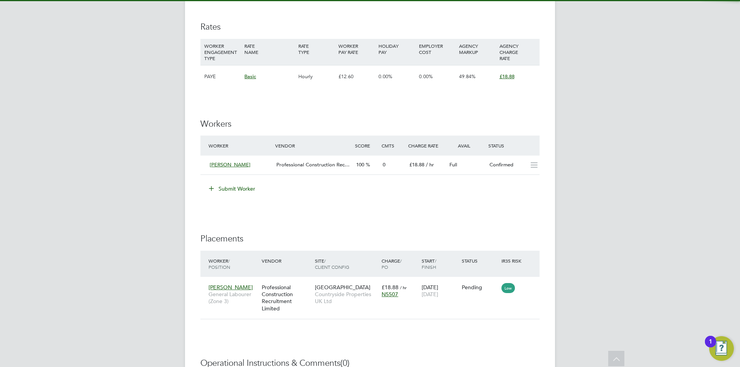
click at [571, 242] on div "JH Jess Hogan Notifications 20 Applications: Network Team Members Businesses Si…" at bounding box center [370, 11] width 740 height 1024
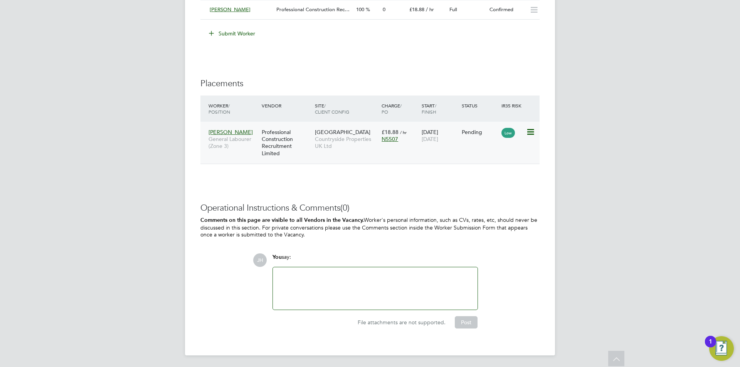
click at [527, 133] on icon at bounding box center [530, 132] width 8 height 9
click at [500, 180] on li "Start" at bounding box center [506, 179] width 55 height 11
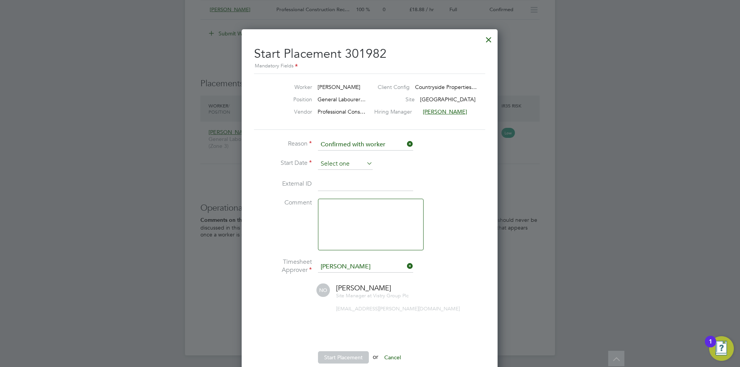
click at [331, 160] on input at bounding box center [345, 164] width 55 height 12
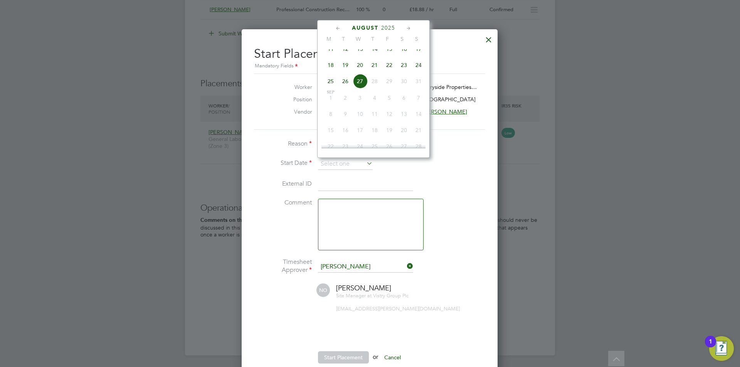
click at [346, 86] on span "26" at bounding box center [345, 81] width 15 height 15
type input "26 Aug 2025"
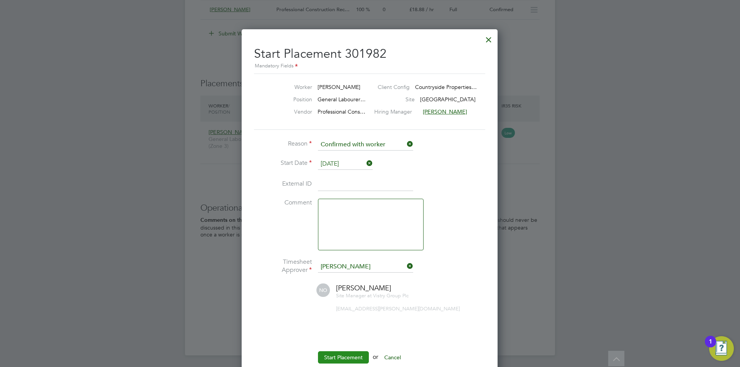
click at [348, 354] on button "Start Placement" at bounding box center [343, 357] width 51 height 12
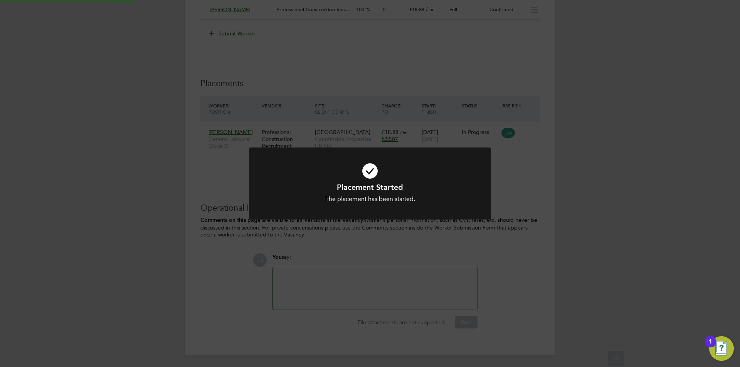
click at [568, 197] on div "Placement Started The placement has been started. Cancel Okay" at bounding box center [370, 183] width 740 height 367
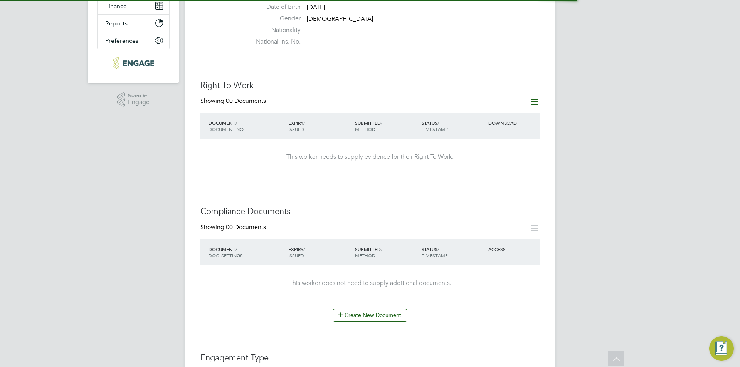
scroll to position [231, 0]
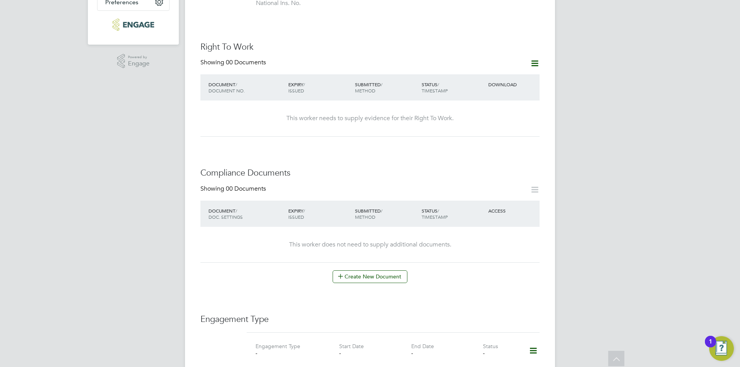
click at [533, 59] on icon at bounding box center [535, 64] width 10 height 10
click at [495, 76] on li "Add Right To Work Document" at bounding box center [491, 74] width 93 height 11
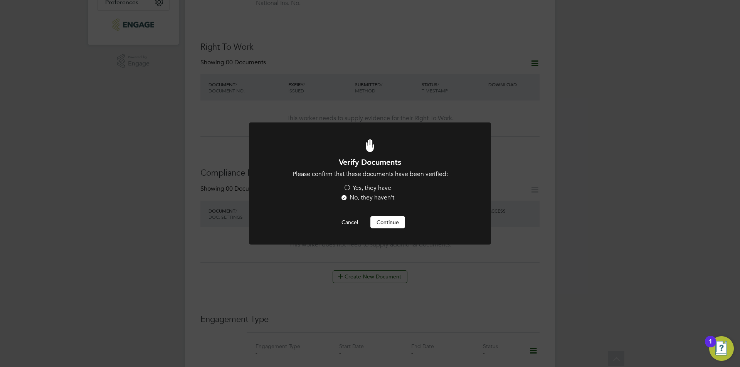
scroll to position [0, 0]
click at [379, 190] on label "Yes, they have" at bounding box center [367, 188] width 48 height 8
click at [0, 0] on input "Yes, they have" at bounding box center [0, 0] width 0 height 0
click at [380, 223] on button "Continue" at bounding box center [387, 222] width 35 height 12
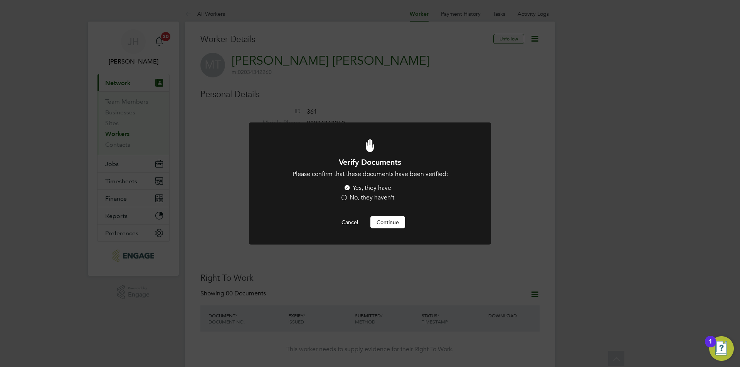
scroll to position [231, 0]
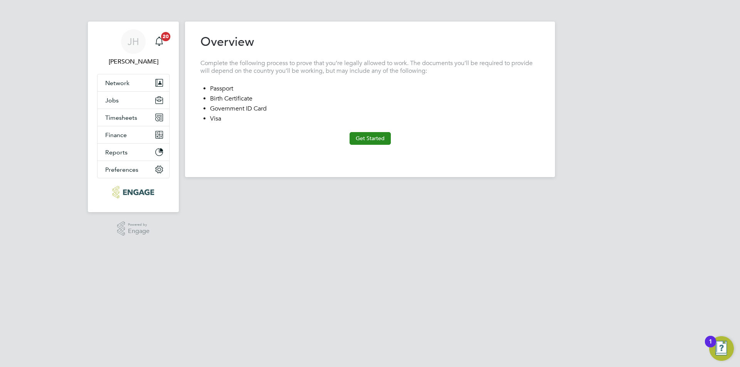
click at [357, 138] on button "Get Started" at bounding box center [369, 138] width 41 height 12
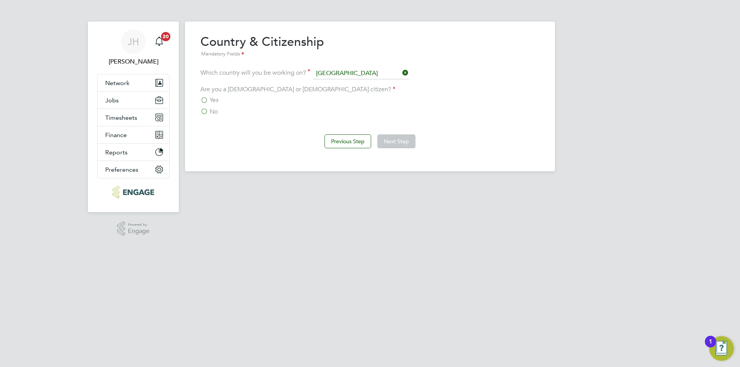
click at [218, 111] on div "No" at bounding box center [369, 112] width 339 height 8
click at [206, 111] on label "No" at bounding box center [208, 112] width 17 height 8
click at [0, 0] on input "No" at bounding box center [0, 0] width 0 height 0
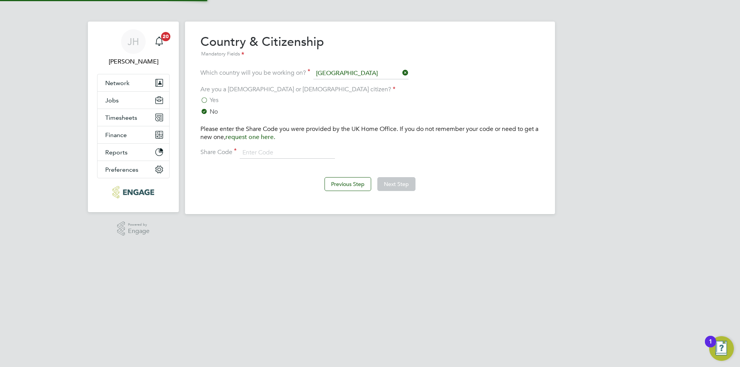
click at [295, 146] on div "Please enter the Share Code you were provided by the UK Home Office. If you do …" at bounding box center [369, 142] width 339 height 34
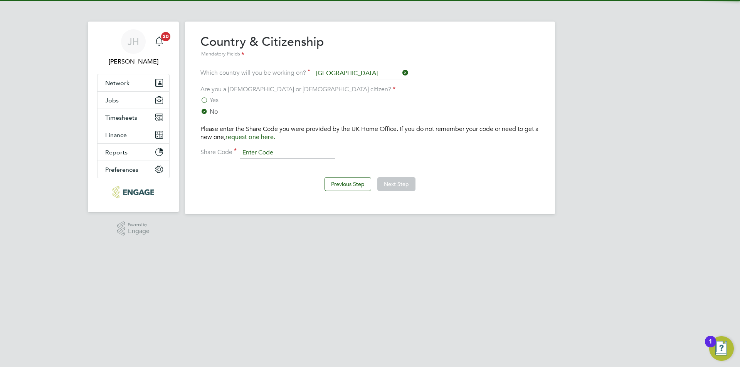
click at [296, 148] on input at bounding box center [287, 153] width 95 height 12
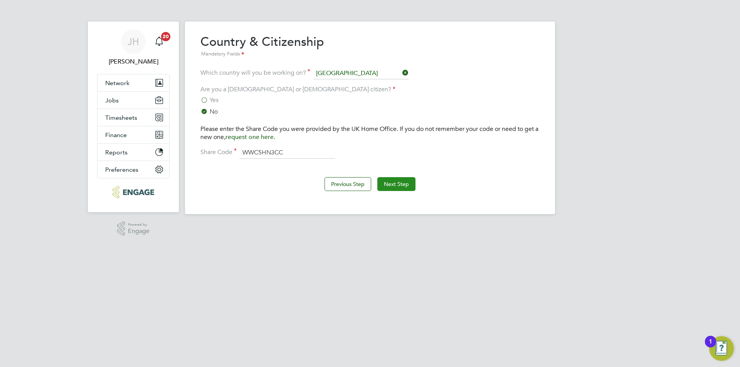
type input "WWC5HN3CC"
click at [407, 181] on button "Next Step" at bounding box center [396, 184] width 38 height 14
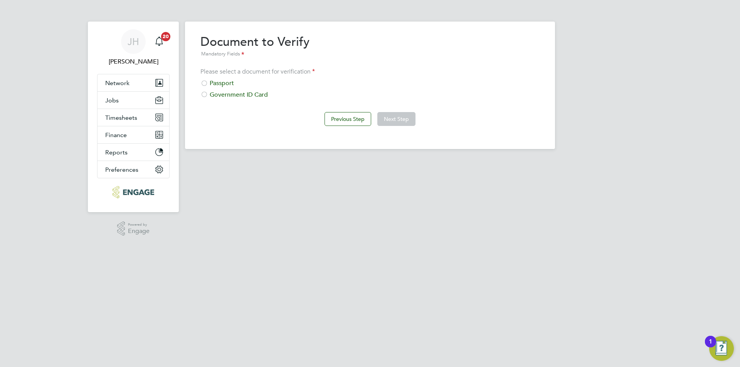
click at [227, 83] on div "Passport" at bounding box center [369, 83] width 339 height 8
click at [399, 118] on button "Next Step" at bounding box center [396, 119] width 38 height 14
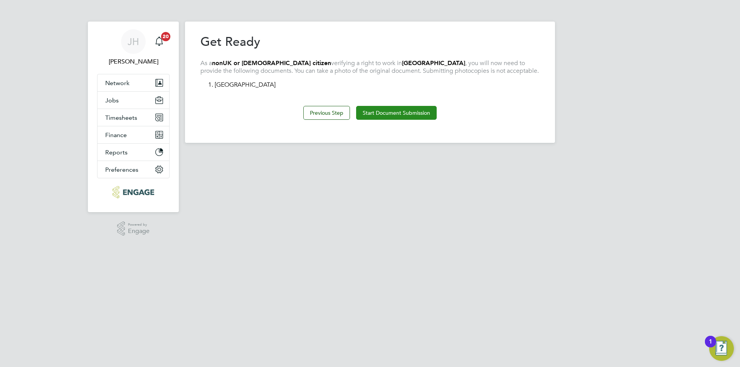
click at [409, 110] on button "Start Document Submission" at bounding box center [396, 113] width 81 height 14
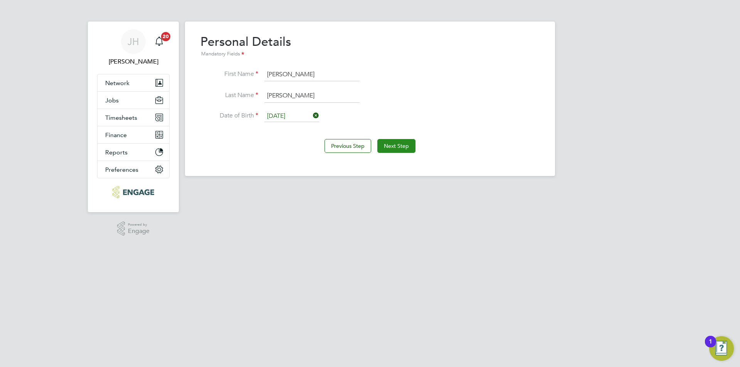
click at [404, 146] on button "Next Step" at bounding box center [396, 146] width 38 height 14
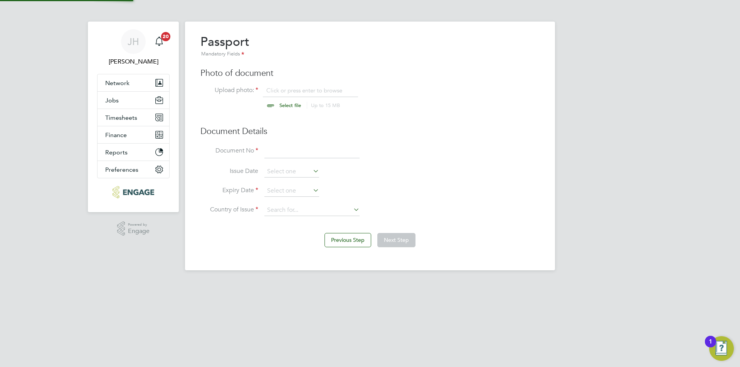
scroll to position [10, 96]
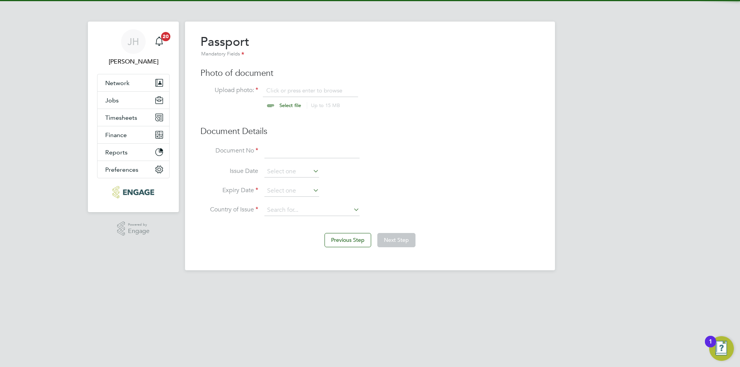
click at [283, 87] on input "file" at bounding box center [297, 98] width 121 height 23
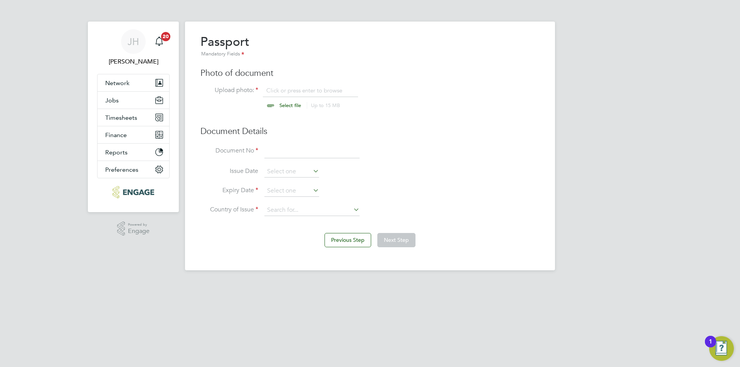
type input "C:\fakepath\RTWCheck.pdf"
click at [314, 86] on div "Passport Mandatory Fields Photo of document Upload photo: RTWCheck.pdf Select f…" at bounding box center [369, 129] width 339 height 190
click at [351, 89] on icon at bounding box center [353, 89] width 8 height 8
click at [317, 93] on input "file" at bounding box center [297, 98] width 121 height 23
type input "C:\fakepath\Passport.jpeg"
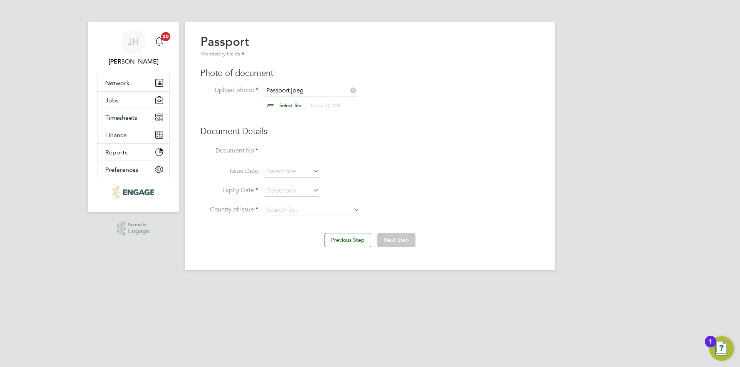
click at [301, 149] on input at bounding box center [311, 152] width 95 height 14
type input "XDE830593"
click at [301, 186] on input at bounding box center [291, 191] width 55 height 12
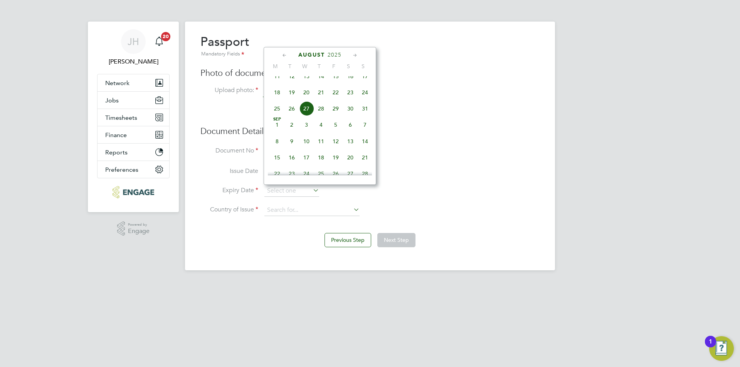
click at [340, 50] on div "August 2025 M T W T F S S May 1 2 3 4 5 6 7 8 9 10 11 12 13 14 15 16 17 18 19 2…" at bounding box center [320, 116] width 113 height 138
click at [339, 52] on span "2025" at bounding box center [334, 55] width 14 height 7
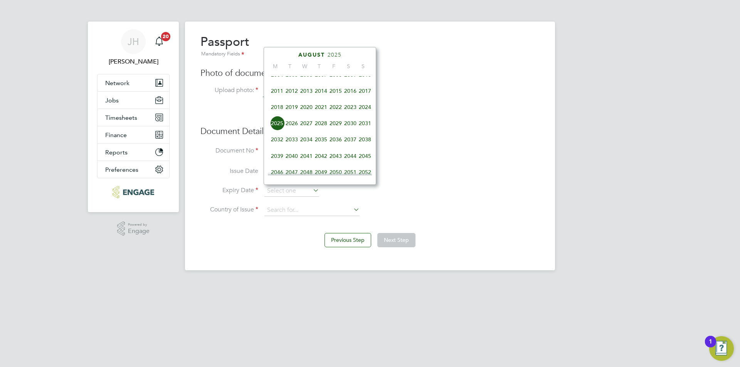
click at [317, 131] on span "2028" at bounding box center [321, 123] width 15 height 15
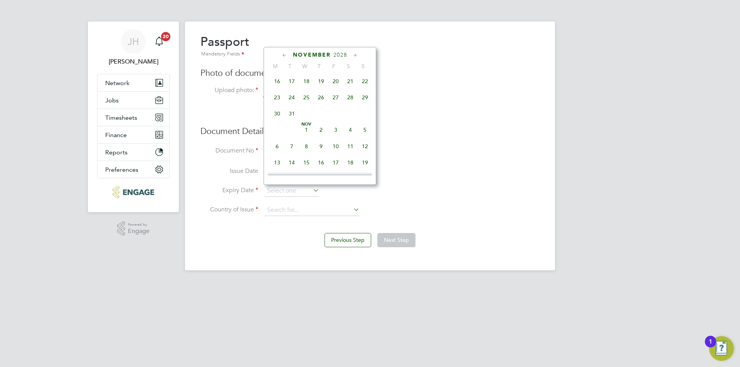
scroll to position [512, 0]
click at [307, 131] on span "15" at bounding box center [306, 124] width 15 height 15
type input "15 Nov 2028"
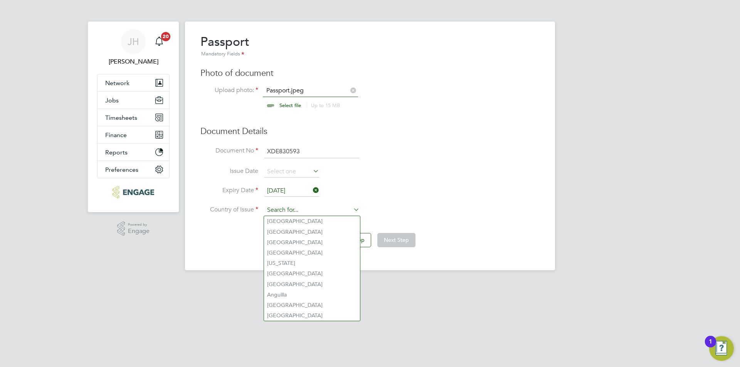
click at [296, 206] on input at bounding box center [311, 211] width 95 height 12
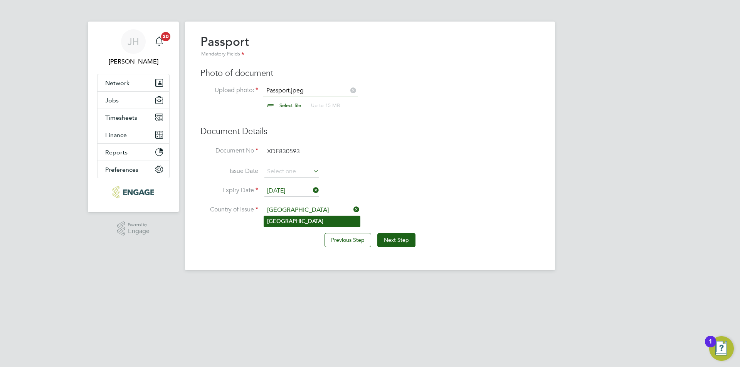
click at [306, 223] on li "Spain" at bounding box center [312, 221] width 96 height 10
type input "Spain"
click at [394, 245] on button "Next Step" at bounding box center [396, 240] width 38 height 14
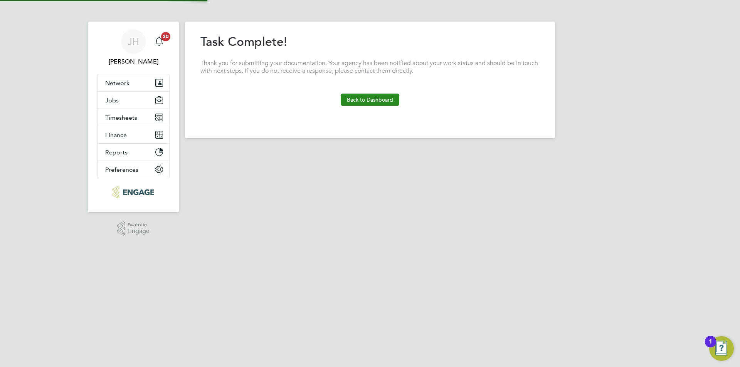
click at [378, 99] on button "Back to Dashboard" at bounding box center [370, 100] width 59 height 12
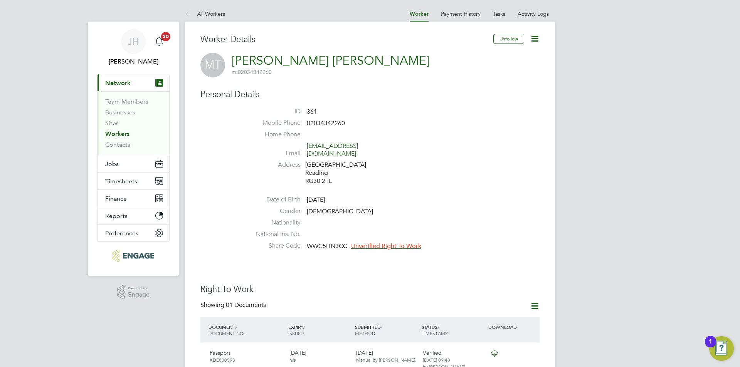
click at [400, 242] on span "Unverified Right To Work" at bounding box center [386, 246] width 70 height 8
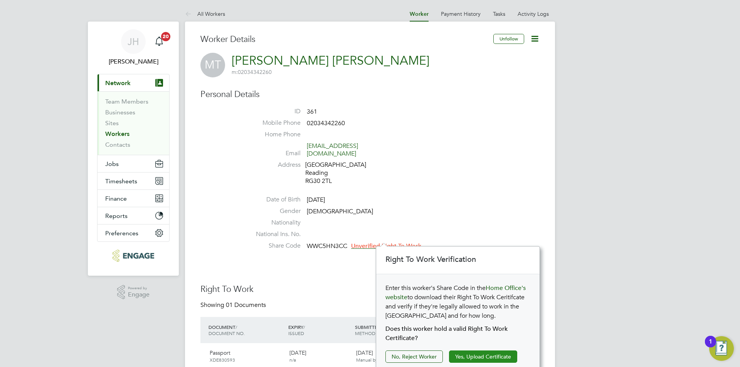
click at [483, 356] on button "Yes, Upload Certificate" at bounding box center [483, 357] width 68 height 12
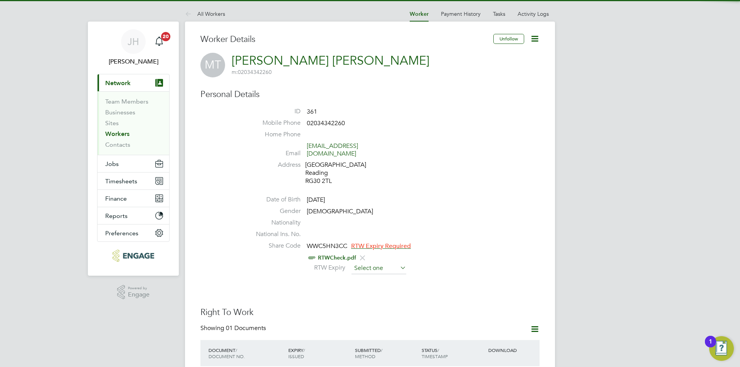
click at [388, 263] on input at bounding box center [378, 269] width 55 height 12
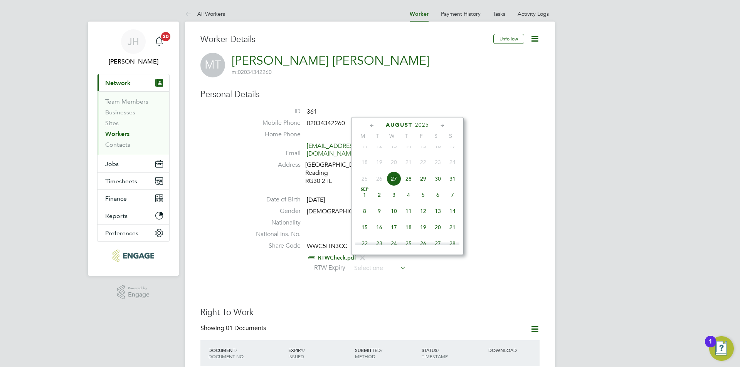
click at [427, 120] on div "August 2025 M T W T F S S May 1 2 3 4 5 6 7 8 9 10 11 12 13 14 15 16 17 18 19 2…" at bounding box center [407, 186] width 113 height 138
click at [426, 122] on span "2025" at bounding box center [422, 125] width 14 height 7
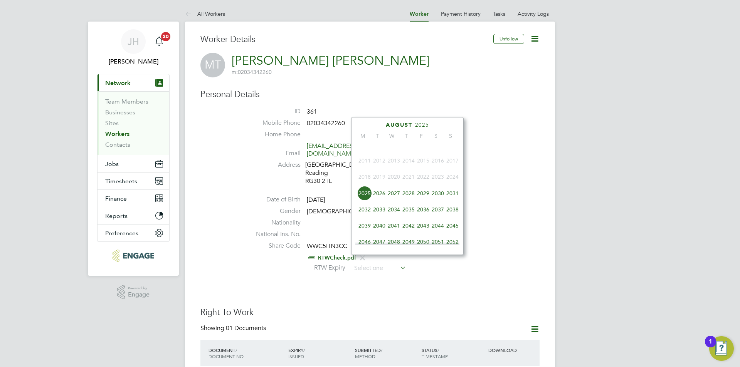
click at [411, 214] on span "2035" at bounding box center [408, 209] width 15 height 15
click at [411, 214] on span "2" at bounding box center [408, 209] width 15 height 15
type input "02 Aug 2035"
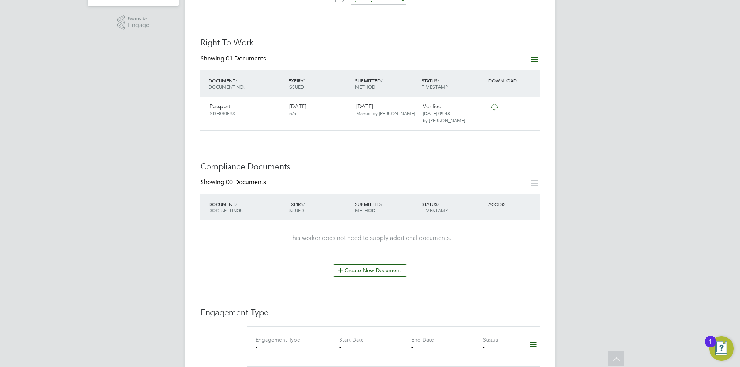
scroll to position [385, 0]
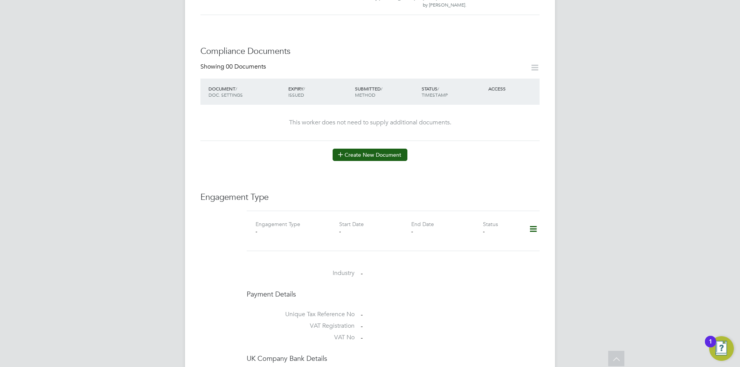
click at [390, 151] on button "Create New Document" at bounding box center [370, 155] width 75 height 12
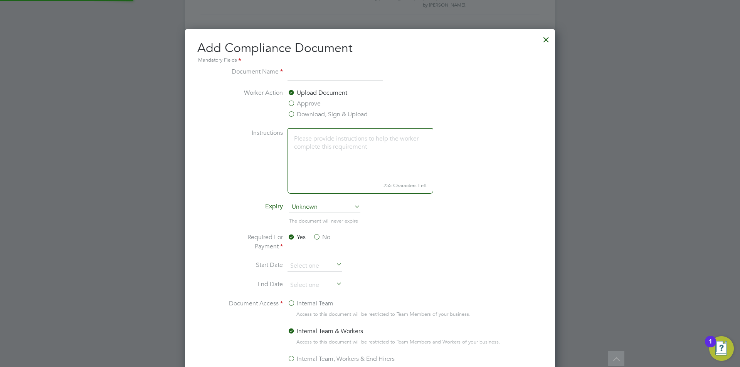
scroll to position [405, 370]
type input "CPCS Front"
click at [309, 104] on label "Approve" at bounding box center [303, 103] width 33 height 9
click at [0, 0] on input "Approve" at bounding box center [0, 0] width 0 height 0
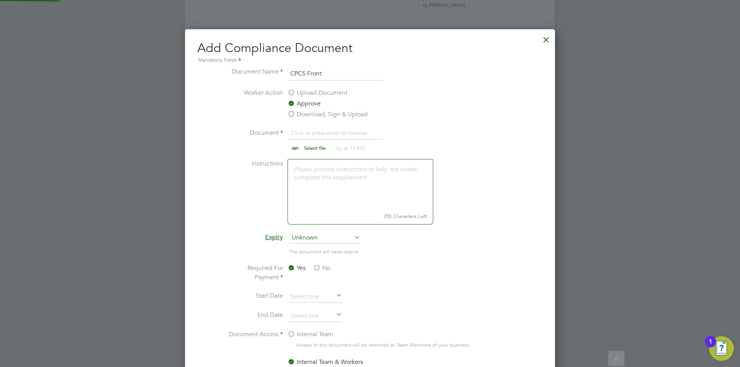
scroll to position [12, 96]
click at [346, 139] on input "file" at bounding box center [322, 139] width 121 height 23
type input "C:\fakepath\CPCSFront.jpg"
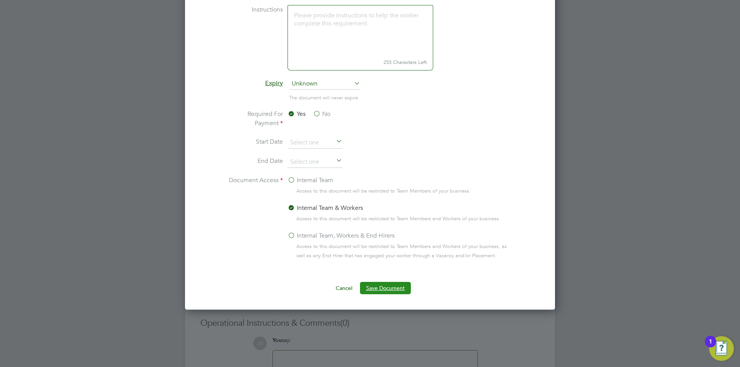
click at [384, 290] on button "Save Document" at bounding box center [385, 288] width 51 height 12
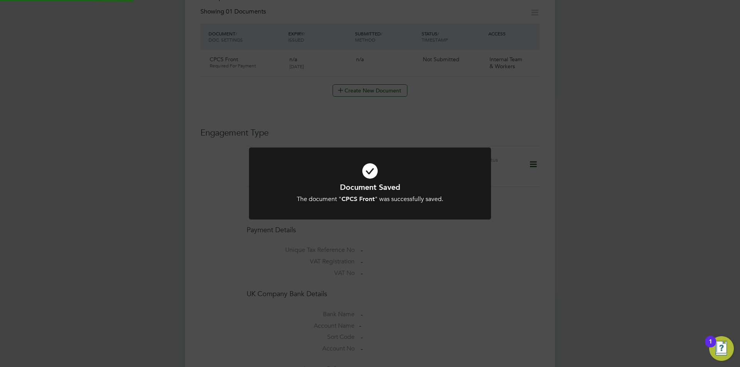
scroll to position [385, 0]
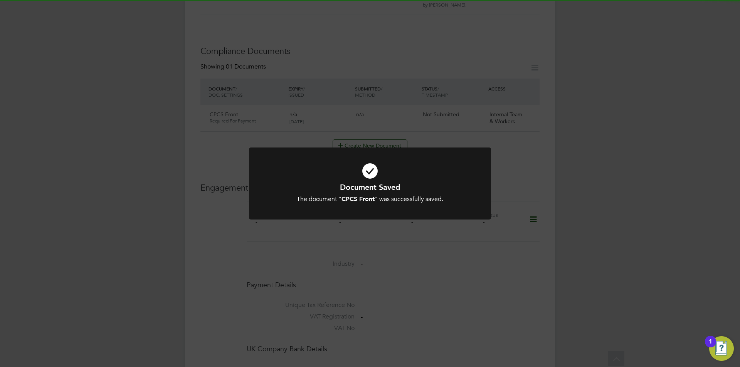
click at [430, 198] on div "The document " CPCS Front " was successfully saved." at bounding box center [370, 199] width 200 height 8
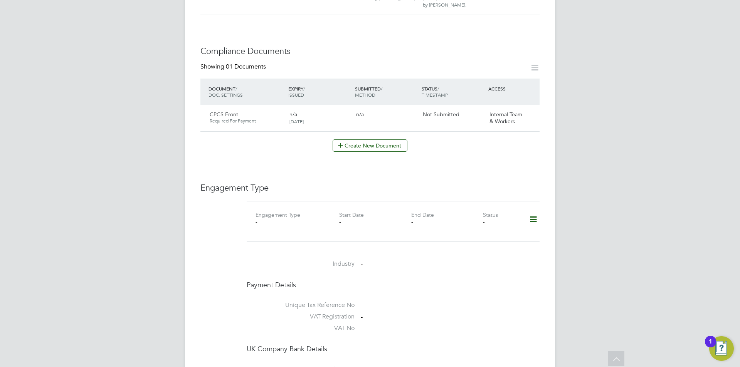
click at [394, 145] on div "Worker Details Unfollow MT Momodou Touray Saho m: 02034342260 Personal Details …" at bounding box center [369, 103] width 339 height 908
click at [391, 142] on button "Create New Document" at bounding box center [370, 145] width 75 height 12
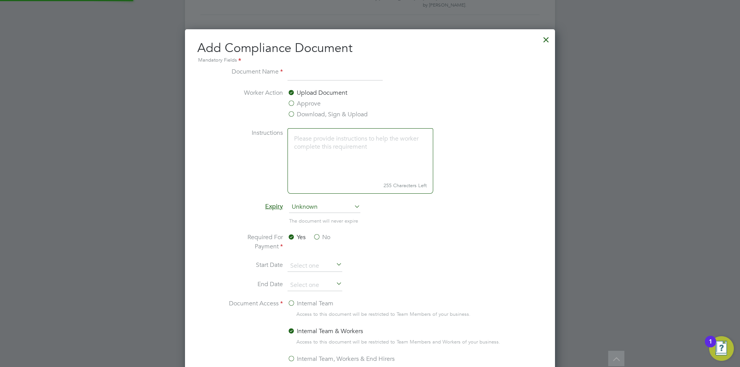
scroll to position [405, 370]
type input "CPCS back"
click at [305, 107] on label "Approve" at bounding box center [303, 103] width 33 height 9
click at [0, 0] on input "Approve" at bounding box center [0, 0] width 0 height 0
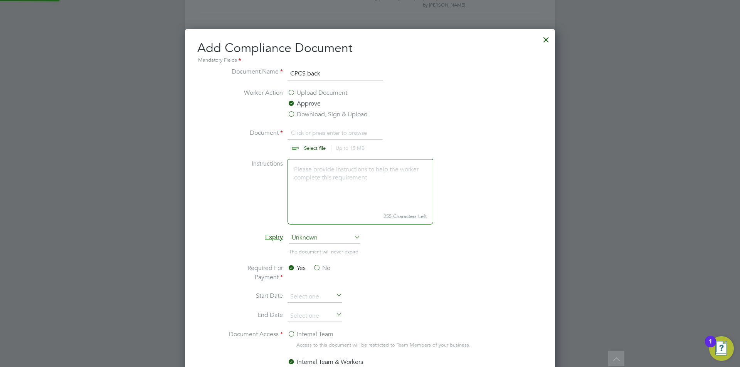
scroll to position [0, 0]
click at [312, 131] on input "file" at bounding box center [322, 139] width 121 height 23
type input "C:\fakepath\CPCSRear.jpg"
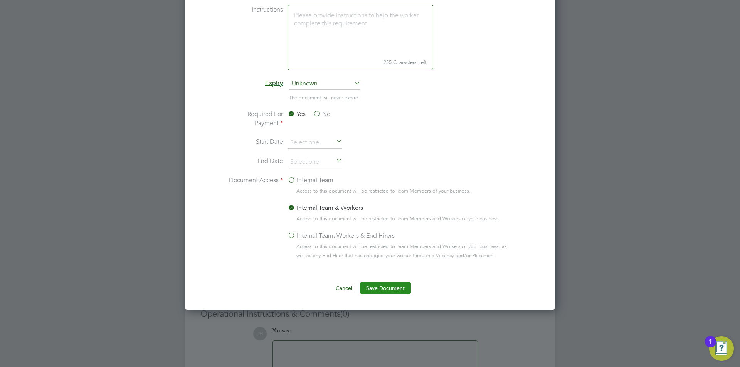
click at [397, 292] on button "Save Document" at bounding box center [385, 288] width 51 height 12
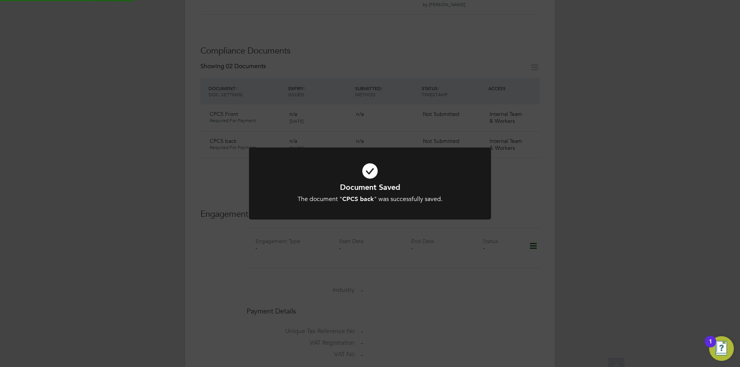
click at [617, 239] on div "Document Saved The document " CPCS back " was successfully saved. Cancel Okay" at bounding box center [370, 183] width 740 height 367
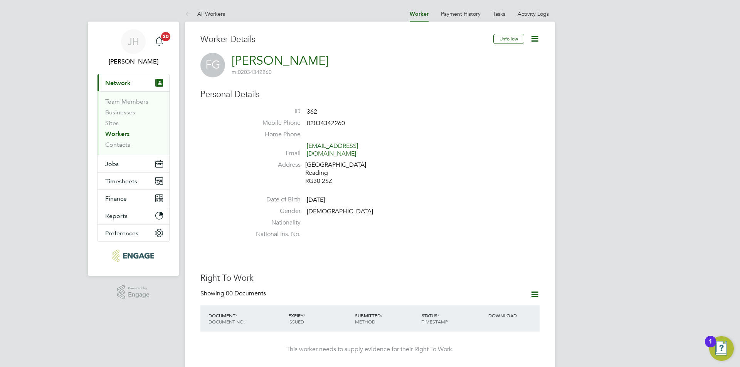
scroll to position [193, 0]
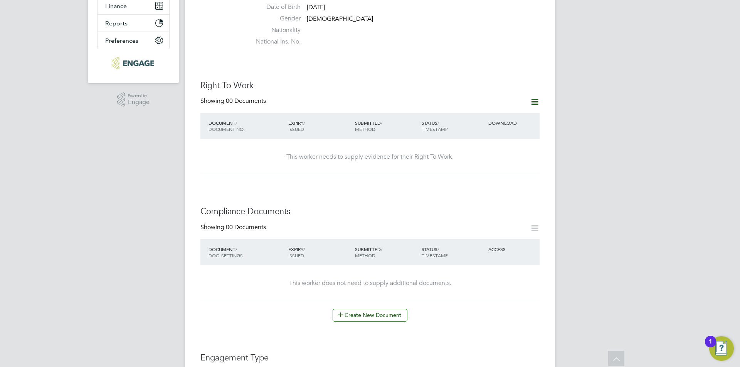
drag, startPoint x: 532, startPoint y: 94, endPoint x: 528, endPoint y: 96, distance: 4.0
click at [531, 97] on icon at bounding box center [535, 102] width 10 height 10
click at [487, 112] on li "Add Right To Work Document" at bounding box center [491, 112] width 93 height 11
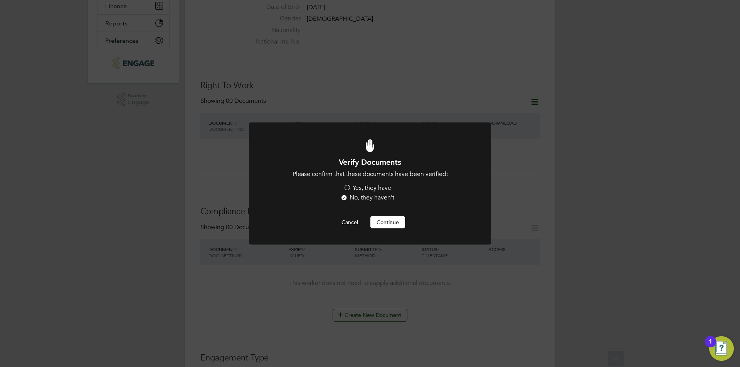
scroll to position [0, 0]
click at [363, 188] on label "Yes, they have" at bounding box center [367, 188] width 48 height 8
click at [0, 0] on input "Yes, they have" at bounding box center [0, 0] width 0 height 0
click at [383, 219] on button "Continue" at bounding box center [387, 222] width 35 height 12
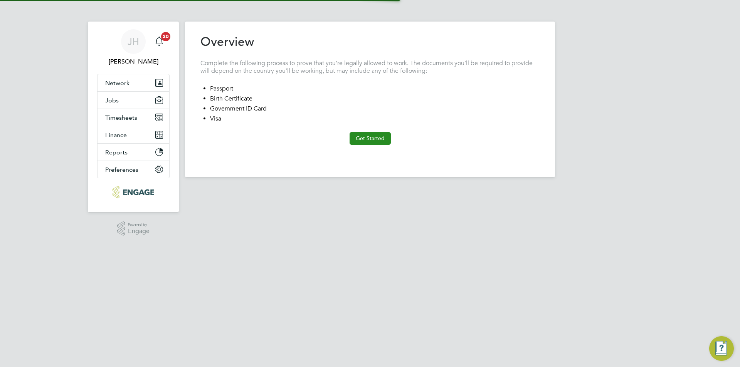
click at [373, 142] on button "Get Started" at bounding box center [369, 138] width 41 height 12
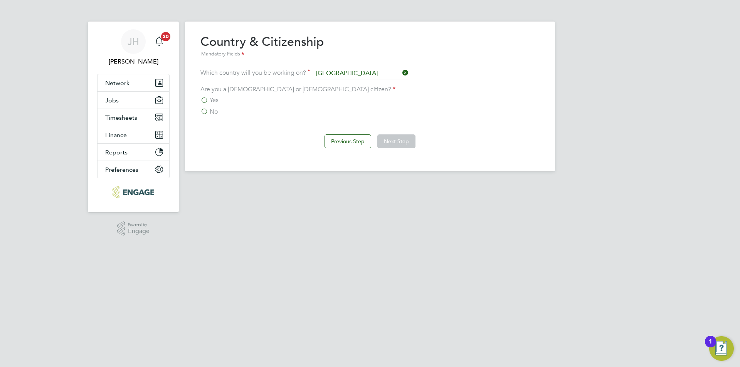
click at [218, 110] on div "No" at bounding box center [369, 112] width 339 height 8
click at [212, 114] on span "No" at bounding box center [214, 112] width 8 height 8
click at [0, 0] on input "No" at bounding box center [0, 0] width 0 height 0
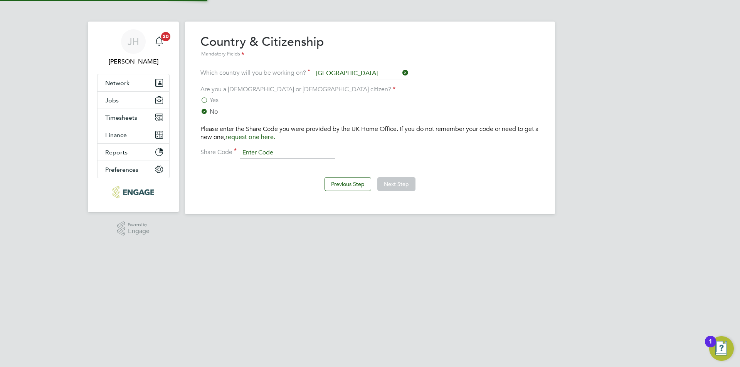
click at [254, 151] on input at bounding box center [287, 153] width 95 height 12
type input "W79D4K5XY"
click at [390, 183] on button "Next Step" at bounding box center [396, 184] width 38 height 14
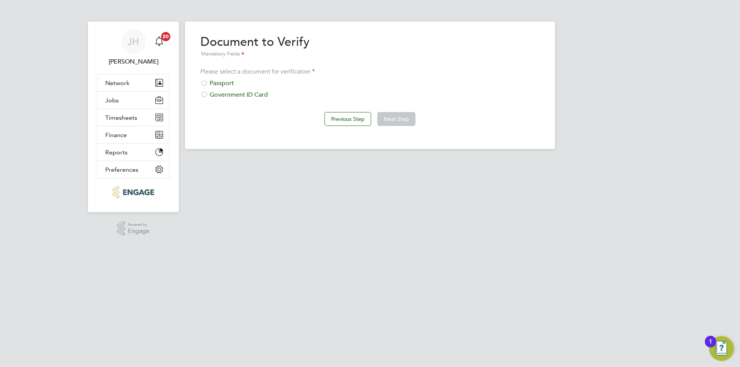
click at [220, 84] on div "Passport" at bounding box center [369, 83] width 339 height 8
click at [392, 115] on button "Next Step" at bounding box center [396, 119] width 38 height 14
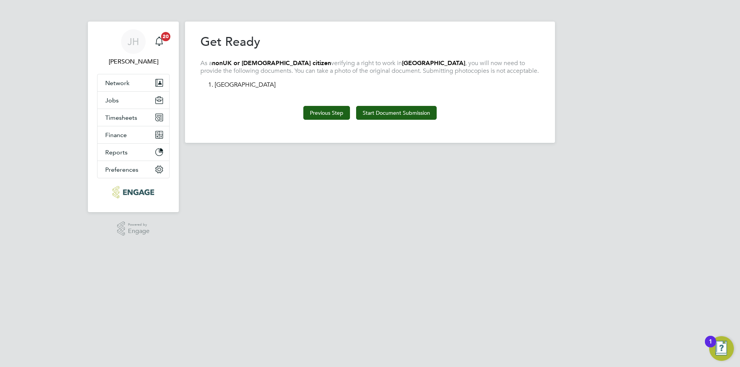
click at [331, 112] on button "Previous Step" at bounding box center [326, 113] width 47 height 14
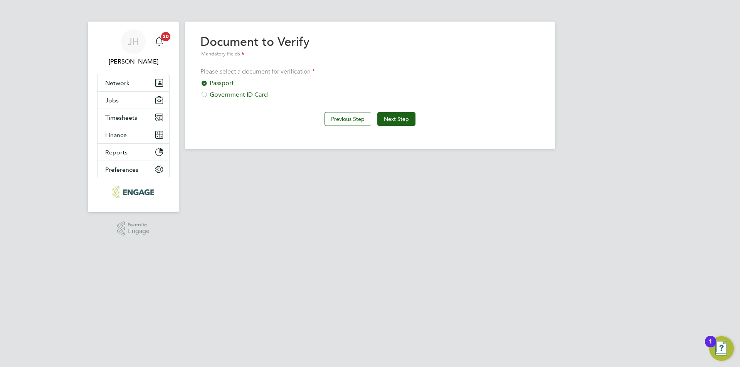
click at [247, 95] on div "Government ID Card" at bounding box center [369, 95] width 339 height 8
click at [395, 119] on button "Next Step" at bounding box center [396, 119] width 38 height 14
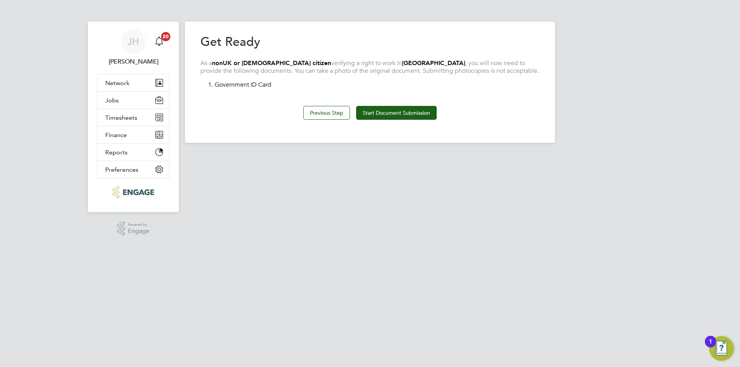
click at [423, 121] on div "Previous Step Start Document Submission" at bounding box center [369, 112] width 339 height 31
click at [422, 119] on button "Start Document Submission" at bounding box center [396, 113] width 81 height 14
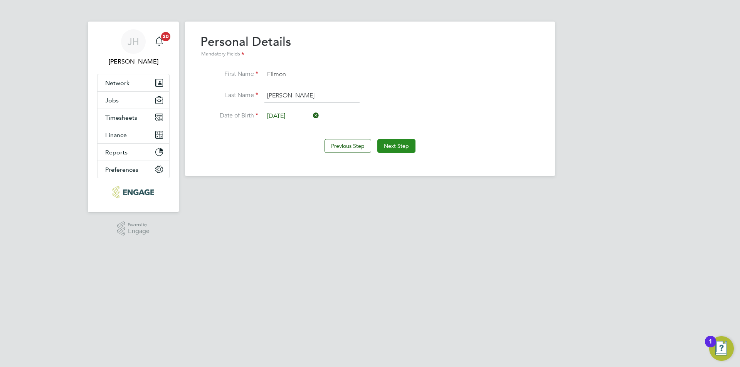
click at [401, 143] on button "Next Step" at bounding box center [396, 146] width 38 height 14
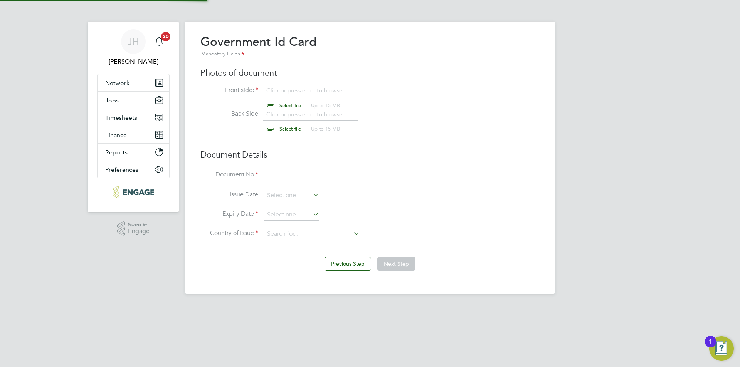
scroll to position [10, 96]
click at [304, 88] on input "file" at bounding box center [297, 98] width 121 height 23
type input "C:\fakepath\ResidenceCardFront.jpg"
click at [285, 172] on input at bounding box center [311, 175] width 95 height 14
type input "RW4446132"
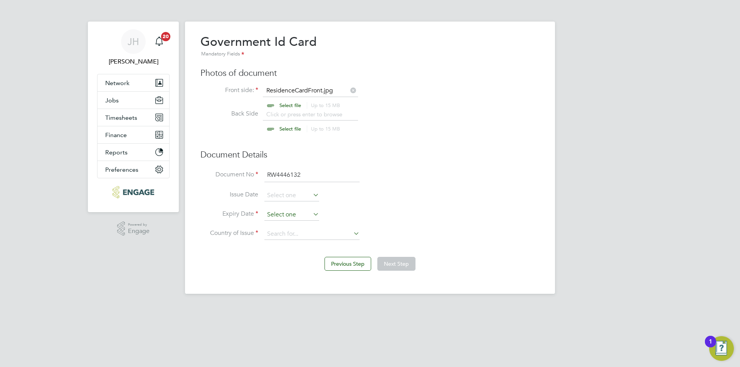
click at [301, 211] on input at bounding box center [291, 215] width 55 height 12
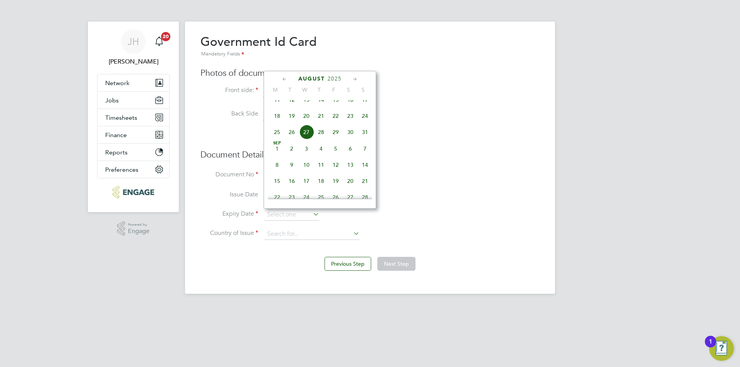
click at [336, 81] on span "2025" at bounding box center [334, 79] width 14 height 7
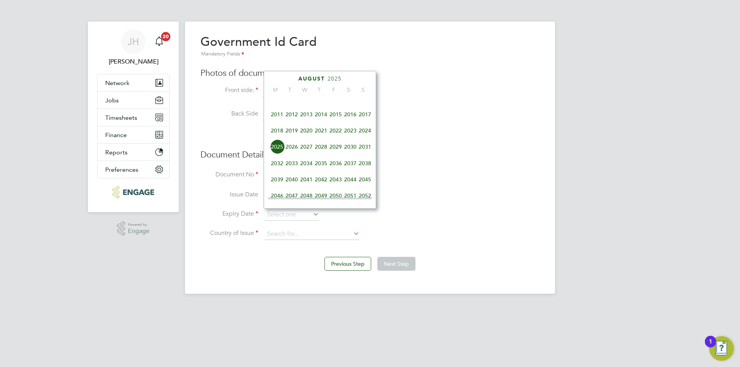
click at [366, 137] on span "2024" at bounding box center [365, 130] width 15 height 15
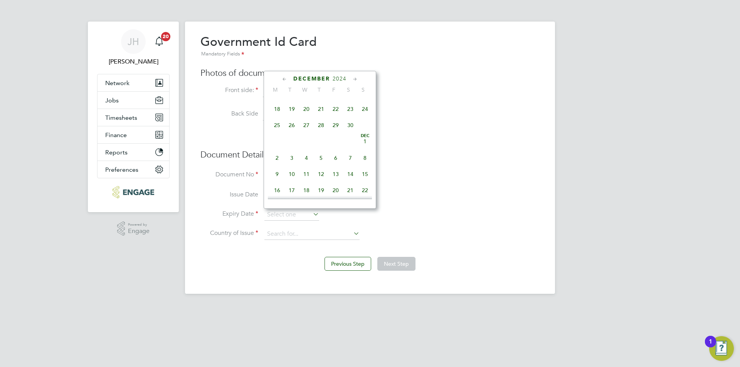
scroll to position [628, 0]
click at [291, 153] on span "31" at bounding box center [291, 145] width 15 height 15
type input "31 Dec 2024"
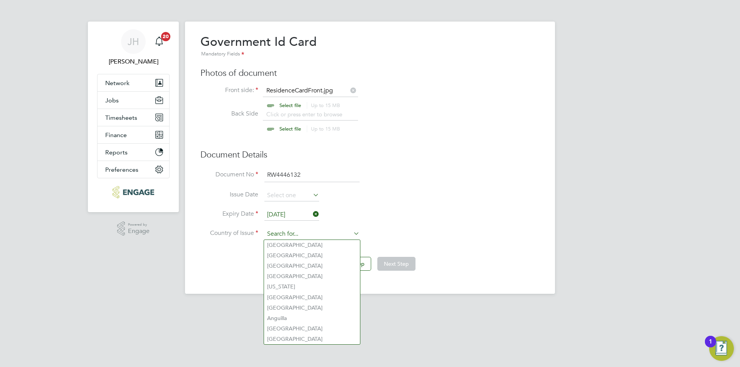
click at [303, 228] on input at bounding box center [311, 234] width 95 height 12
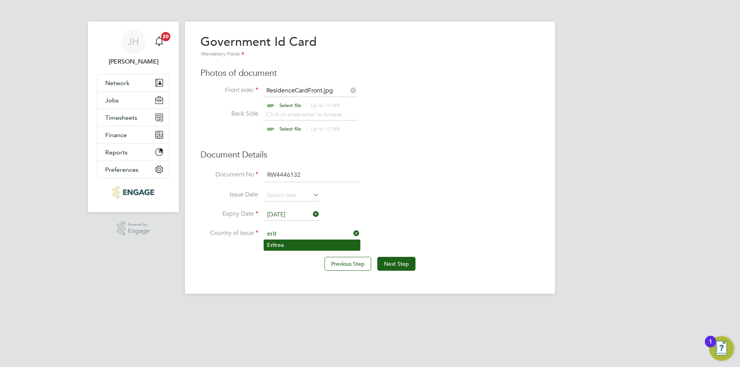
click at [321, 243] on li "Erit rea" at bounding box center [312, 245] width 96 height 10
type input "Eritrea"
drag, startPoint x: 385, startPoint y: 256, endPoint x: 390, endPoint y: 264, distance: 8.9
click at [385, 257] on div "Previous Step Next Step" at bounding box center [369, 263] width 339 height 31
click at [390, 264] on button "Next Step" at bounding box center [396, 264] width 38 height 14
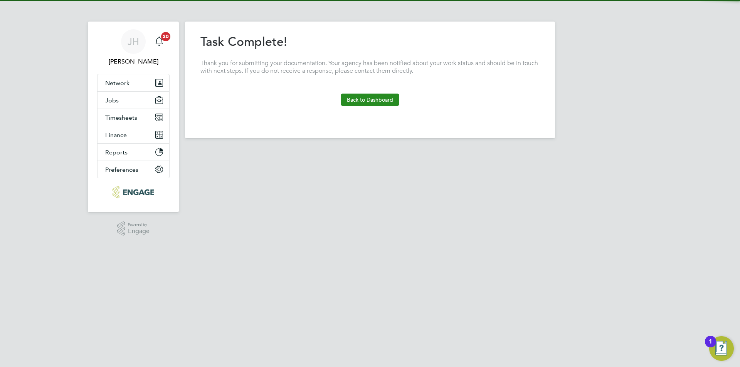
click at [378, 94] on button "Back to Dashboard" at bounding box center [370, 100] width 59 height 12
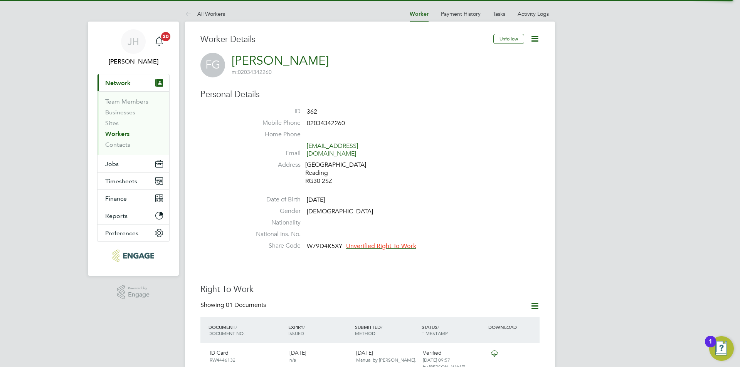
click at [384, 244] on li "Share Code W79D4K5XY Unverified Right To Work" at bounding box center [393, 248] width 293 height 12
click at [388, 242] on span "Unverified Right To Work" at bounding box center [381, 246] width 70 height 8
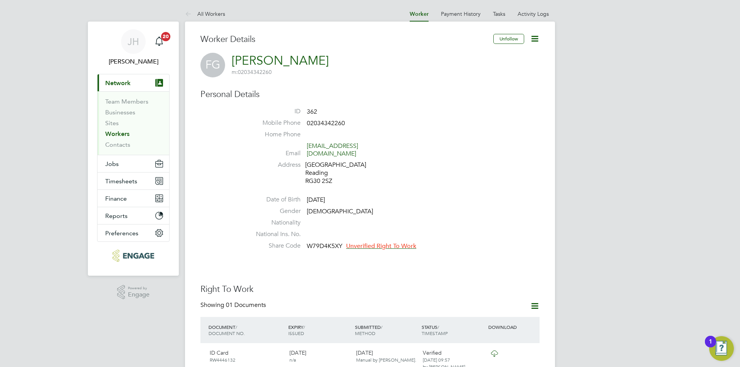
scroll to position [130, 164]
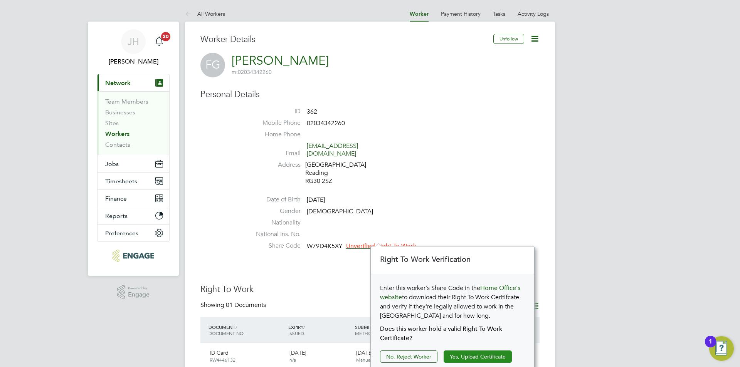
click at [466, 362] on button "Yes, Upload Certificate" at bounding box center [477, 357] width 68 height 12
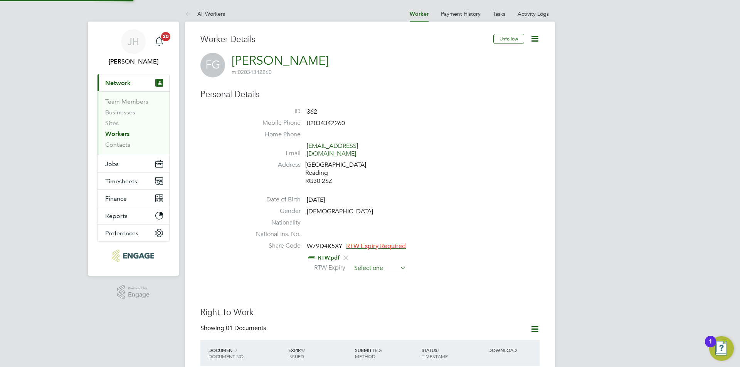
click at [381, 263] on input at bounding box center [378, 269] width 55 height 12
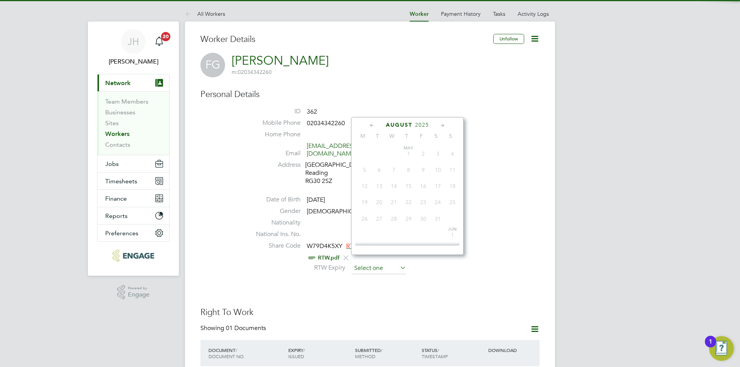
scroll to position [300, 0]
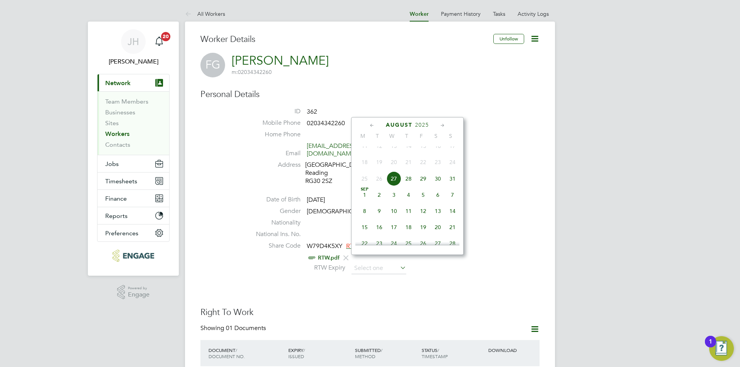
click at [416, 125] on span "2025" at bounding box center [422, 125] width 14 height 7
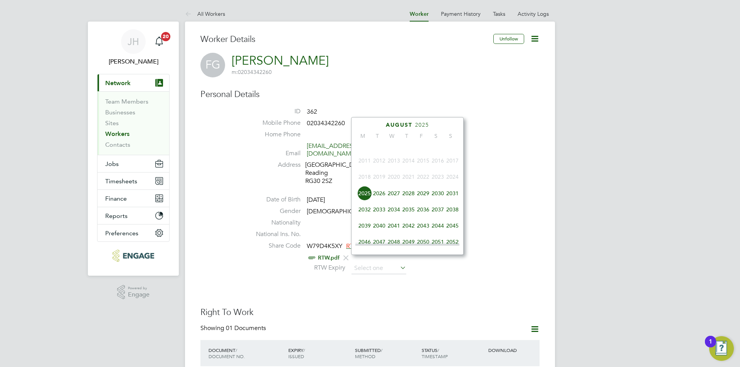
click at [393, 201] on span "2027" at bounding box center [393, 193] width 15 height 15
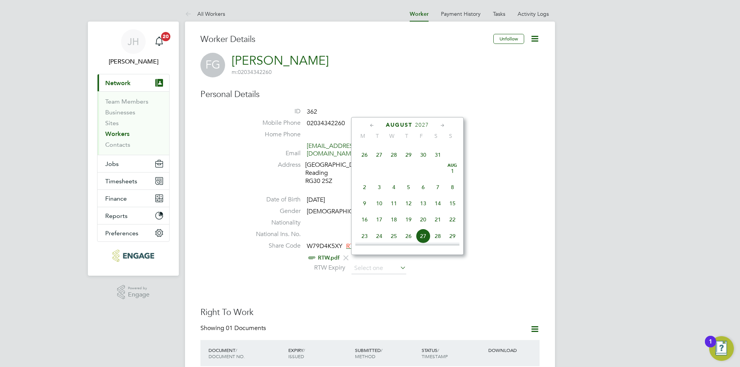
scroll to position [281, 0]
click at [396, 205] on span "25" at bounding box center [393, 197] width 15 height 15
type input "25 Aug 2027"
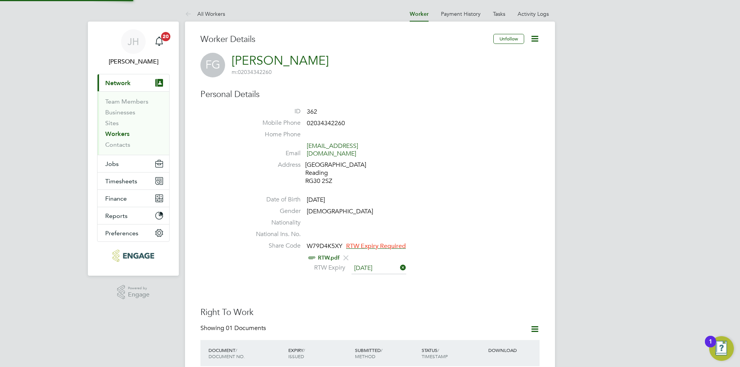
scroll to position [8, 63]
click at [450, 265] on div "RTW Expiry 25 Aug 2027" at bounding box center [393, 269] width 293 height 12
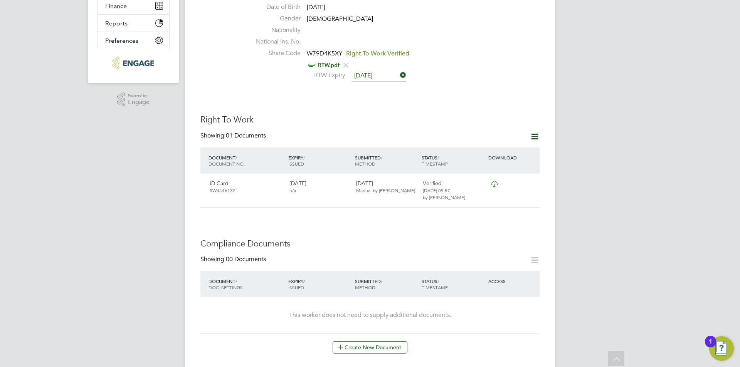
scroll to position [347, 0]
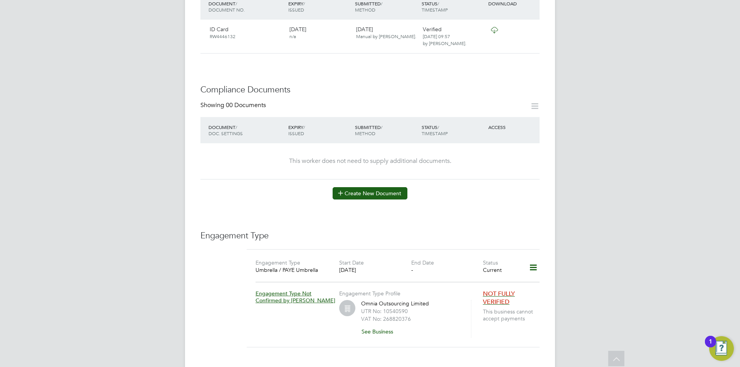
click at [381, 187] on button "Create New Document" at bounding box center [370, 193] width 75 height 12
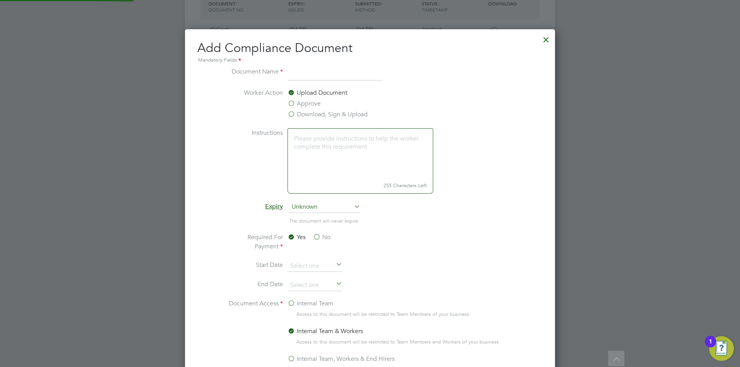
scroll to position [405, 370]
type input "CSCS"
click at [307, 106] on label "Approve" at bounding box center [303, 103] width 33 height 9
click at [0, 0] on input "Approve" at bounding box center [0, 0] width 0 height 0
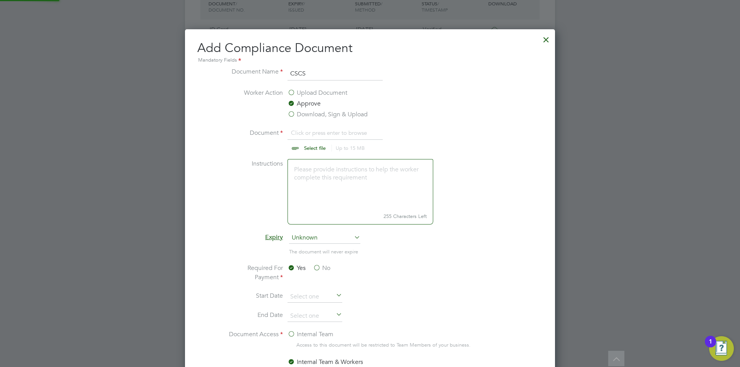
scroll to position [12, 96]
click at [309, 134] on input "file" at bounding box center [322, 139] width 121 height 23
type input "C:\fakepath\cscsfilmon.jpg"
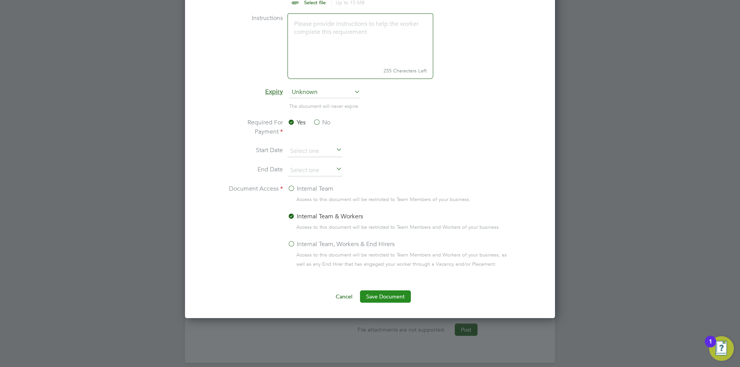
click at [390, 300] on button "Save Document" at bounding box center [385, 297] width 51 height 12
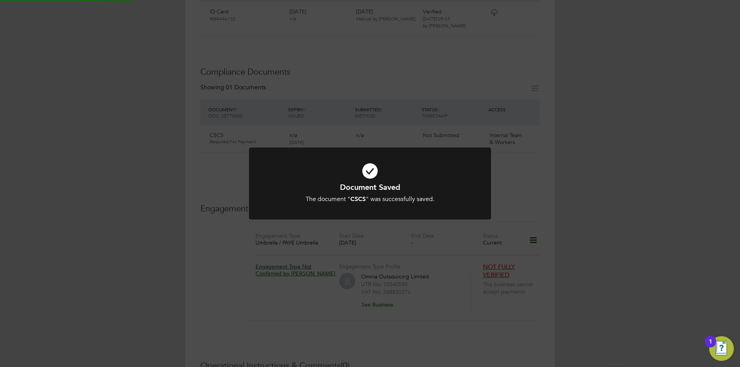
scroll to position [347, 0]
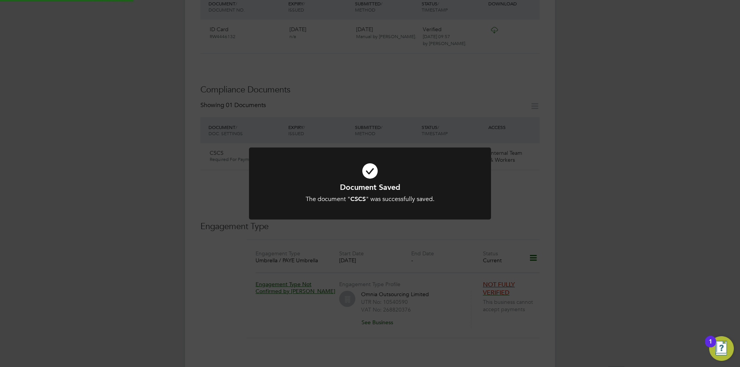
click at [627, 200] on div "Document Saved The document " CSCS " was successfully saved. Cancel Okay" at bounding box center [370, 183] width 740 height 367
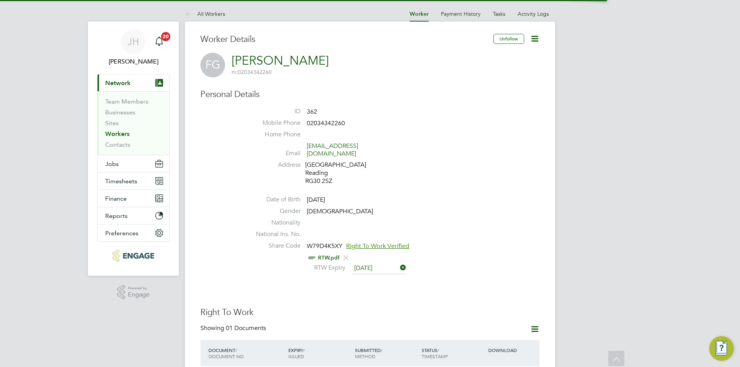
scroll to position [483, 0]
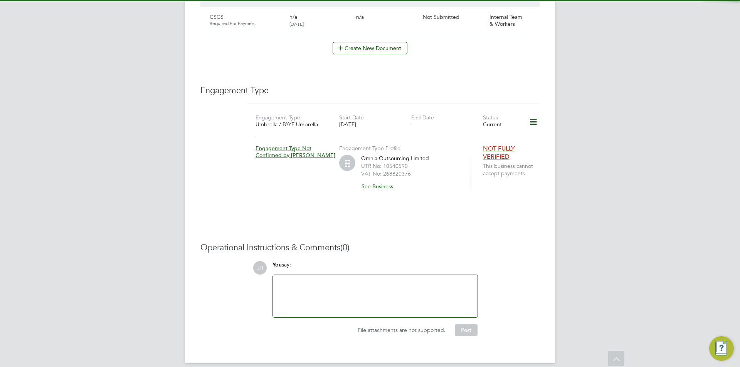
click at [382, 275] on div at bounding box center [375, 296] width 205 height 42
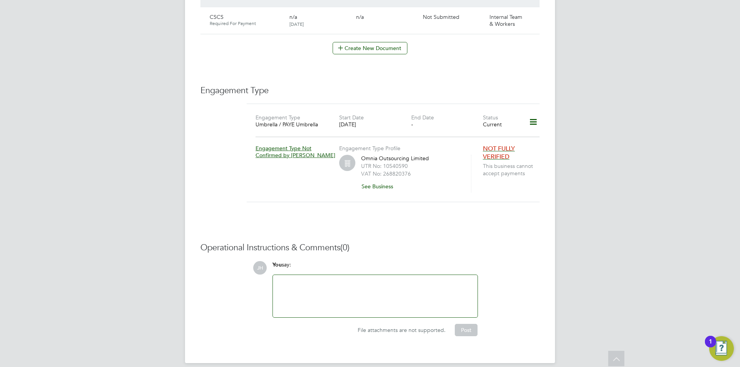
click at [392, 280] on div at bounding box center [374, 296] width 195 height 33
click at [477, 324] on button "Post" at bounding box center [466, 330] width 23 height 12
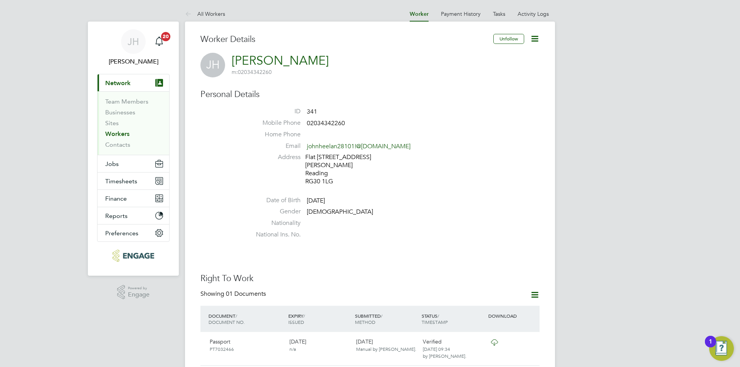
click at [537, 40] on icon at bounding box center [535, 39] width 10 height 10
click at [502, 52] on li "Edit Personal Details e" at bounding box center [505, 57] width 63 height 11
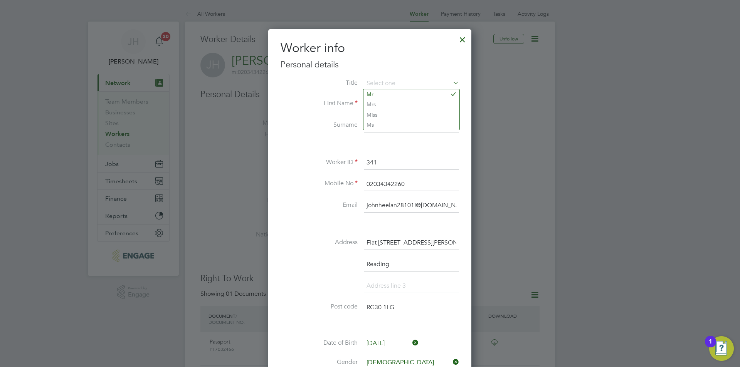
scroll to position [193, 0]
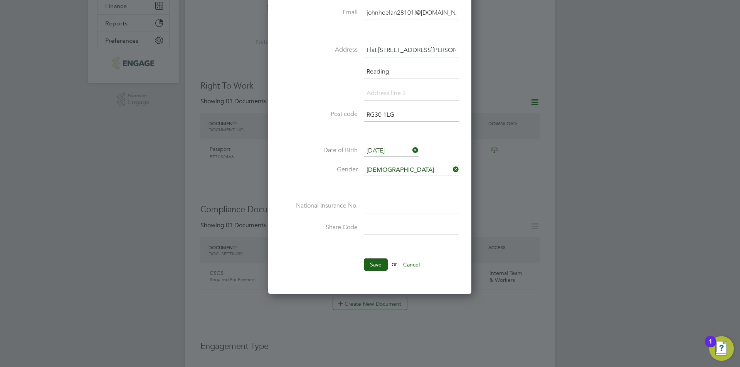
click at [404, 207] on input at bounding box center [411, 207] width 95 height 14
type input "p"
type input "PA 04 56 53 B"
click at [384, 260] on button "Save" at bounding box center [376, 265] width 24 height 12
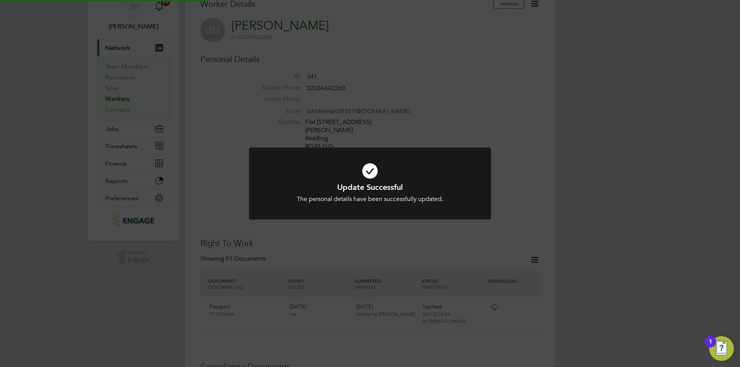
scroll to position [2, 0]
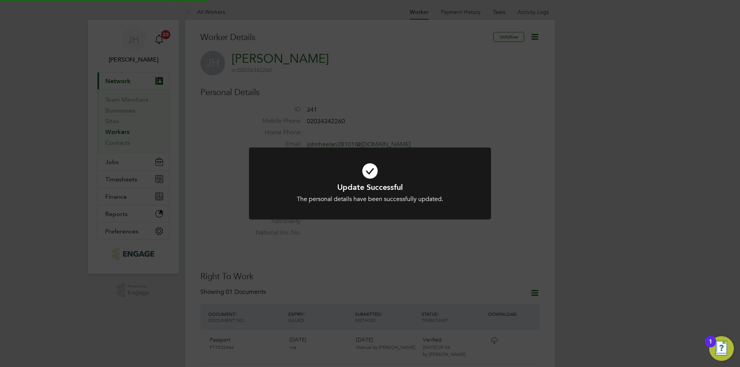
click at [552, 181] on div "Update Successful The personal details have been successfully updated. Cancel O…" at bounding box center [370, 183] width 740 height 367
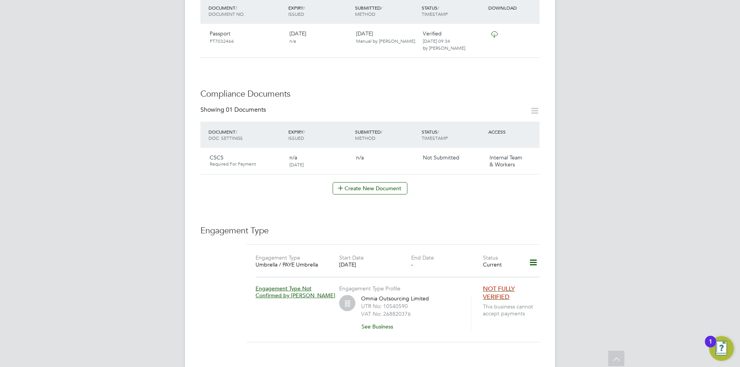
scroll to position [448, 0]
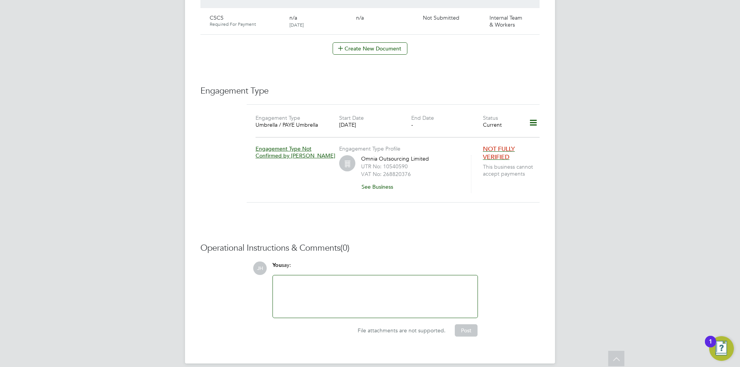
click at [343, 282] on div at bounding box center [374, 296] width 195 height 33
click at [462, 324] on button "Post" at bounding box center [466, 330] width 23 height 12
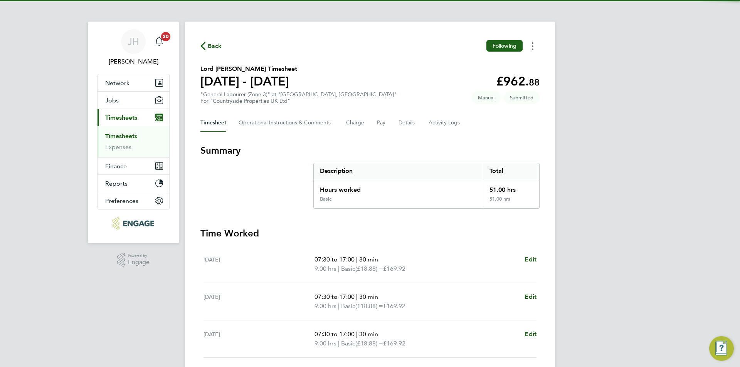
click at [531, 47] on button "Timesheets Menu" at bounding box center [533, 46] width 14 height 12
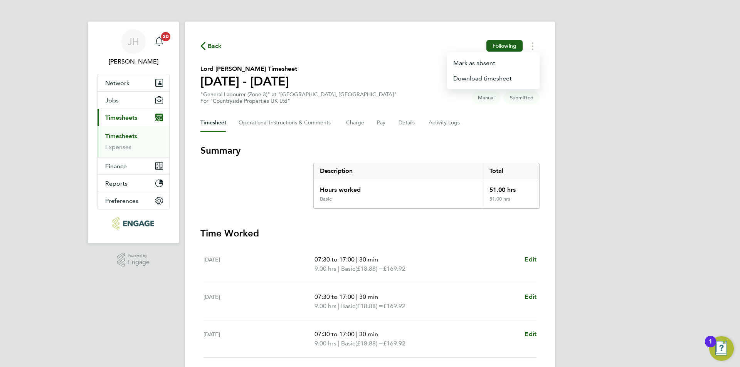
click at [575, 178] on div "[PERSON_NAME] Notifications 20 Applications: Network Team Members Businesses Si…" at bounding box center [370, 283] width 740 height 566
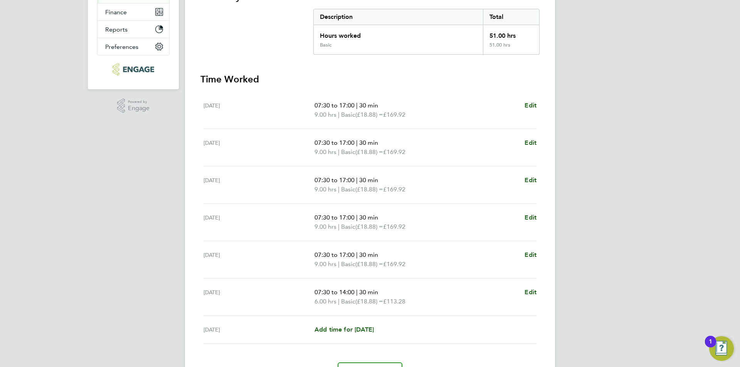
click at [523, 292] on div "07:30 to 14:00 | 30 min 6.00 hrs | Basic (£18.88) = £113.28 Edit" at bounding box center [425, 297] width 222 height 18
click at [529, 285] on div "[DATE] 07:30 to 14:00 | 30 min 6.00 hrs | Basic (£18.88) = £113.28 Edit" at bounding box center [369, 297] width 333 height 37
click at [529, 288] on link "Edit" at bounding box center [530, 292] width 12 height 9
select select "30"
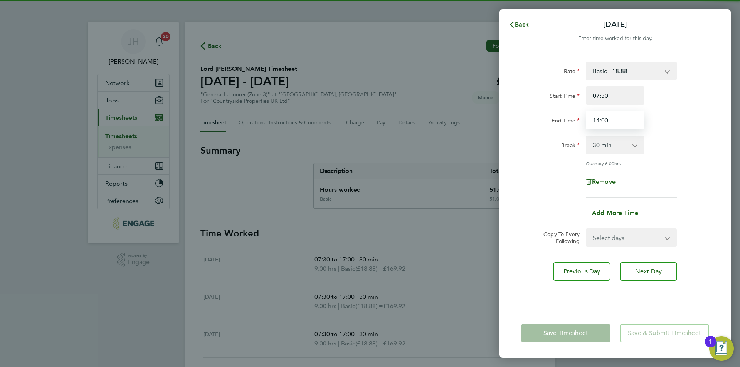
drag, startPoint x: 614, startPoint y: 125, endPoint x: 568, endPoint y: 123, distance: 45.5
click at [568, 124] on div "End Time 14:00" at bounding box center [615, 120] width 194 height 18
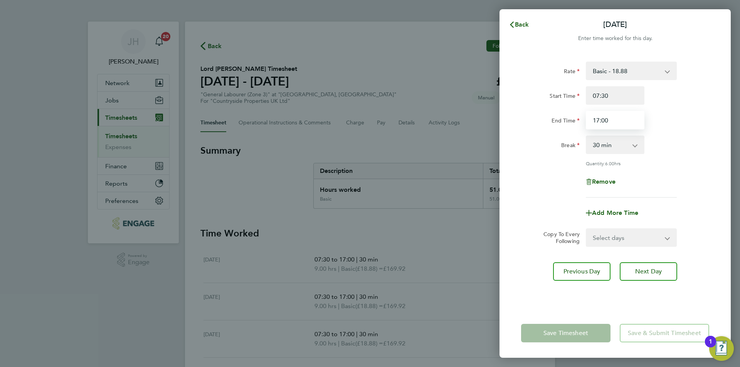
type input "17:00"
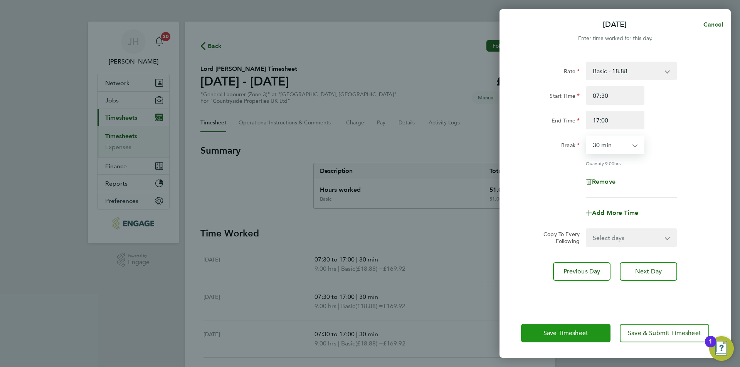
click at [559, 341] on button "Save Timesheet" at bounding box center [565, 333] width 89 height 18
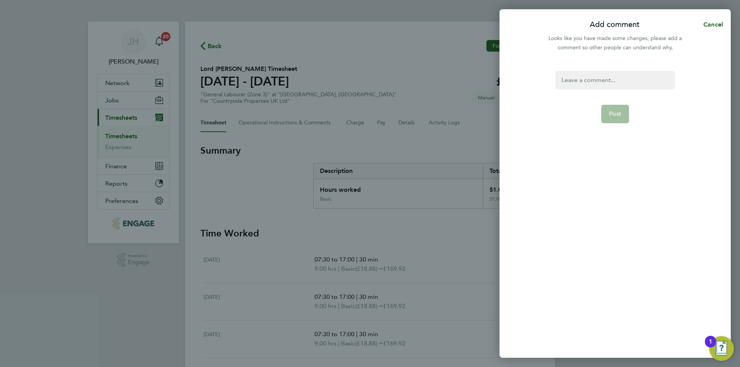
click at [606, 82] on div at bounding box center [614, 80] width 119 height 18
click at [587, 82] on div at bounding box center [614, 80] width 119 height 18
click at [613, 116] on span "Post" at bounding box center [615, 114] width 13 height 8
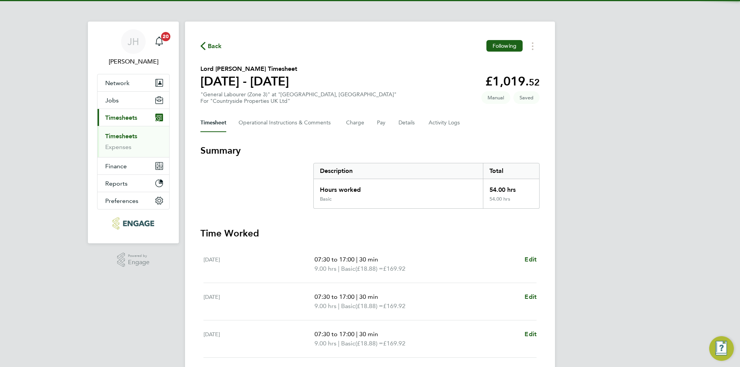
click at [419, 219] on section "Summary Description Total Hours worked 54.00 hrs Basic 54.00 hrs Time Worked [D…" at bounding box center [369, 339] width 339 height 391
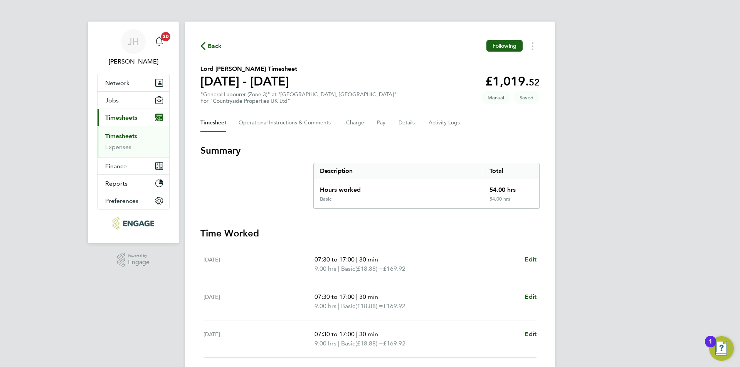
scroll to position [199, 0]
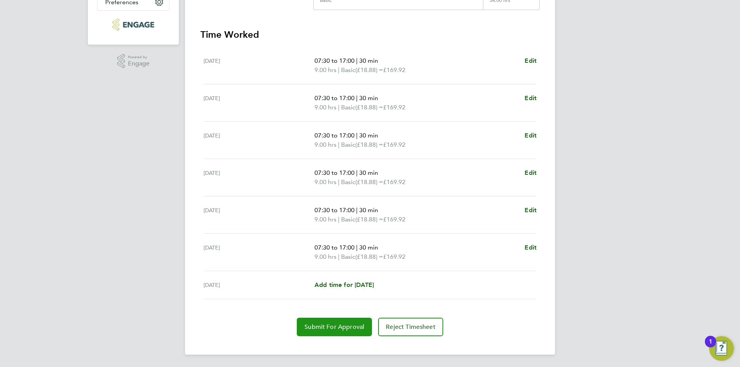
click at [354, 327] on span "Submit For Approval" at bounding box center [334, 327] width 60 height 8
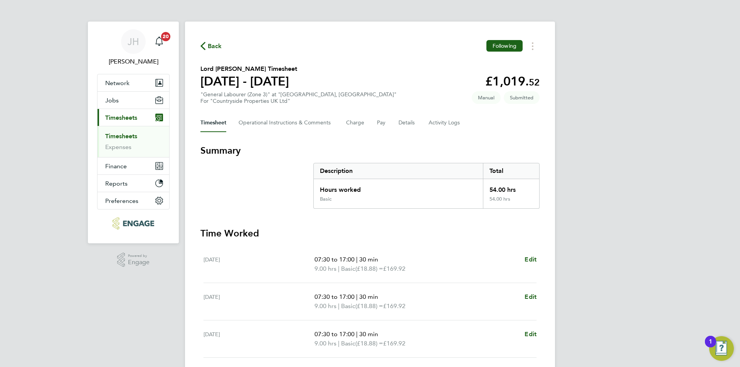
click at [212, 51] on div "Back Following" at bounding box center [369, 46] width 339 height 12
click at [212, 48] on span "Back" at bounding box center [215, 46] width 14 height 9
